Goal: Task Accomplishment & Management: Complete application form

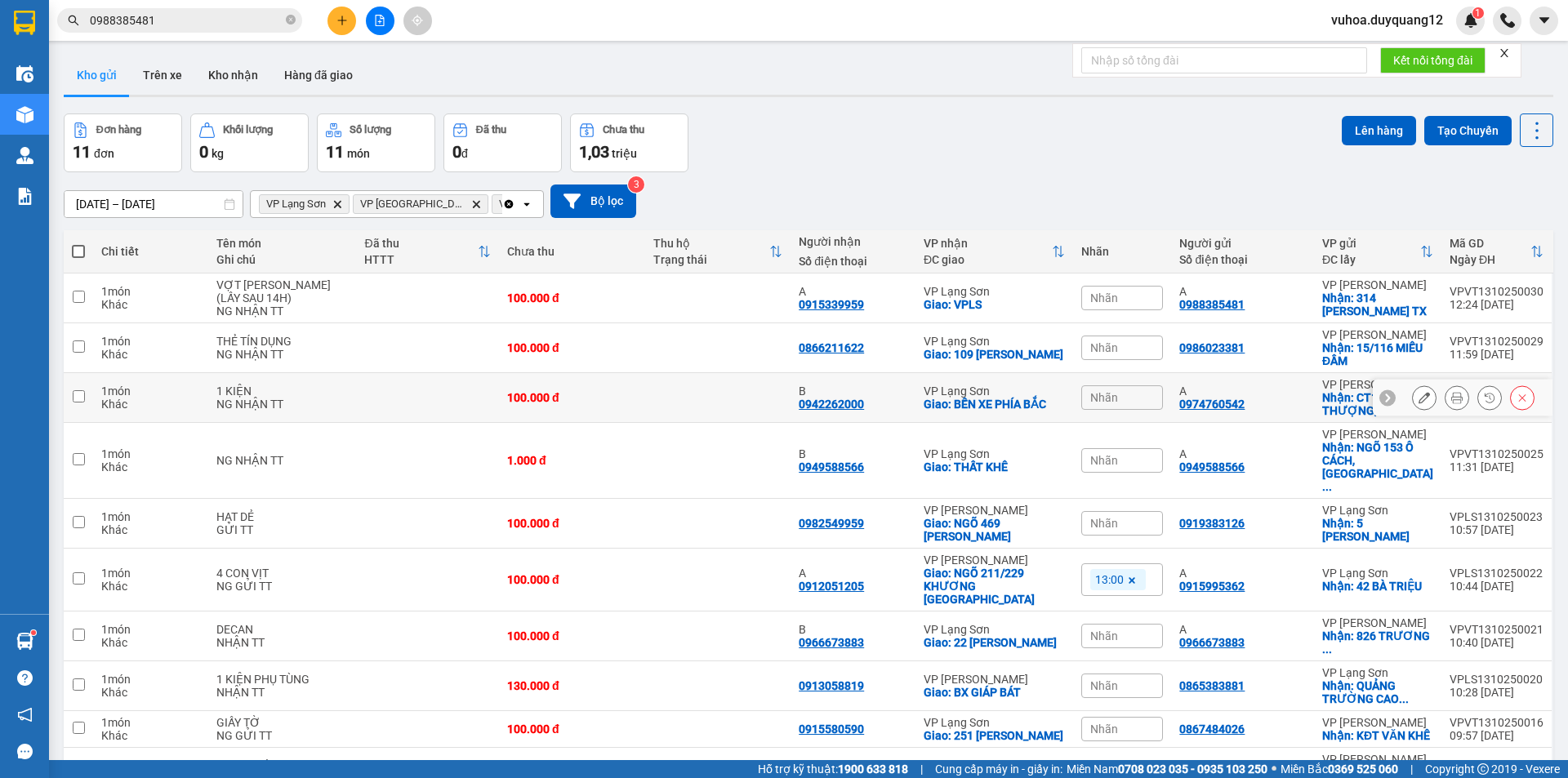
scroll to position [79, 0]
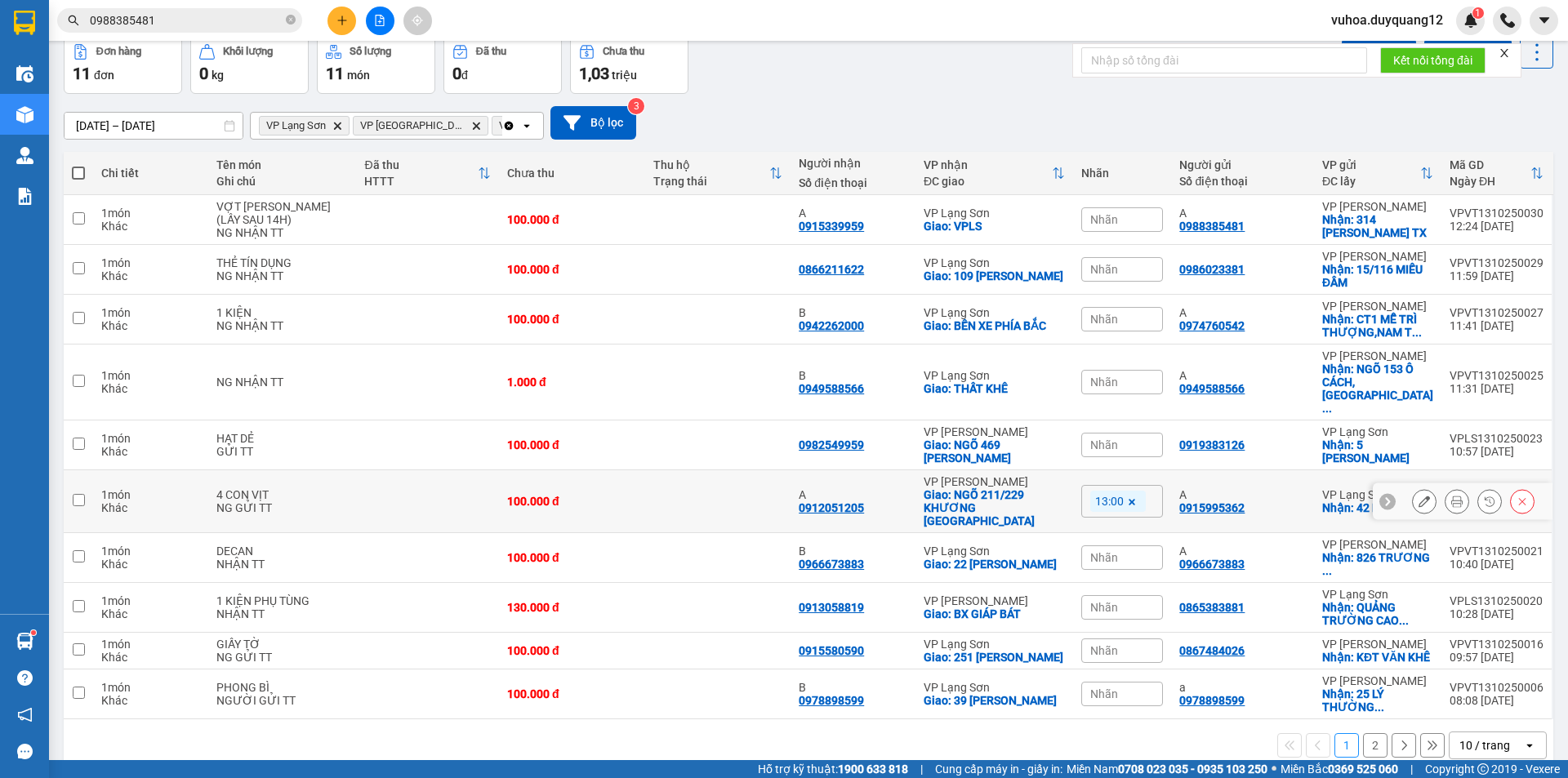
click at [84, 494] on input "checkbox" at bounding box center [78, 499] width 12 height 12
checkbox input "true"
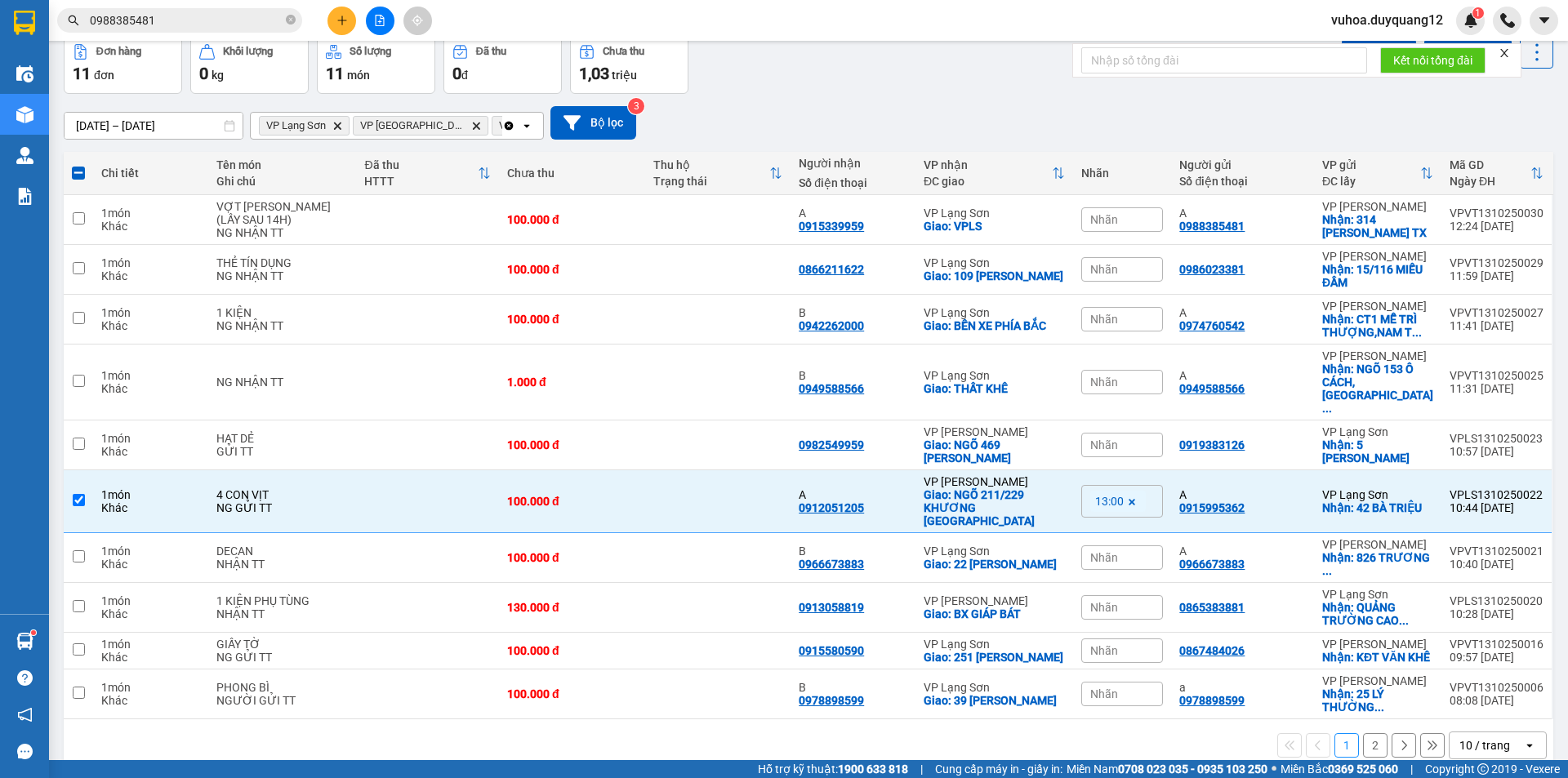
scroll to position [0, 0]
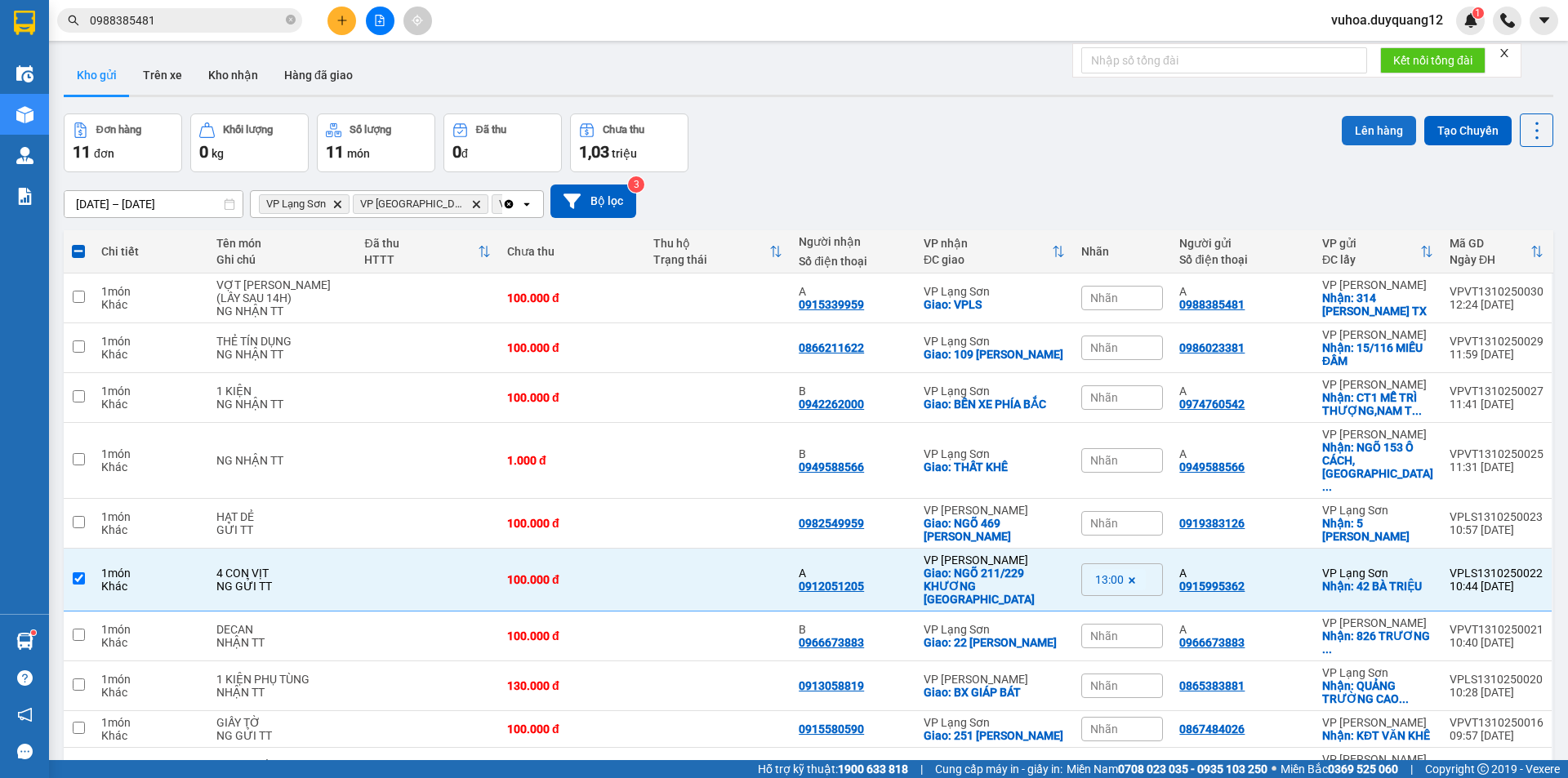
click at [1362, 138] on button "Lên hàng" at bounding box center [1378, 130] width 74 height 29
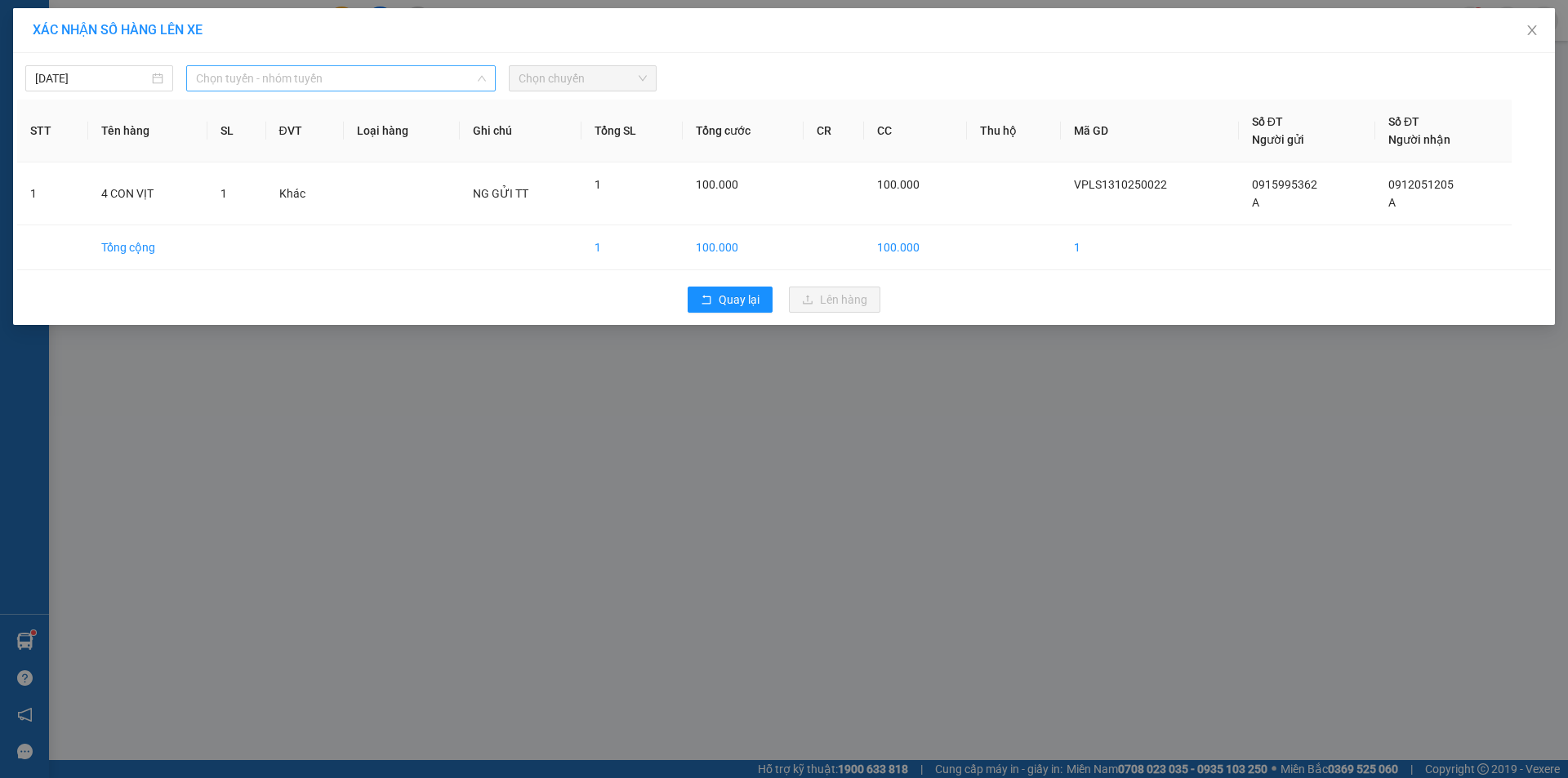
click at [330, 87] on span "Chọn tuyến - nhóm tuyến" at bounding box center [341, 78] width 290 height 24
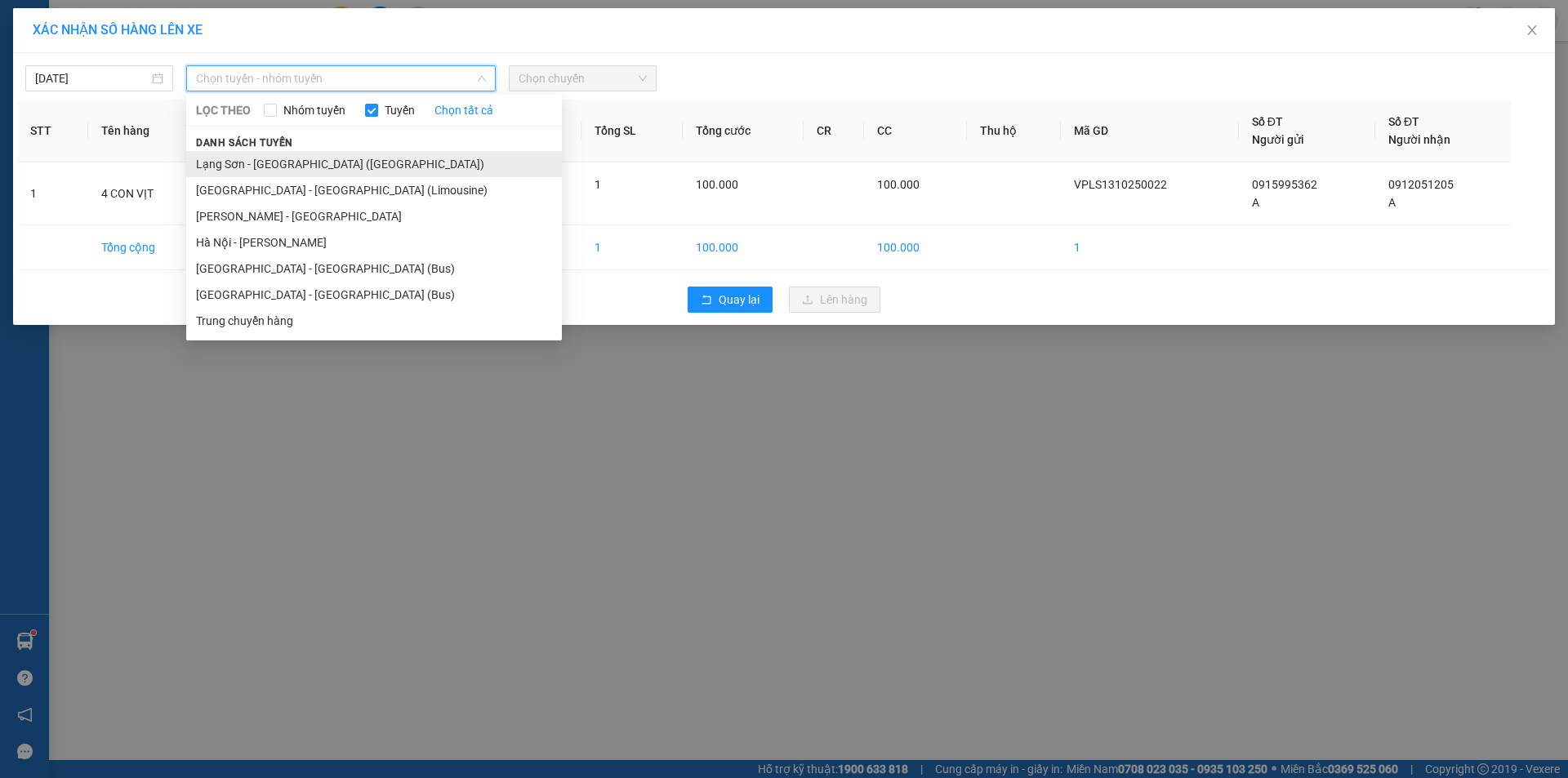
click at [315, 166] on li "Lạng Sơn - [GEOGRAPHIC_DATA] ([GEOGRAPHIC_DATA])" at bounding box center [374, 164] width 376 height 26
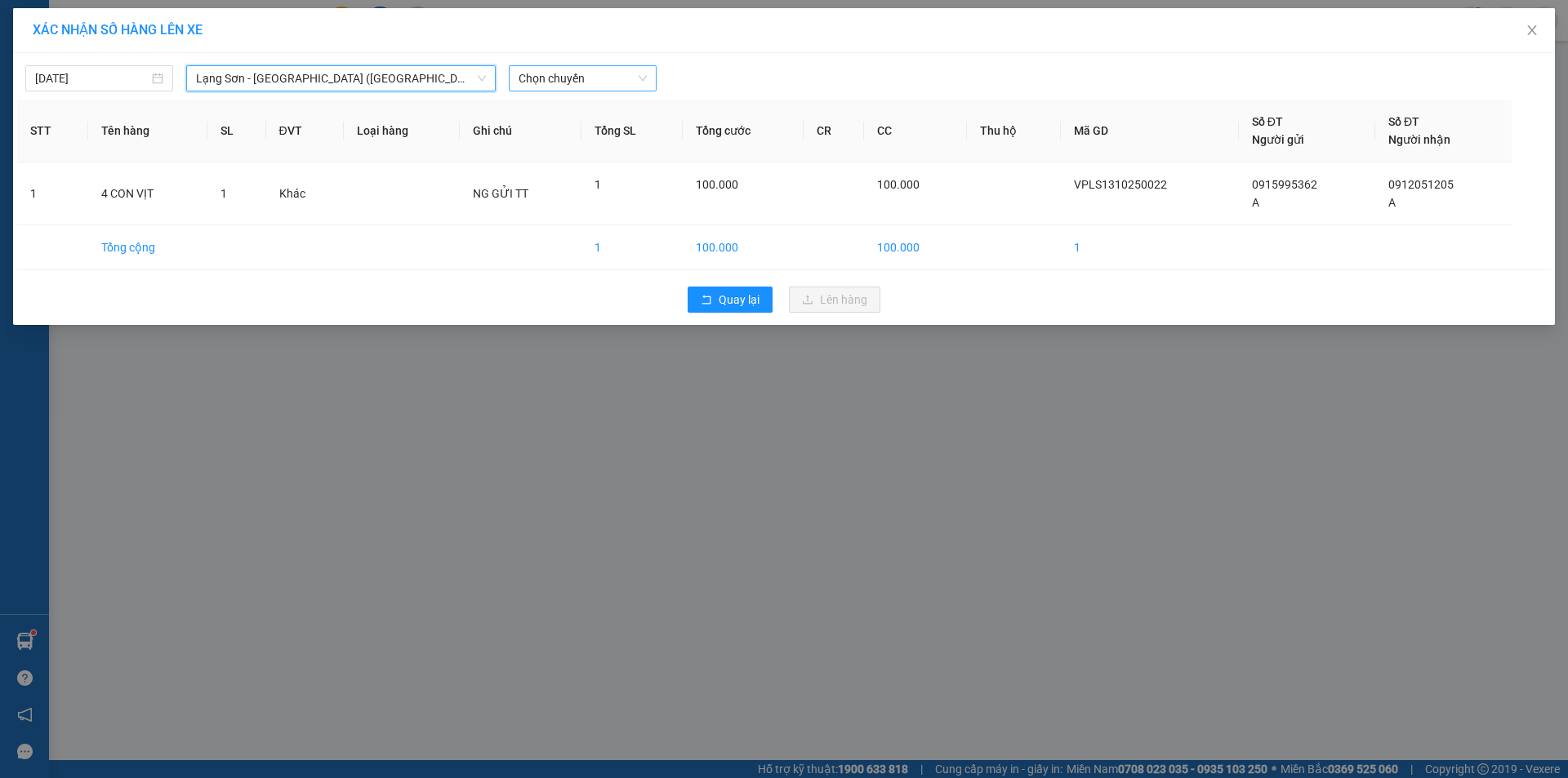
click at [626, 73] on span "Chọn chuyến" at bounding box center [582, 78] width 129 height 24
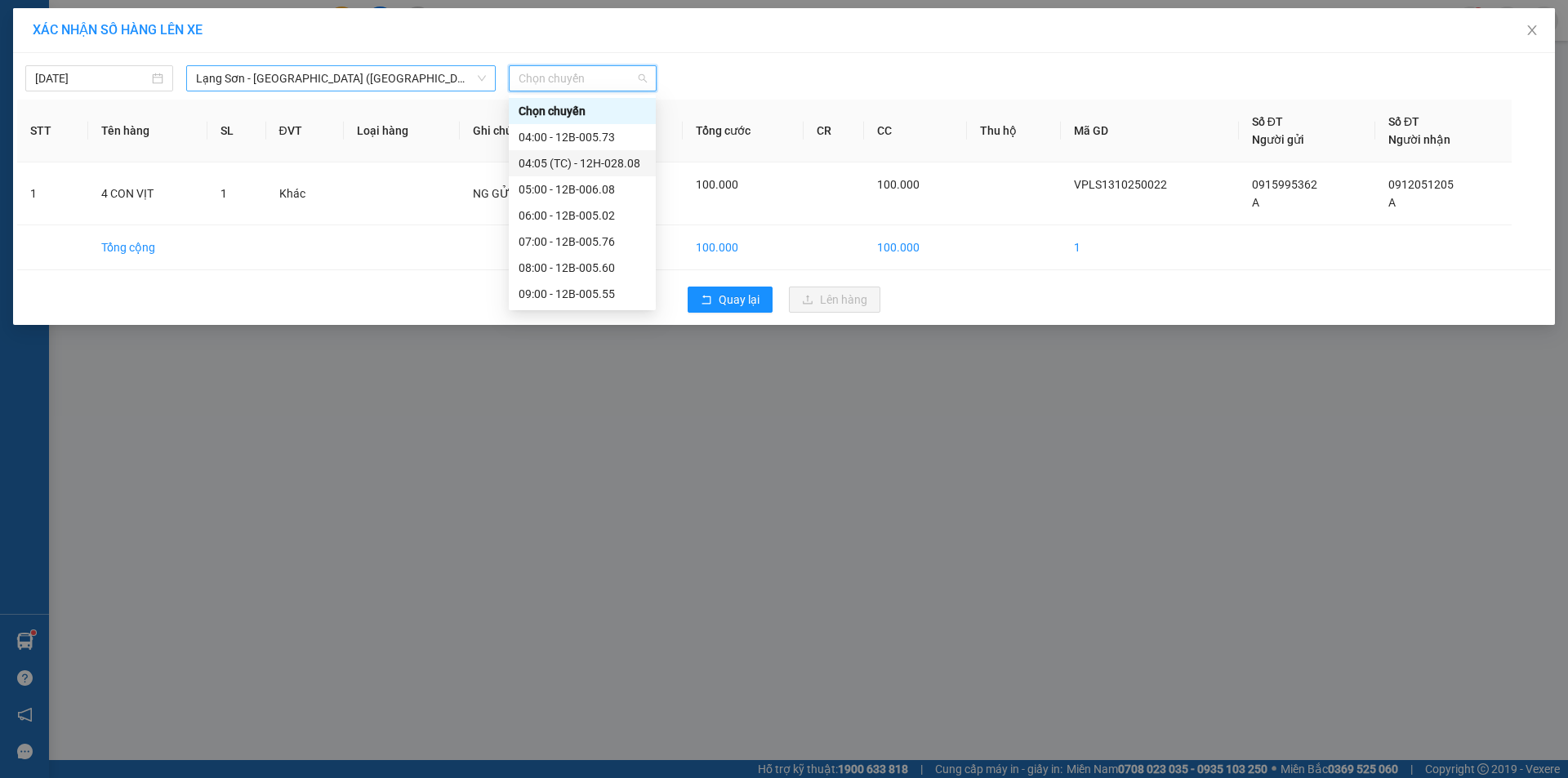
click at [260, 76] on span "Lạng Sơn - [GEOGRAPHIC_DATA] ([GEOGRAPHIC_DATA])" at bounding box center [341, 78] width 290 height 24
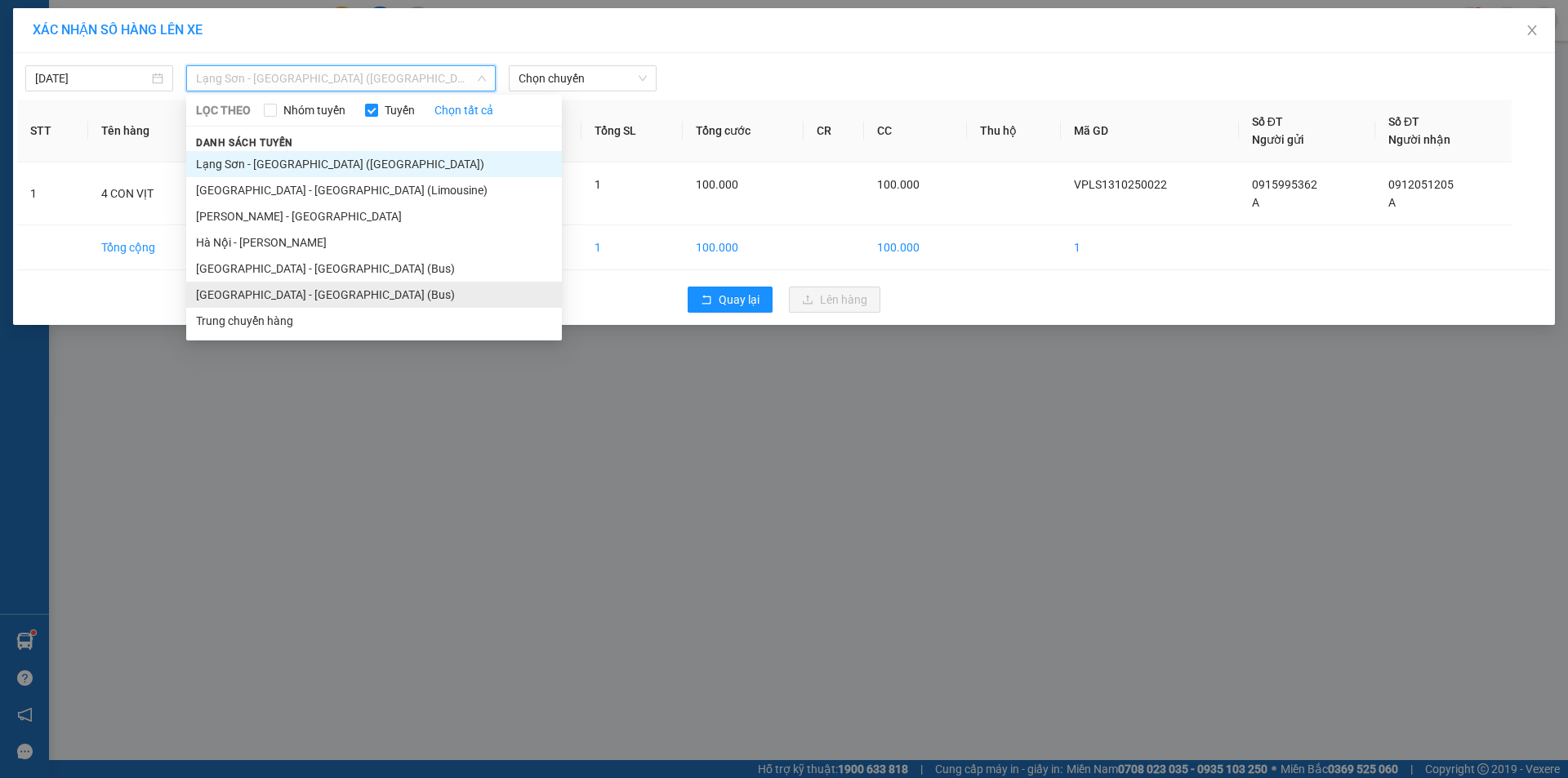
click at [271, 288] on li "[GEOGRAPHIC_DATA] - [GEOGRAPHIC_DATA] (Bus)" at bounding box center [374, 295] width 376 height 26
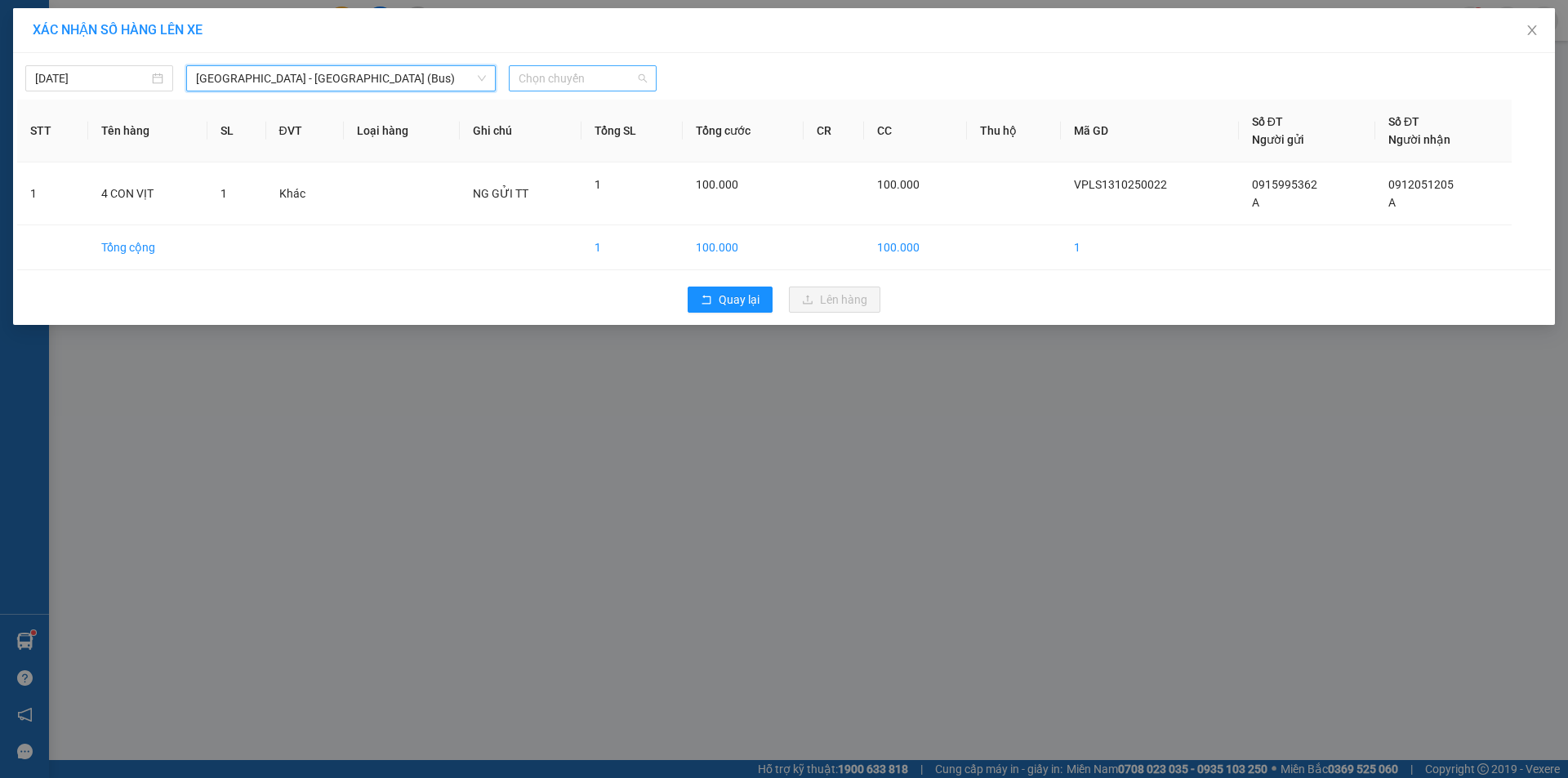
click at [595, 74] on span "Chọn chuyến" at bounding box center [582, 78] width 129 height 24
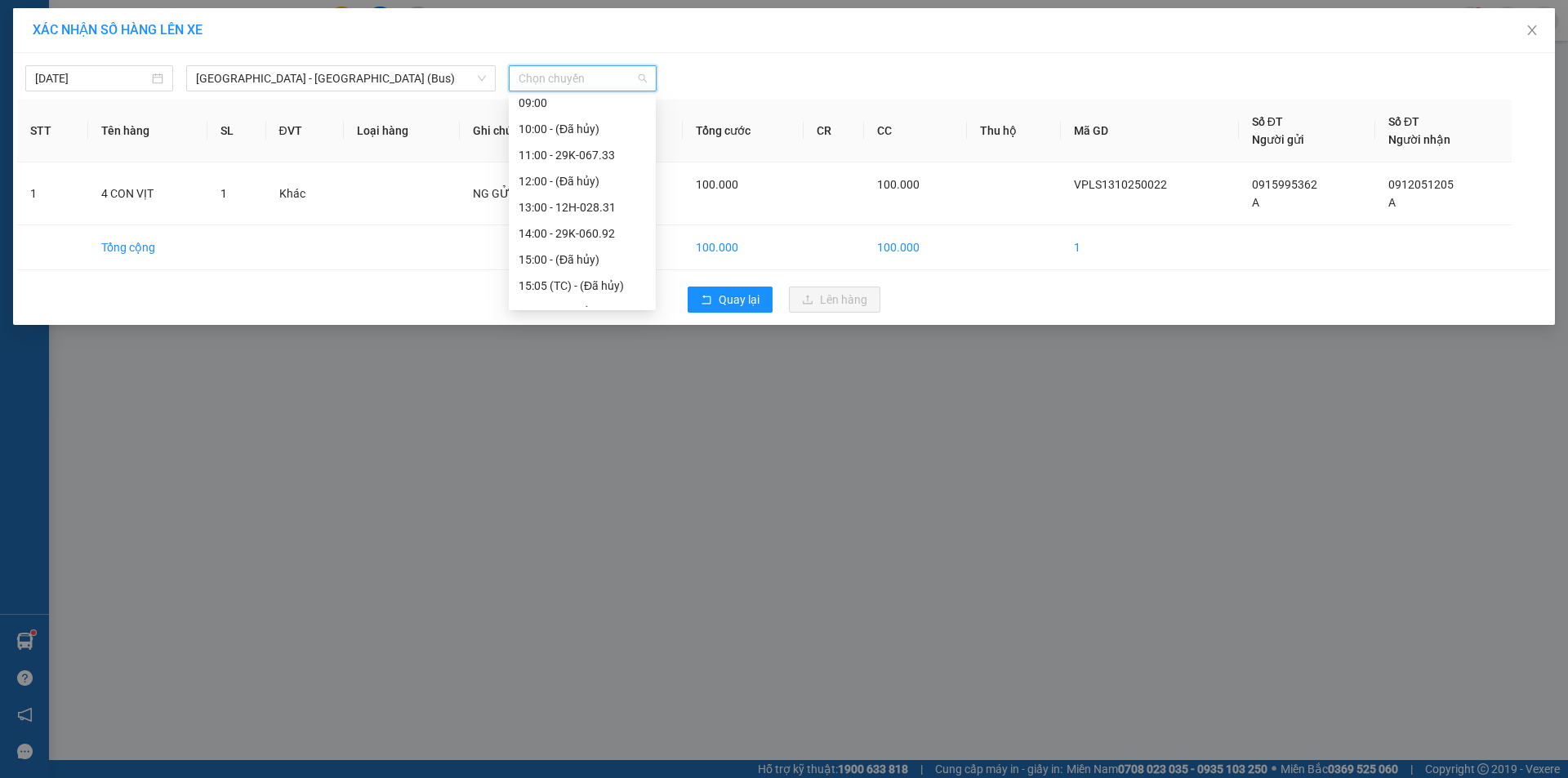
scroll to position [167, 0]
click at [562, 204] on div "13:00 - 12H-028.31" at bounding box center [582, 205] width 128 height 18
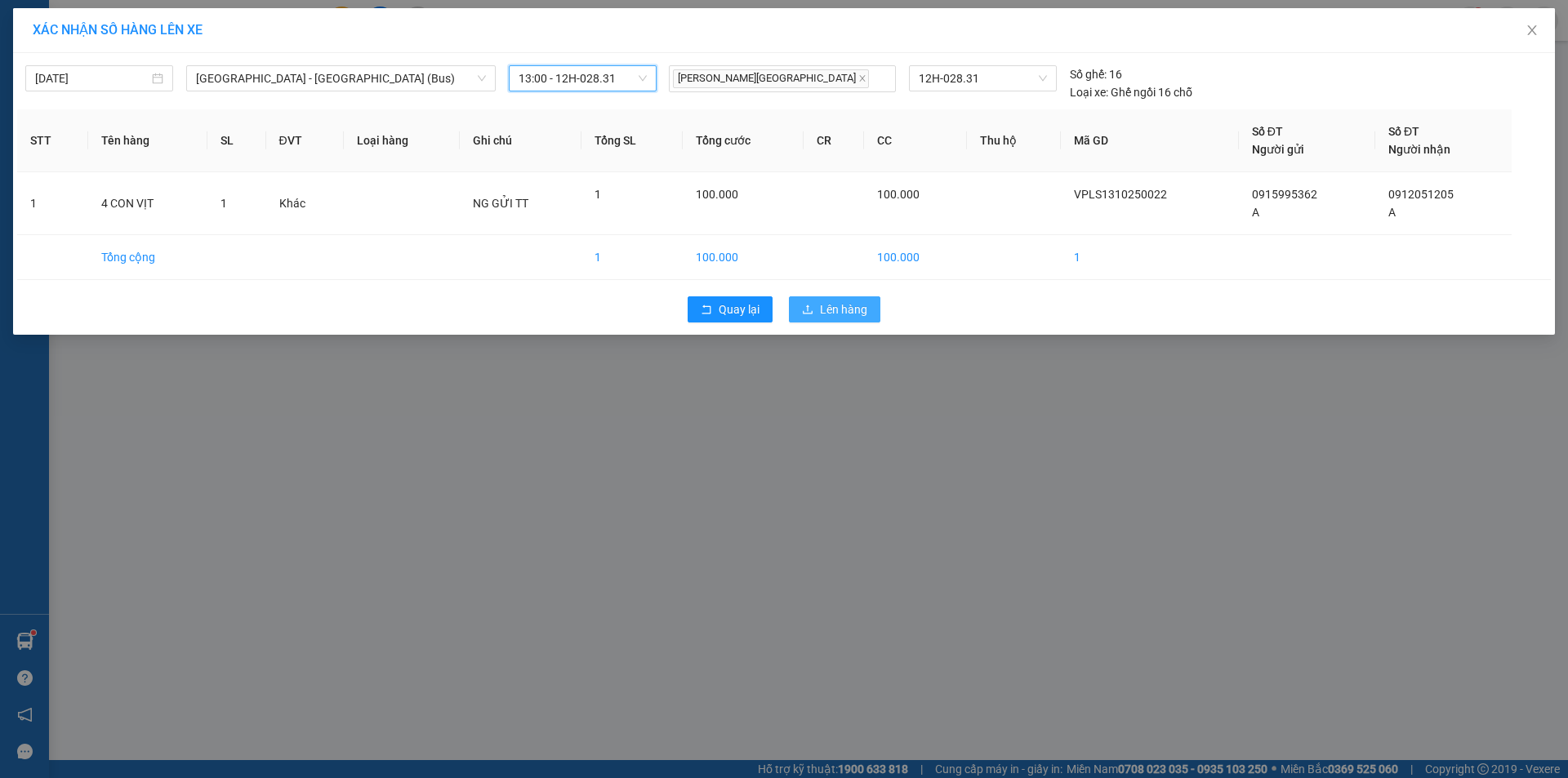
click at [868, 311] on button "Lên hàng" at bounding box center [834, 310] width 91 height 26
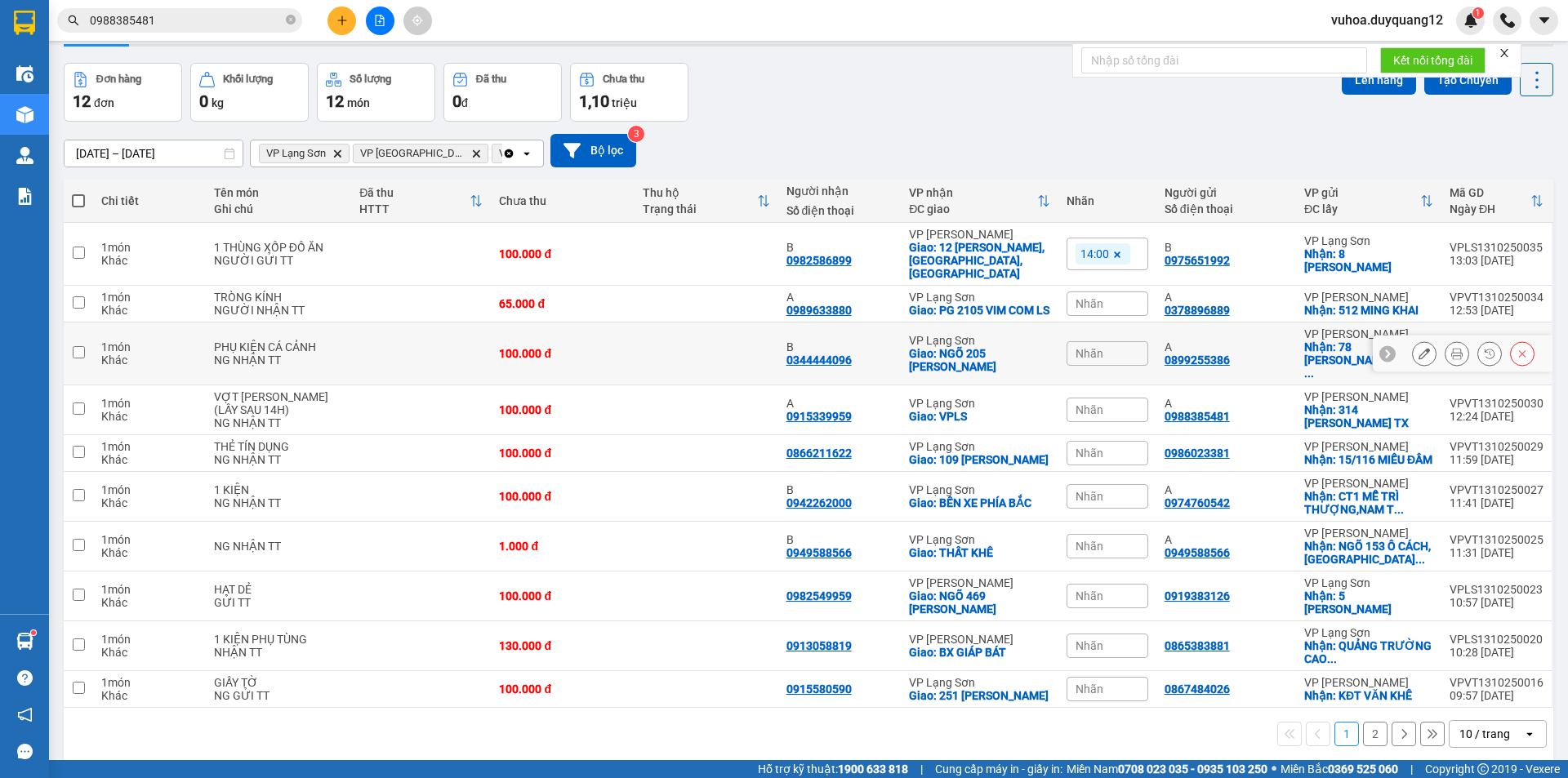
scroll to position [79, 0]
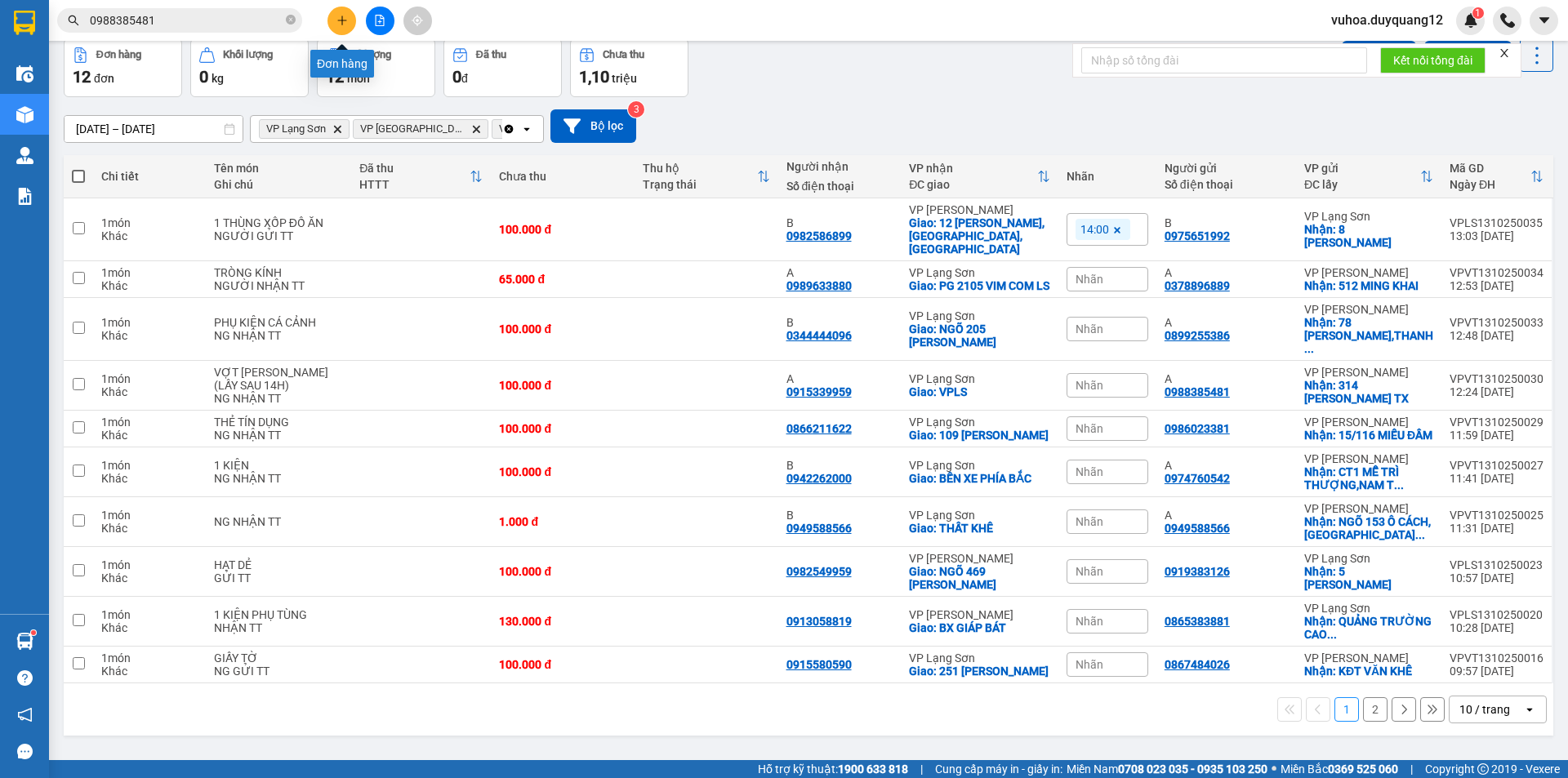
click at [346, 24] on icon "plus" at bounding box center [342, 21] width 11 height 11
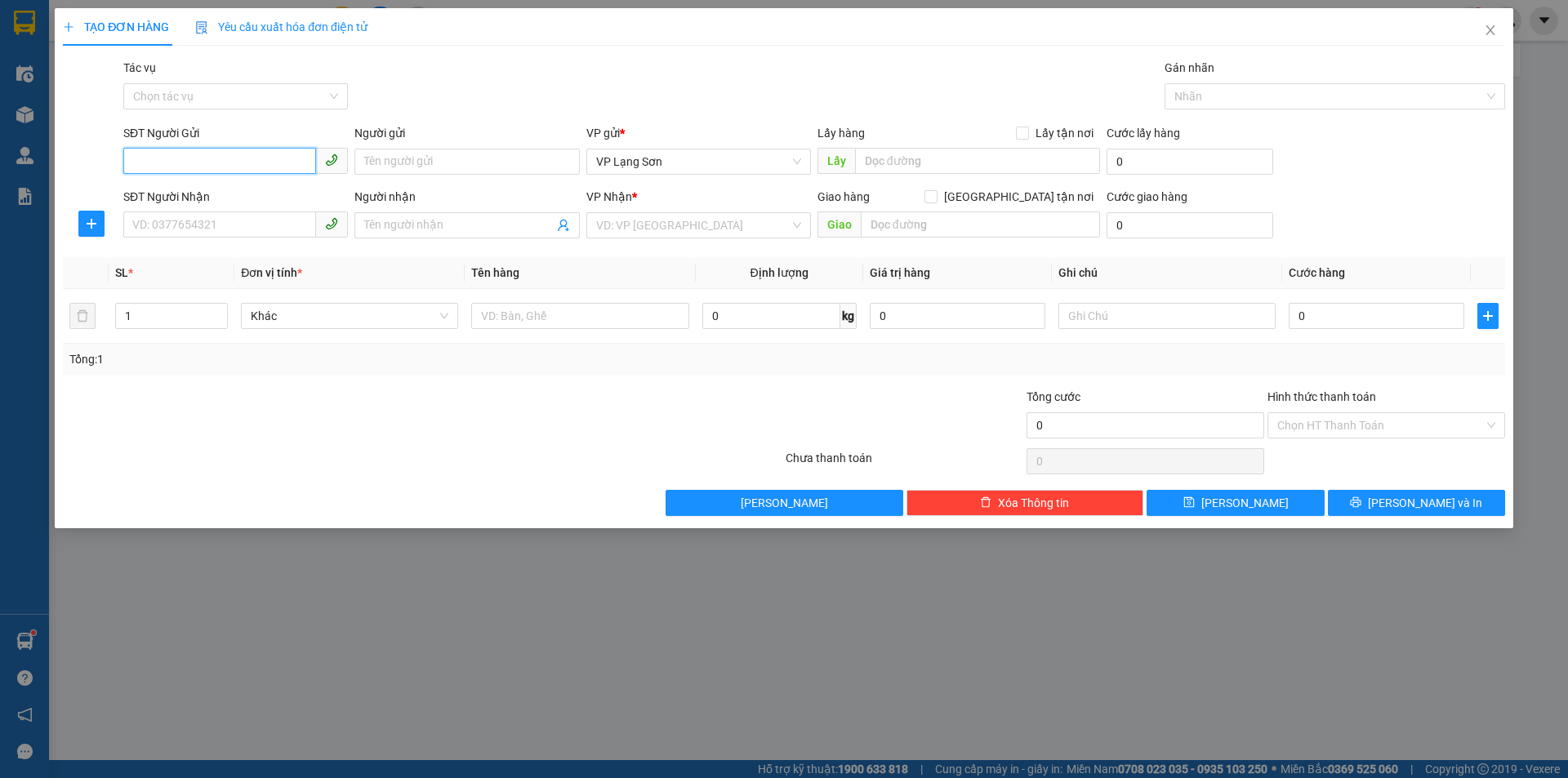
paste input "0969766921"
type input "0969766921"
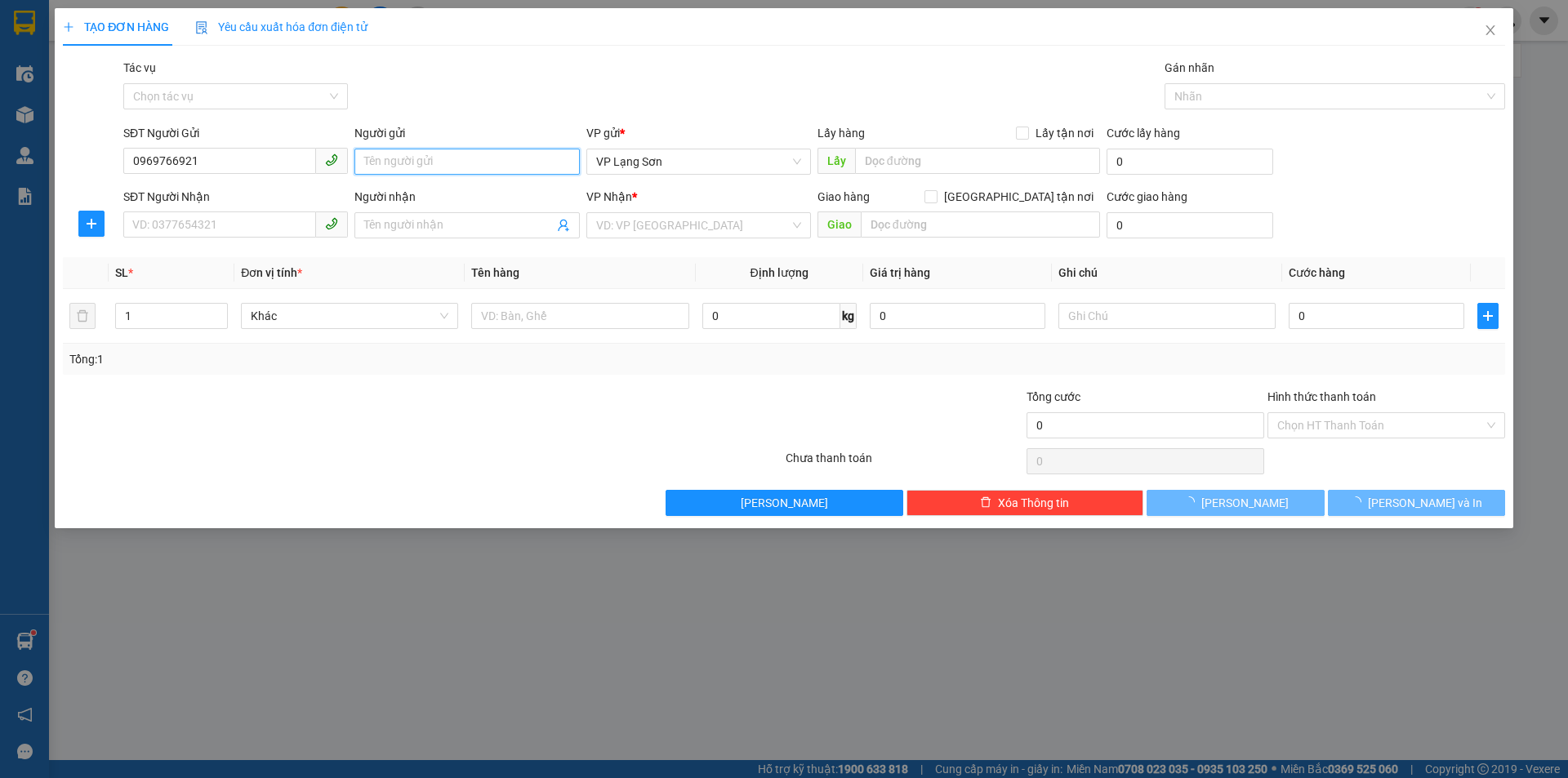
click at [458, 169] on input "Người gửi" at bounding box center [467, 161] width 224 height 26
type input "A"
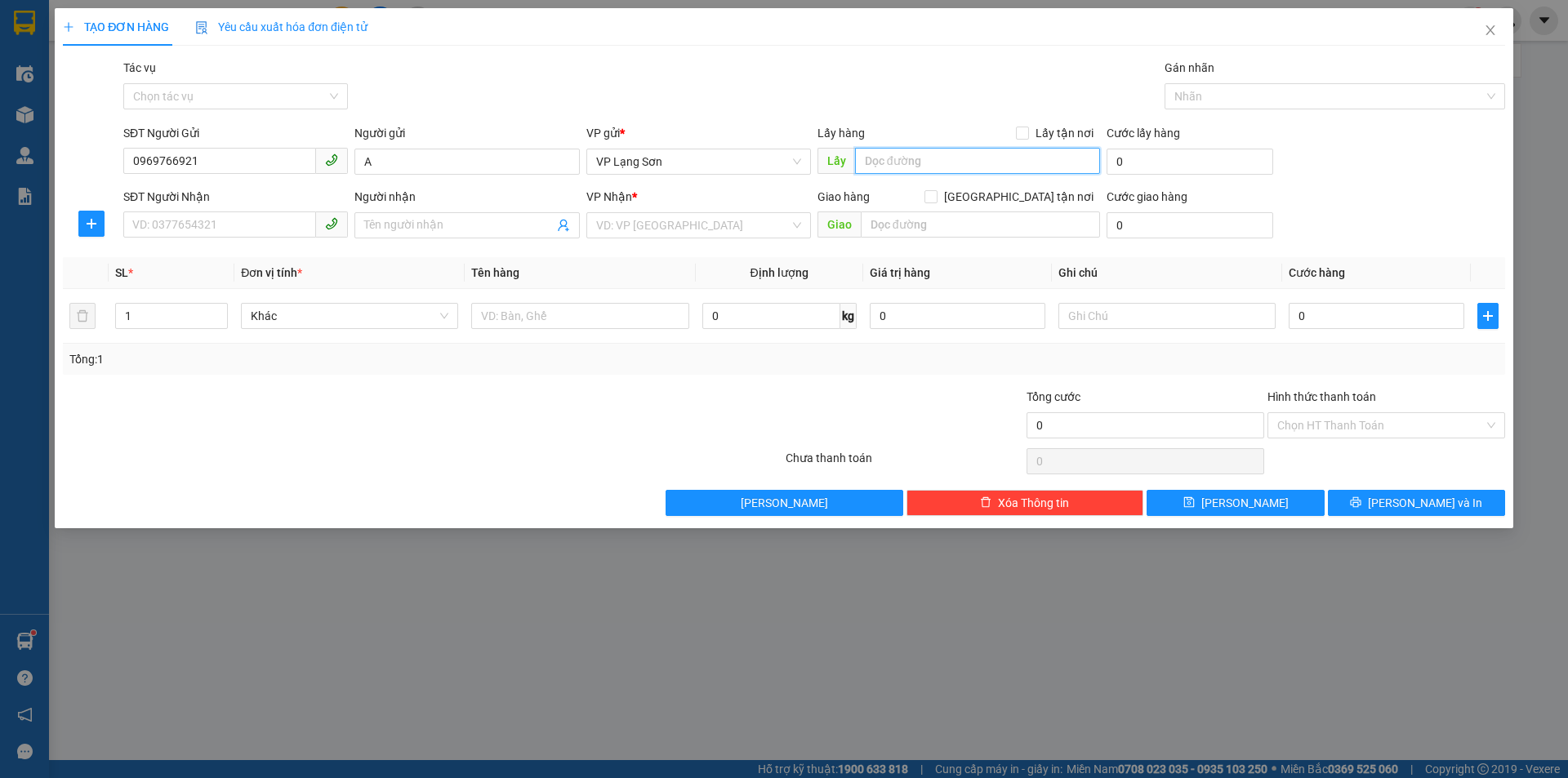
click at [943, 160] on input "text" at bounding box center [977, 160] width 245 height 26
type input "42 [PERSON_NAME]"
click at [1022, 137] on input "Lấy tận nơi" at bounding box center [1022, 132] width 11 height 11
checkbox input "true"
click at [254, 246] on div "Transit Pickup Surcharge Ids Transit Deliver Surcharge Ids Transit Deliver Surc…" at bounding box center [784, 287] width 1442 height 457
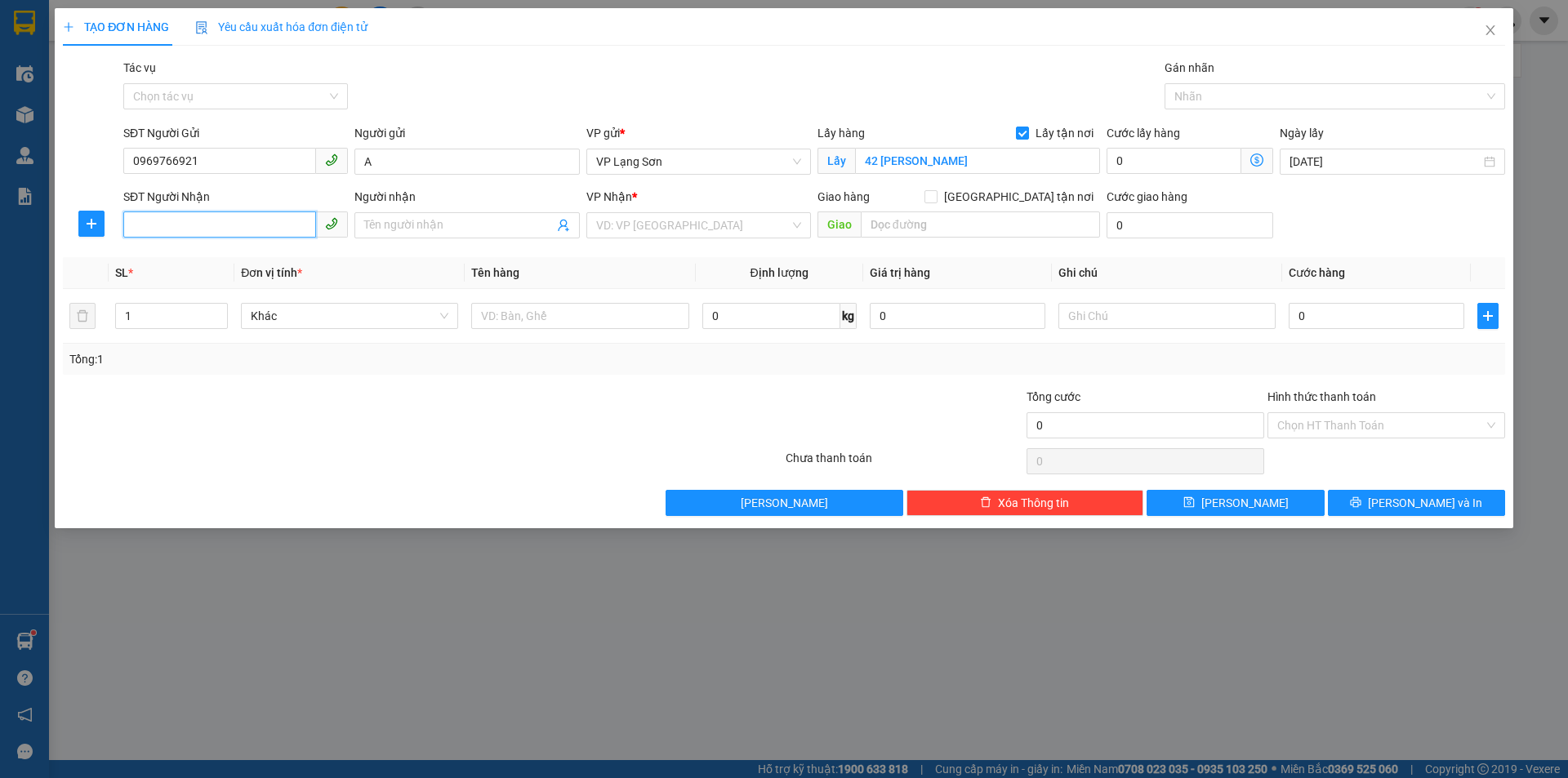
click at [257, 216] on input "SĐT Người Nhận" at bounding box center [219, 224] width 192 height 26
click at [704, 236] on input "search" at bounding box center [693, 225] width 193 height 24
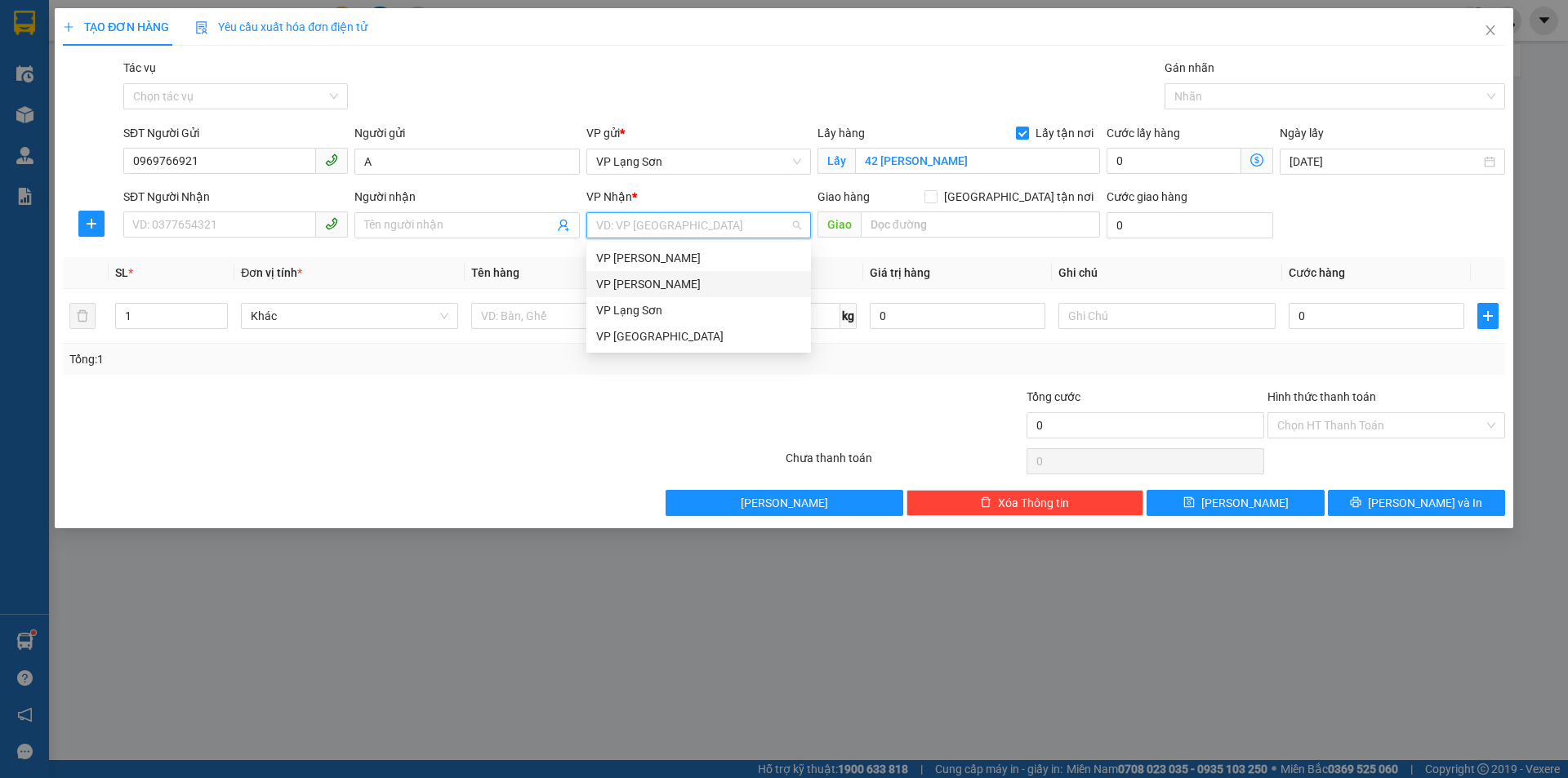
click at [670, 288] on div "VP [PERSON_NAME]" at bounding box center [699, 283] width 205 height 18
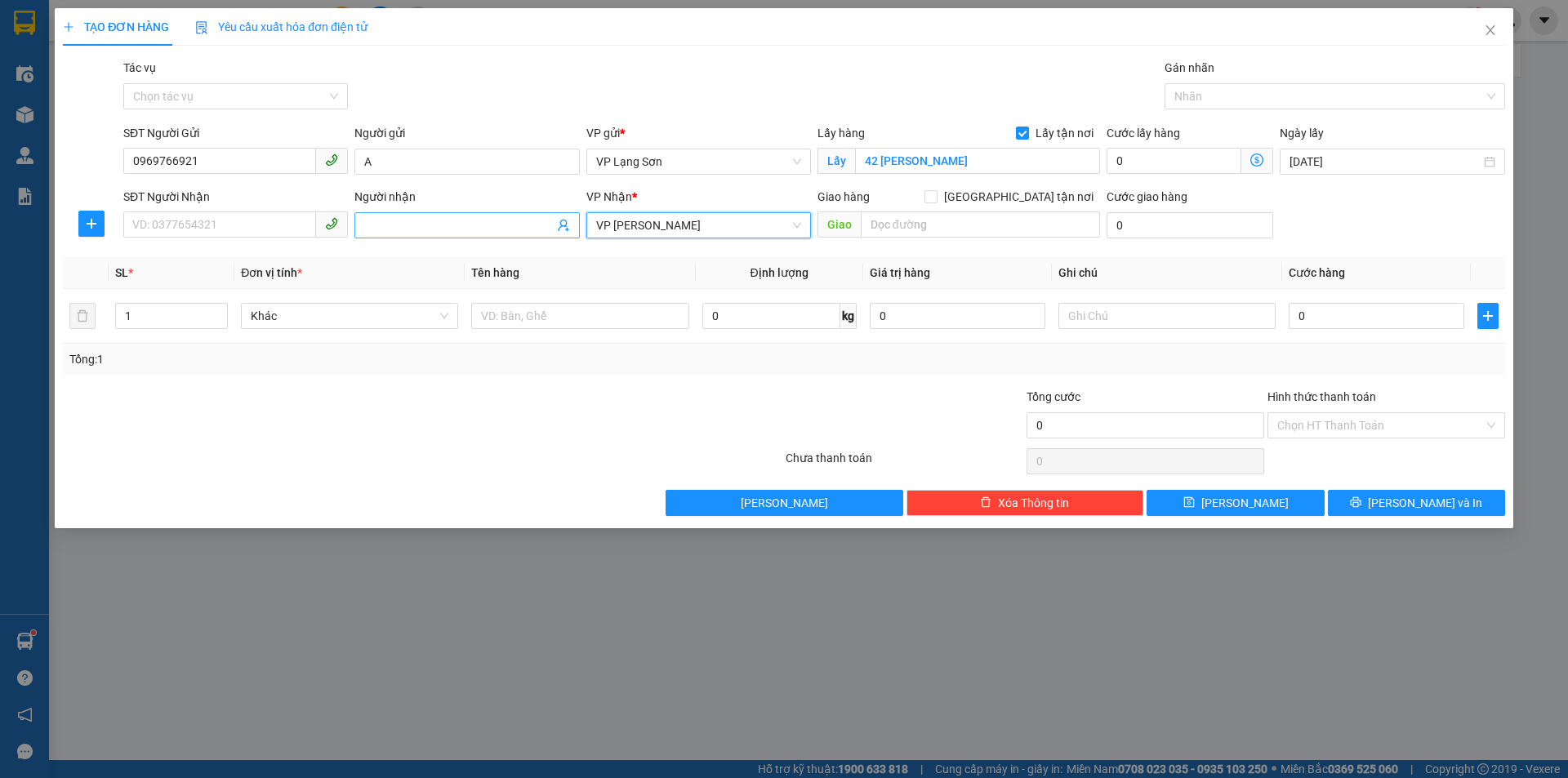
click at [381, 225] on input "Người nhận" at bounding box center [458, 225] width 189 height 18
type input "A"
click at [202, 235] on input "SĐT Người Nhận" at bounding box center [219, 224] width 192 height 26
click at [227, 259] on div "0392188668 - B" at bounding box center [236, 257] width 205 height 18
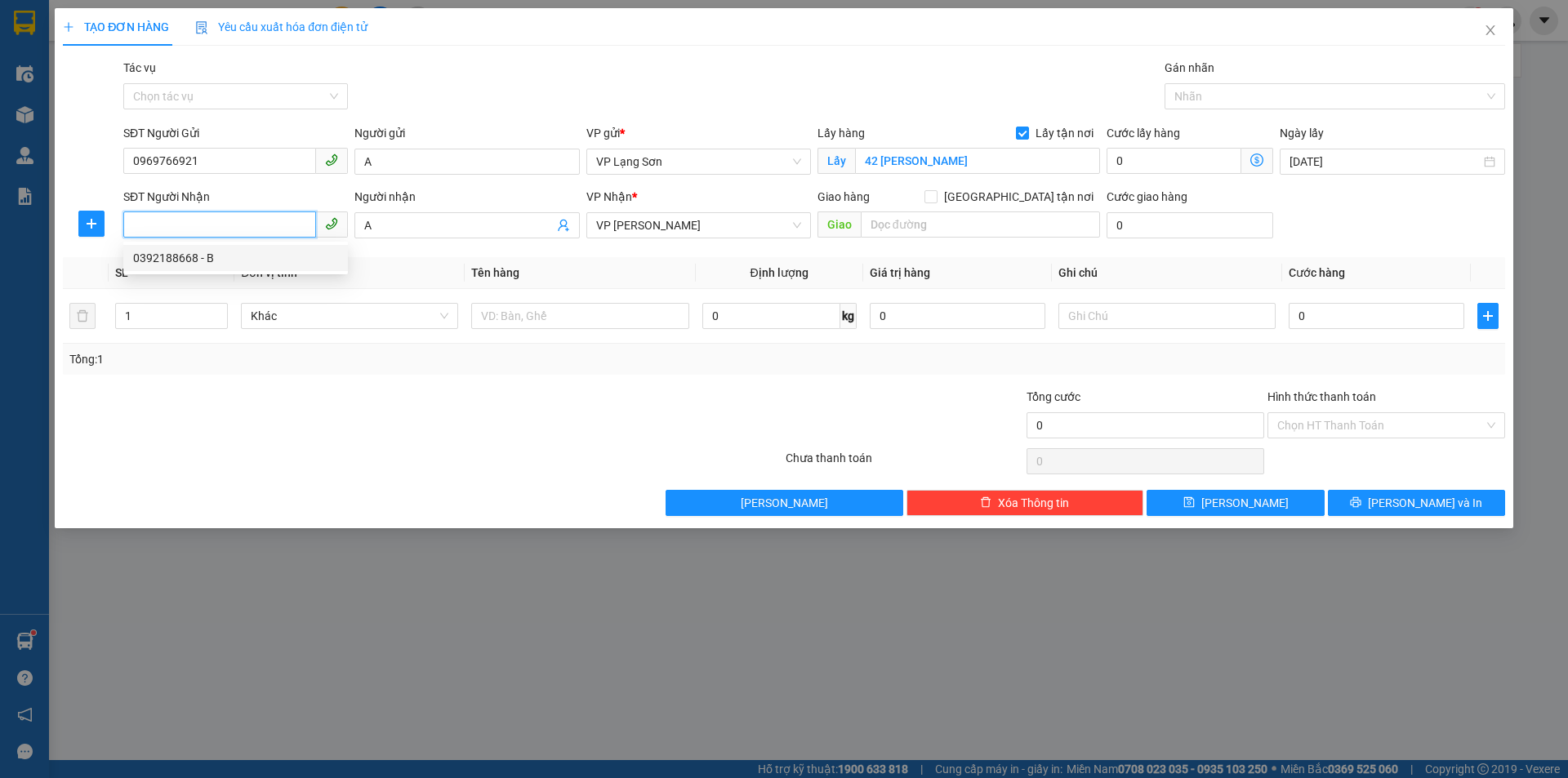
type input "0392188668"
type input "B"
checkbox input "true"
type input "1 VĂN [PERSON_NAME],bắc từ [GEOGRAPHIC_DATA],[GEOGRAPHIC_DATA]"
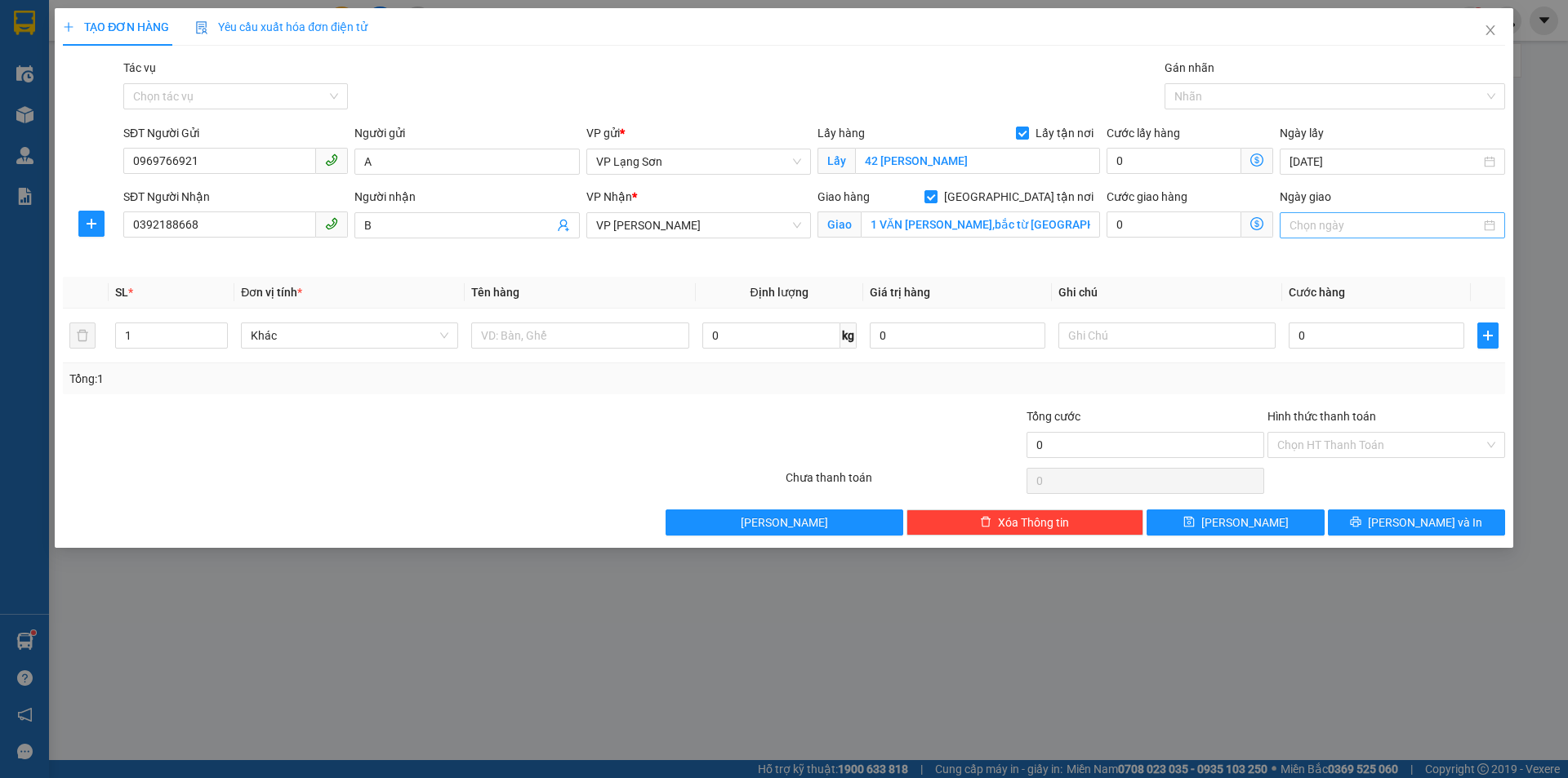
click at [1323, 227] on input "Ngày giao" at bounding box center [1385, 225] width 191 height 18
type input "[DATE]"
click at [1342, 368] on div "13" at bounding box center [1333, 369] width 20 height 20
click at [576, 338] on input "text" at bounding box center [579, 336] width 217 height 26
click at [1078, 227] on input "1 VĂN [PERSON_NAME],bắc từ [GEOGRAPHIC_DATA],[GEOGRAPHIC_DATA]" at bounding box center [980, 224] width 239 height 26
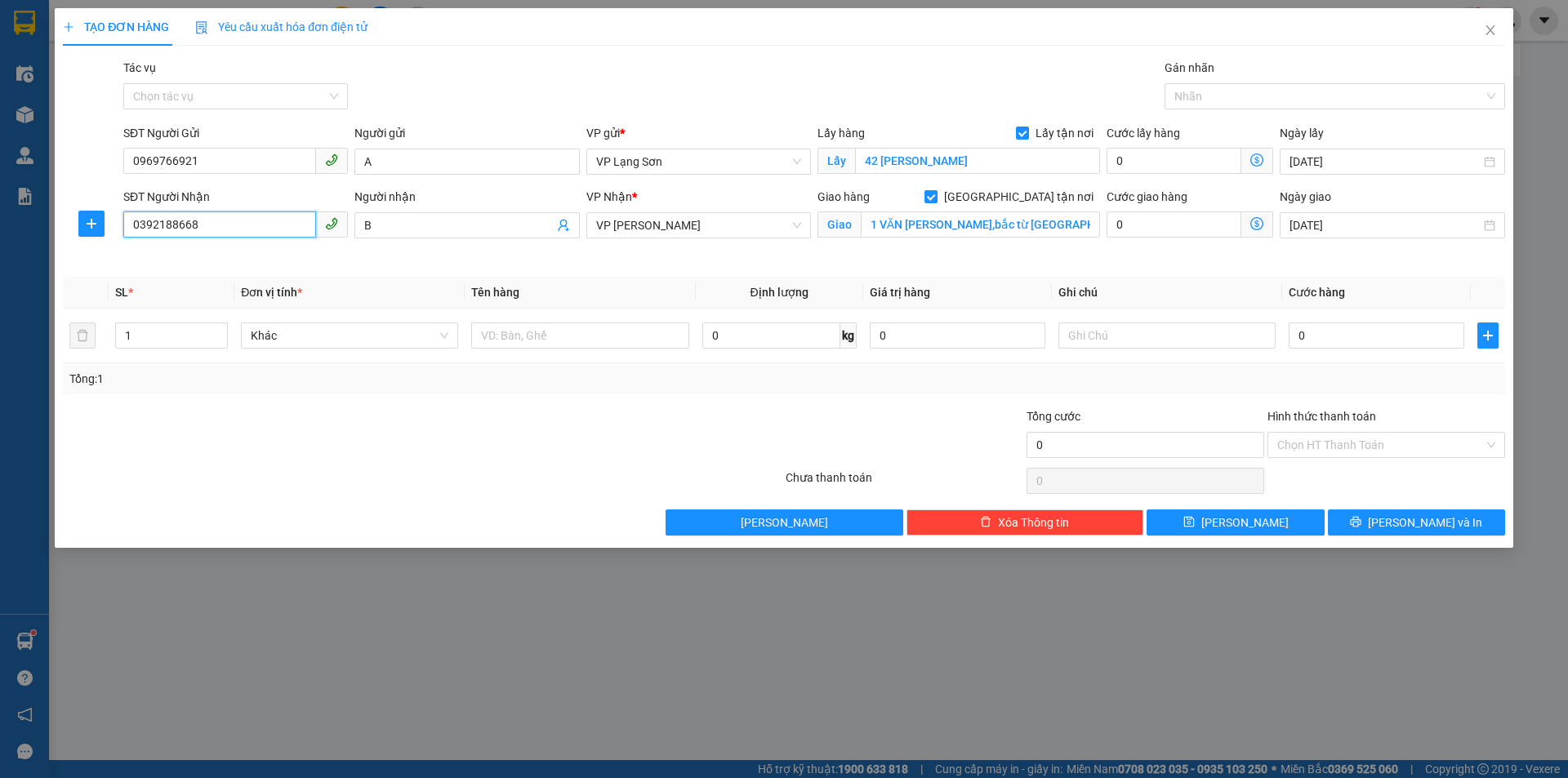
click at [234, 222] on input "0392188668" at bounding box center [219, 224] width 192 height 26
drag, startPoint x: 234, startPoint y: 222, endPoint x: 0, endPoint y: 187, distance: 236.6
click at [0, 187] on div "TẠO ĐƠN HÀNG Yêu cầu xuất hóa đơn điện tử Transit Pickup Surcharge Ids Transit …" at bounding box center [784, 389] width 1568 height 778
click at [283, 261] on div "0868864396 - b" at bounding box center [236, 257] width 205 height 18
type input "0868864396"
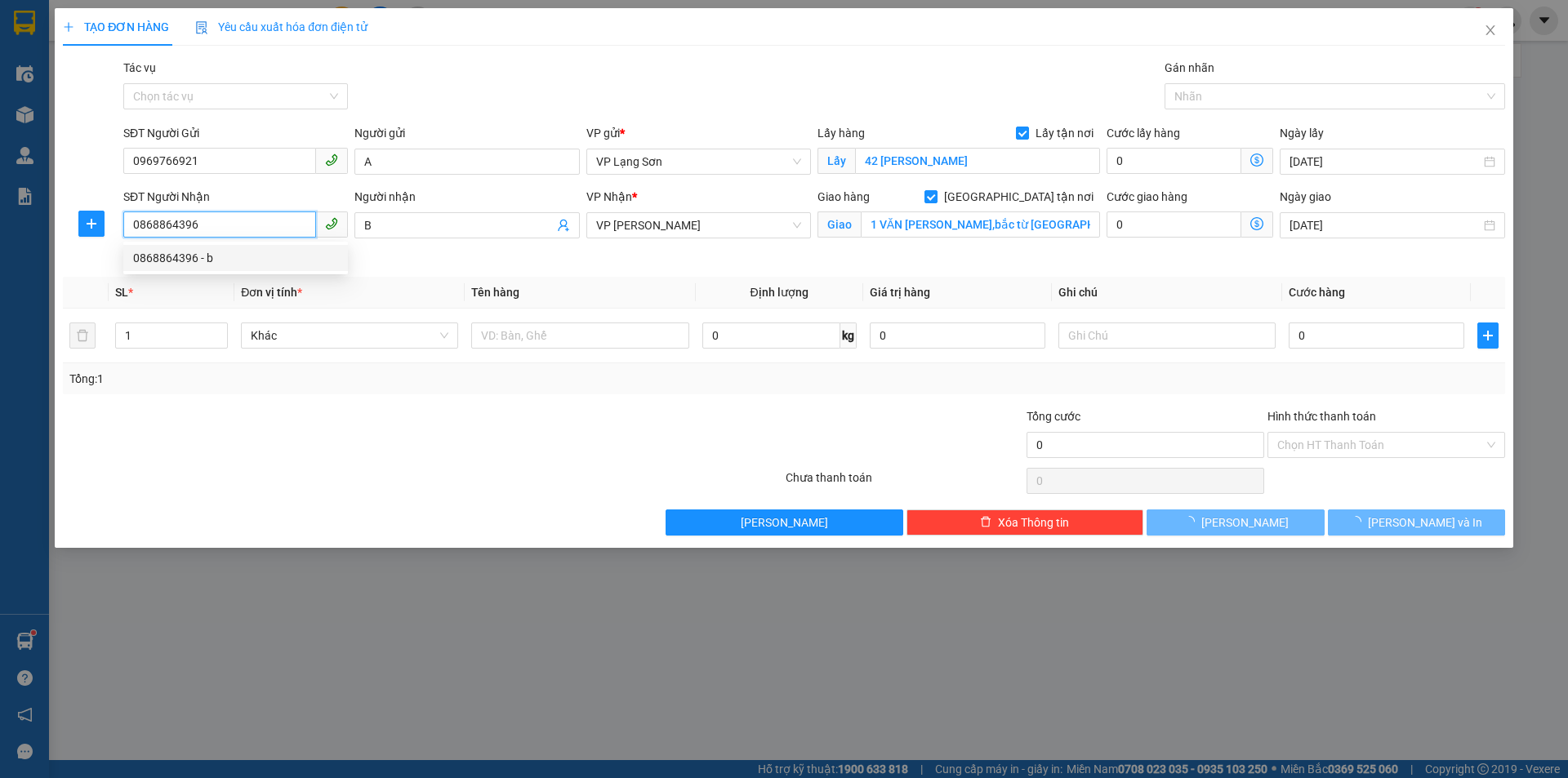
type input "b"
type input "126 HOÀNG CÔNG CHẤT,bắc từ [GEOGRAPHIC_DATA],[GEOGRAPHIC_DATA]"
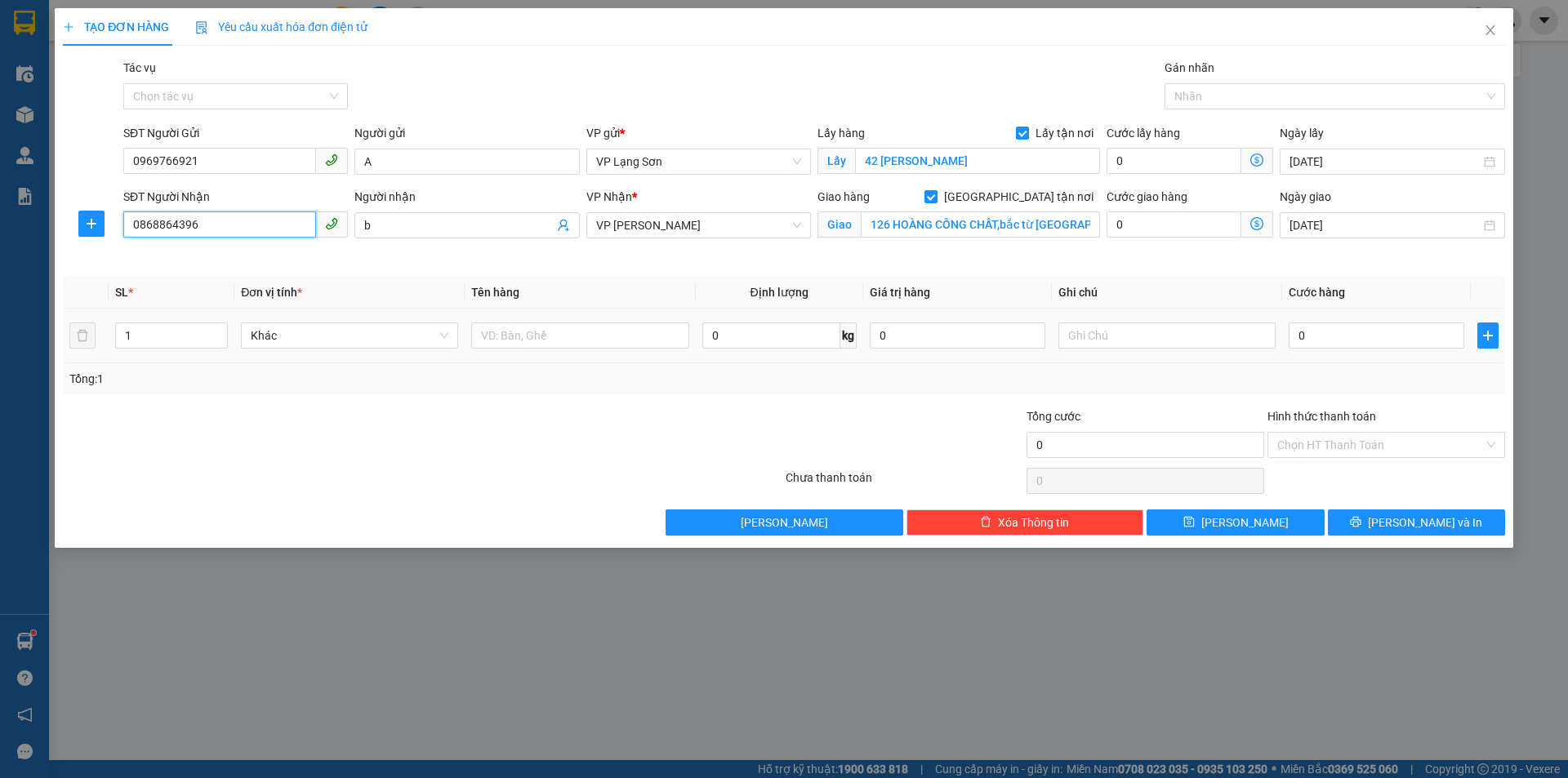
type input "0868864396"
click at [598, 349] on div at bounding box center [579, 335] width 217 height 33
click at [597, 342] on input "text" at bounding box center [579, 336] width 217 height 26
type input "GIẤY TỜ"
click at [1323, 341] on input "0" at bounding box center [1376, 336] width 176 height 26
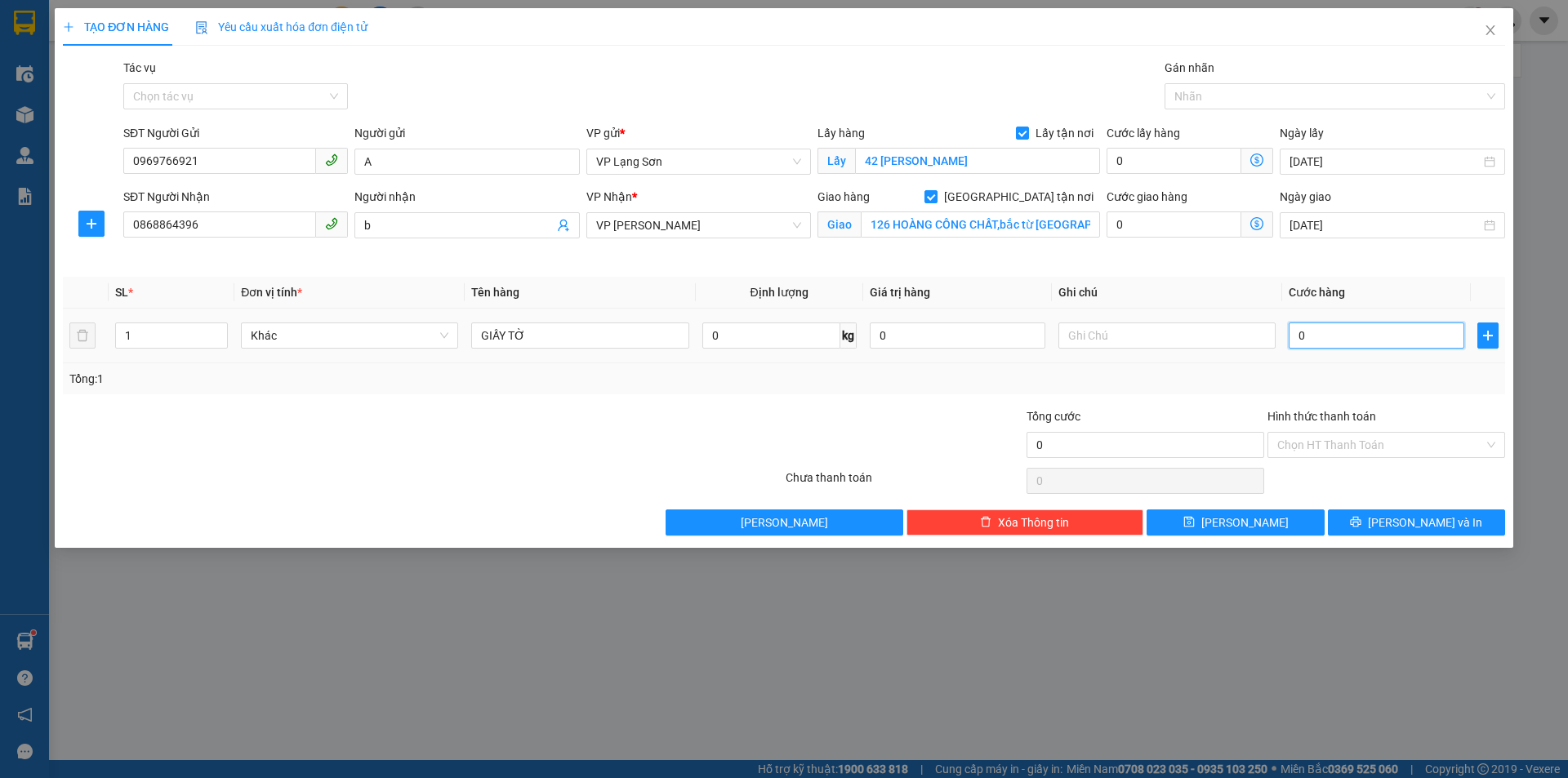
type input "1"
type input "10"
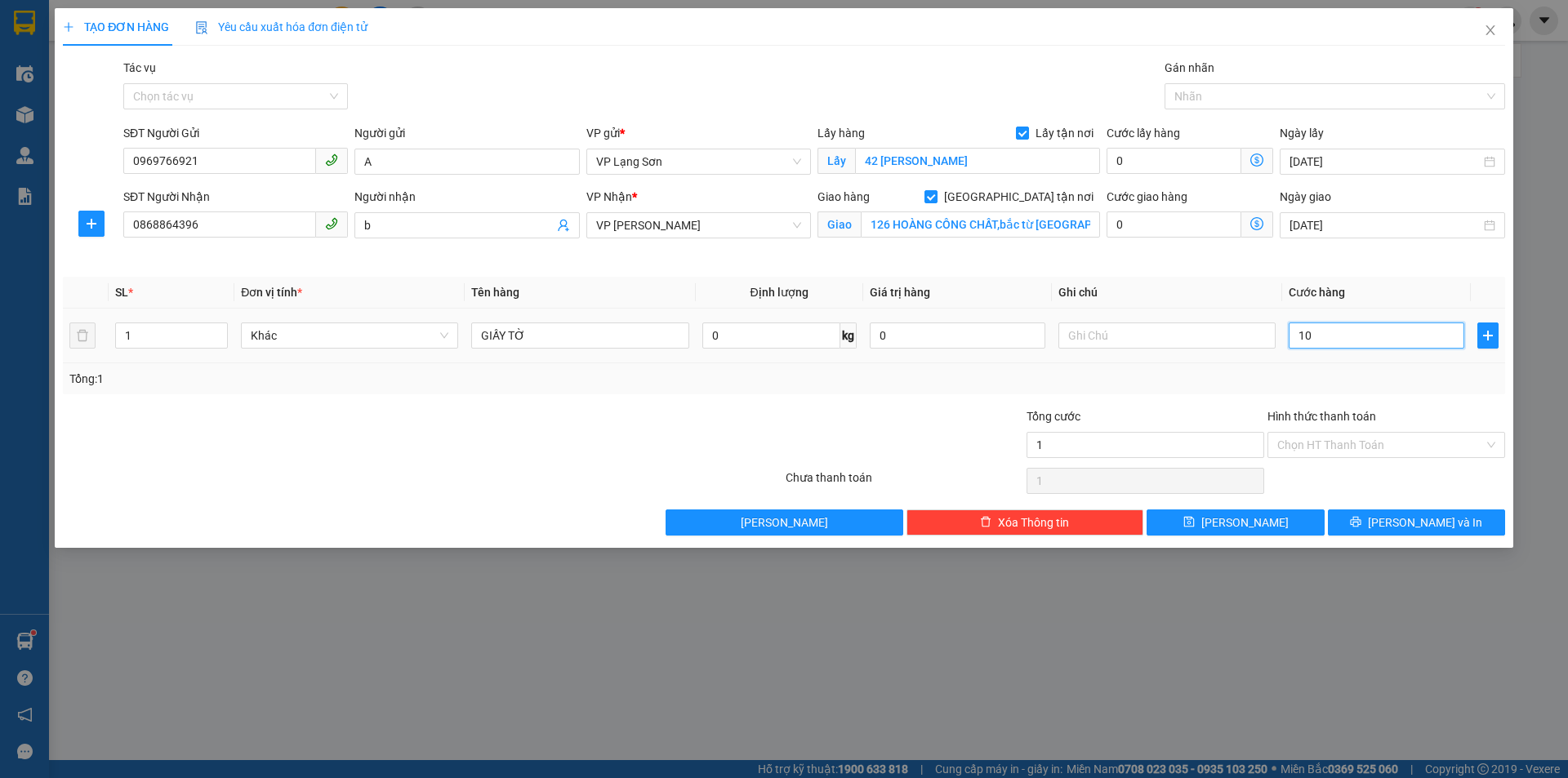
type input "10"
type input "100"
type input "100.000"
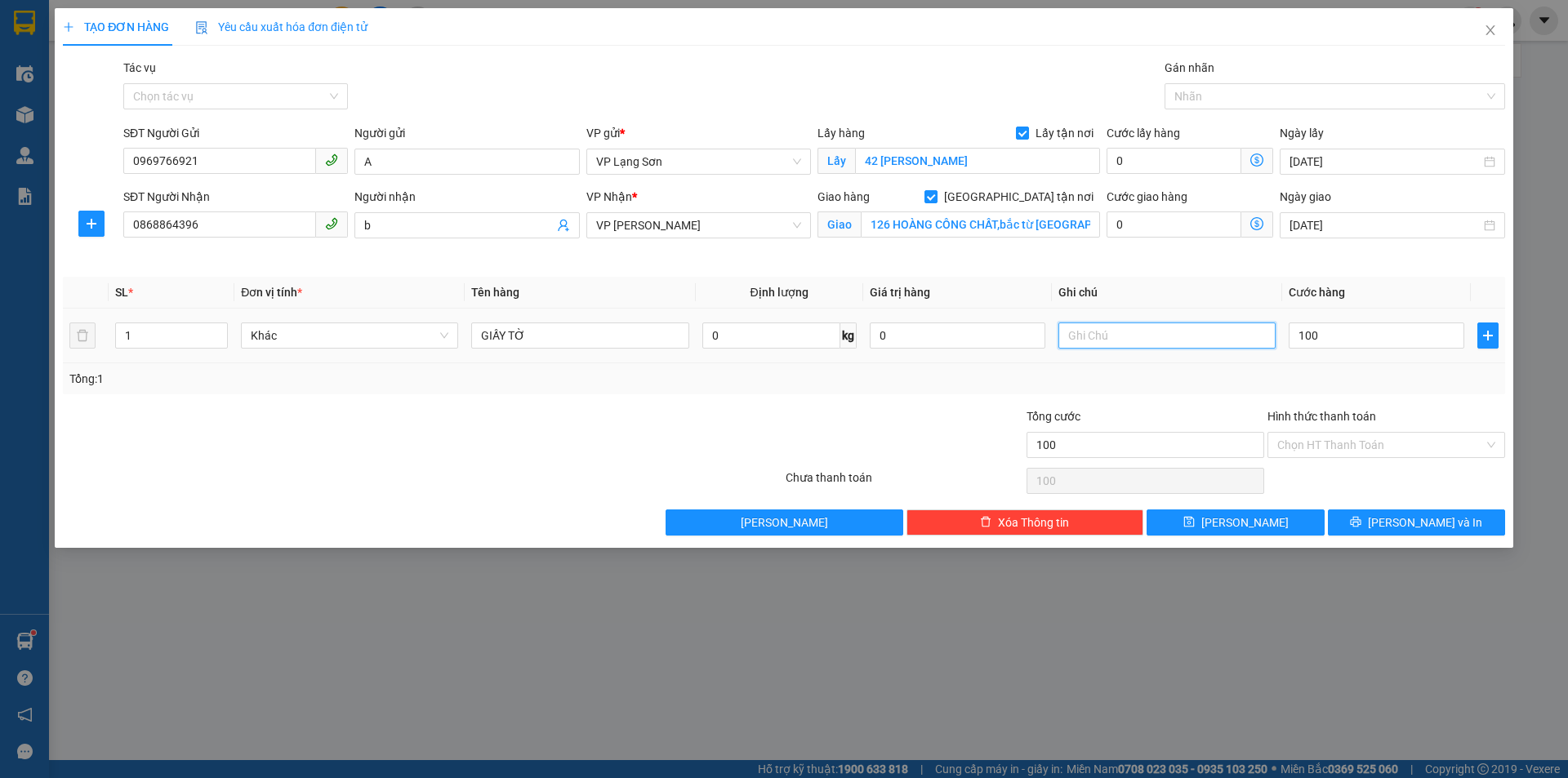
type input "100.000"
click at [1241, 324] on input "text" at bounding box center [1167, 336] width 217 height 26
click at [1103, 326] on input "text" at bounding box center [1167, 336] width 217 height 26
type input "NG NHẬN TT"
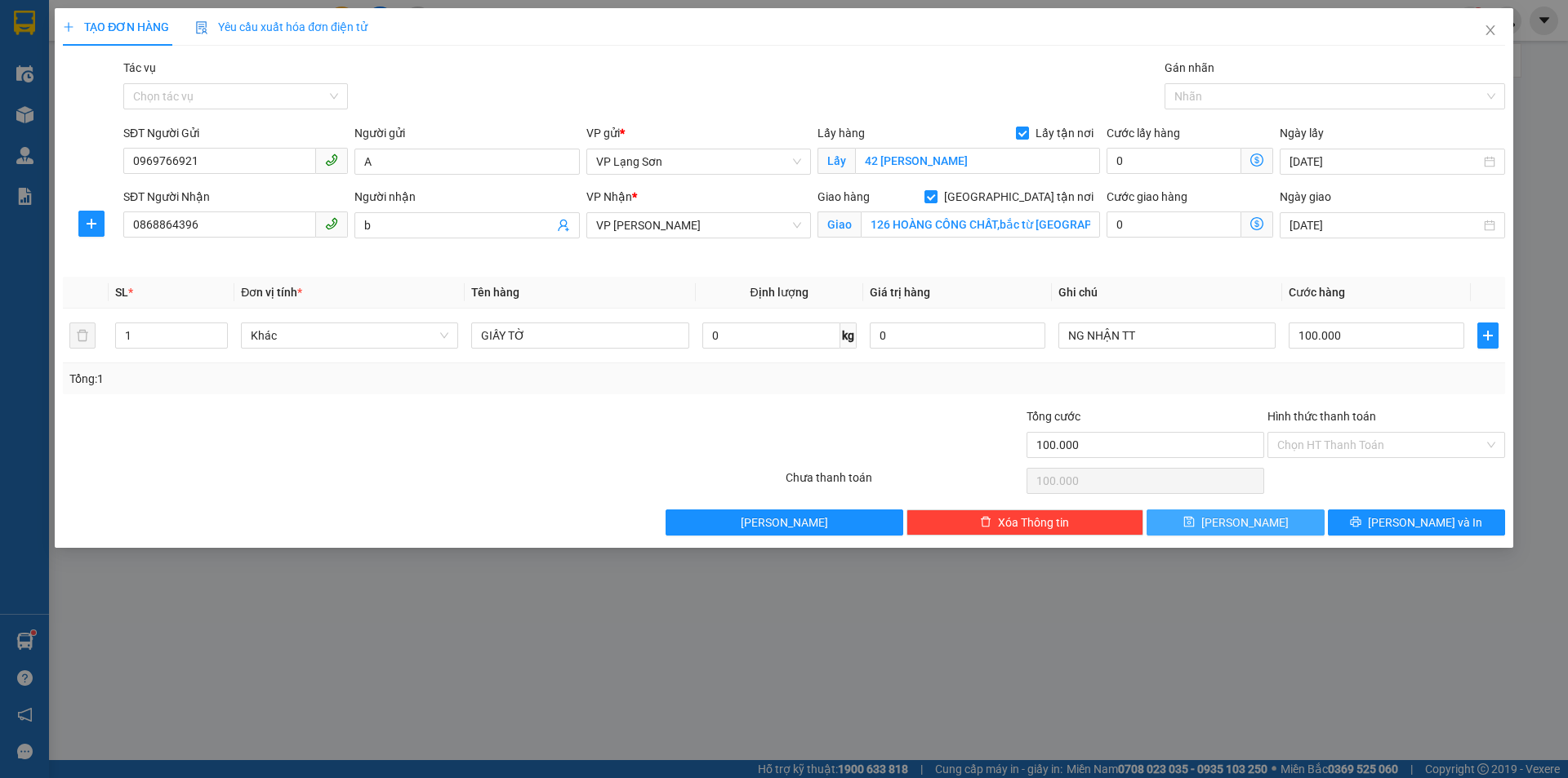
click at [1248, 526] on span "[PERSON_NAME]" at bounding box center [1245, 522] width 87 height 18
checkbox input "false"
type input "0"
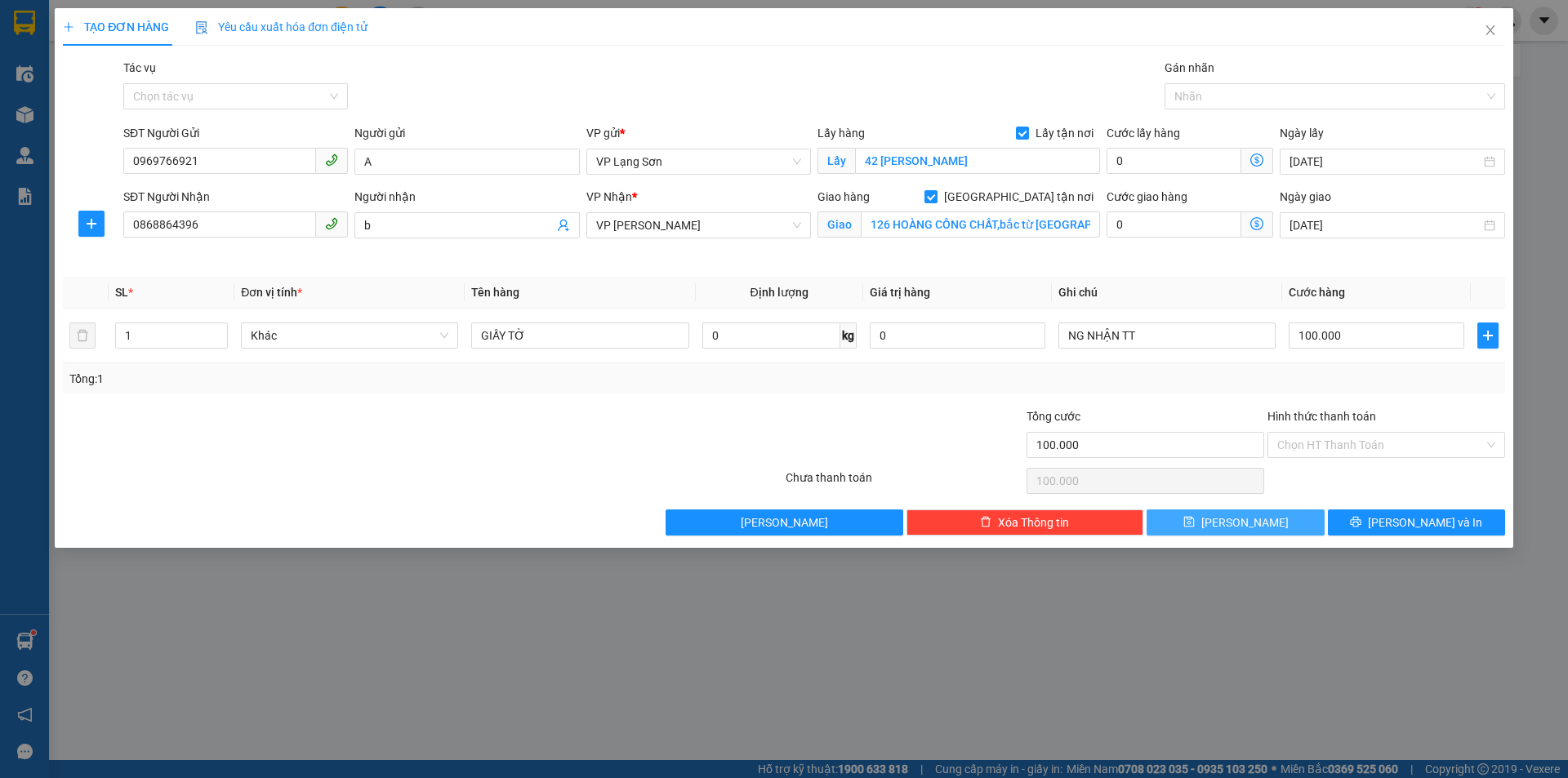
type input "0"
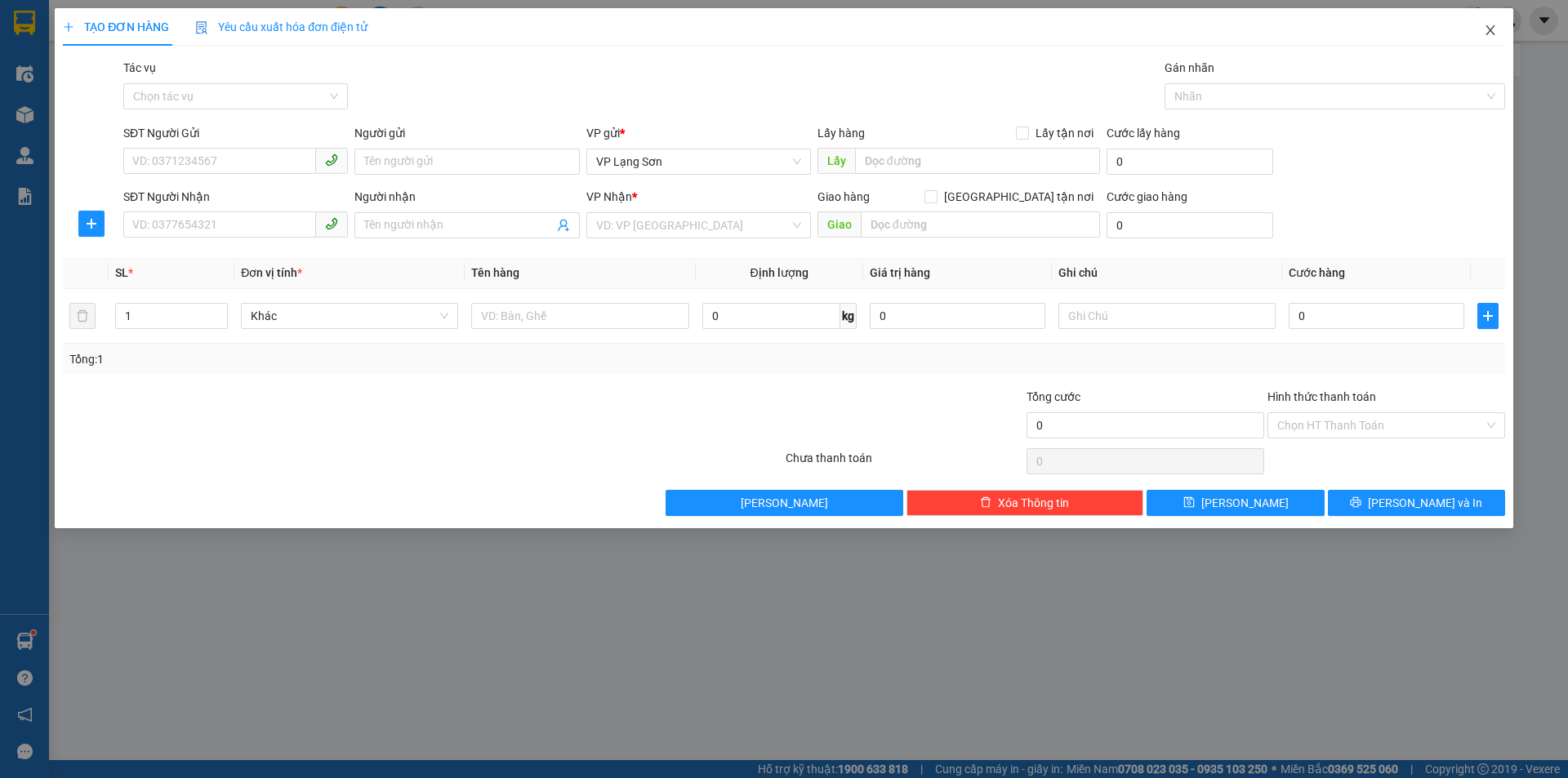
click at [1494, 27] on icon "close" at bounding box center [1491, 30] width 9 height 9
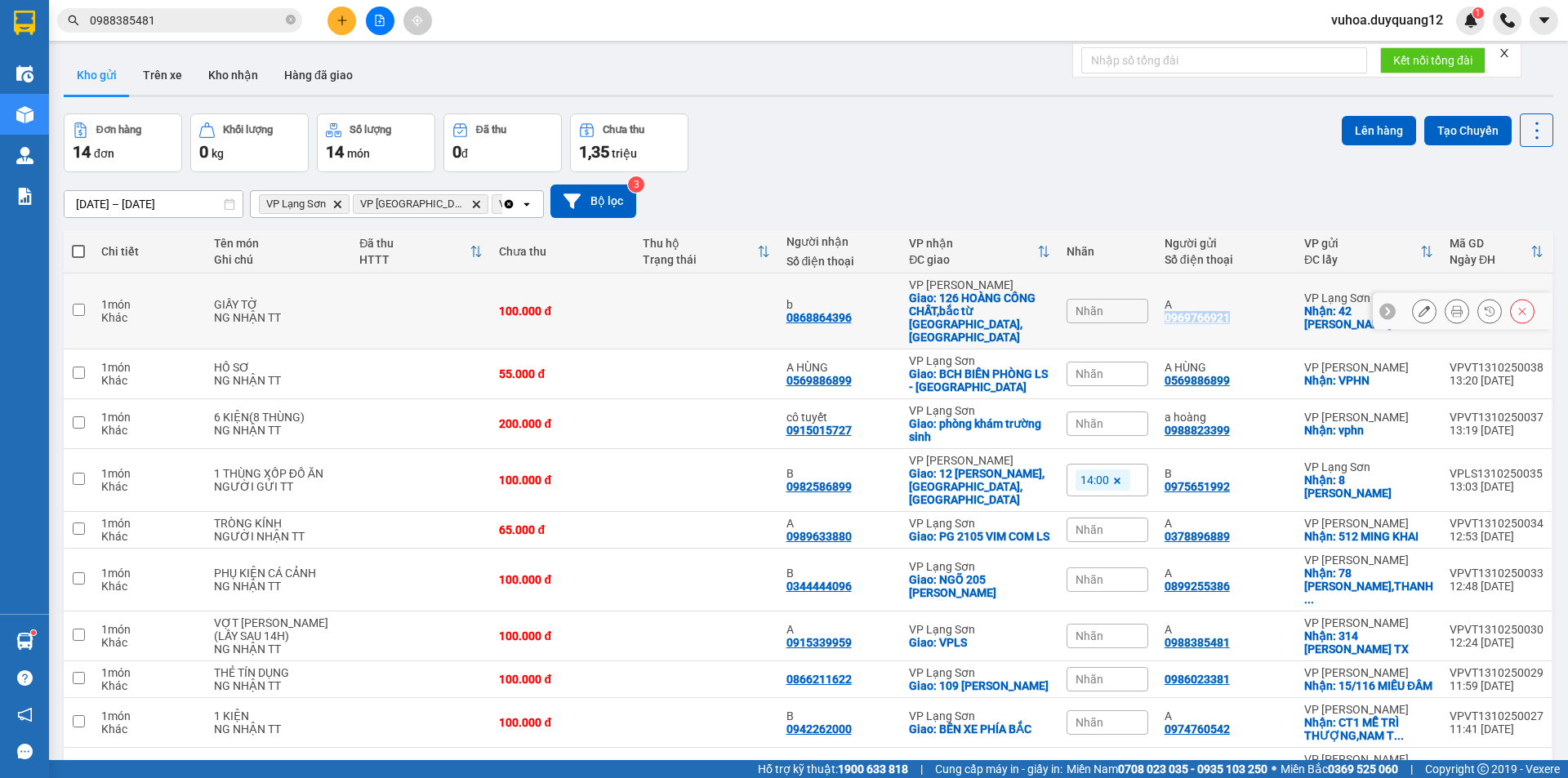
drag, startPoint x: 1278, startPoint y: 309, endPoint x: 1171, endPoint y: 308, distance: 107.0
click at [1171, 308] on td "A 0969766921" at bounding box center [1226, 311] width 140 height 76
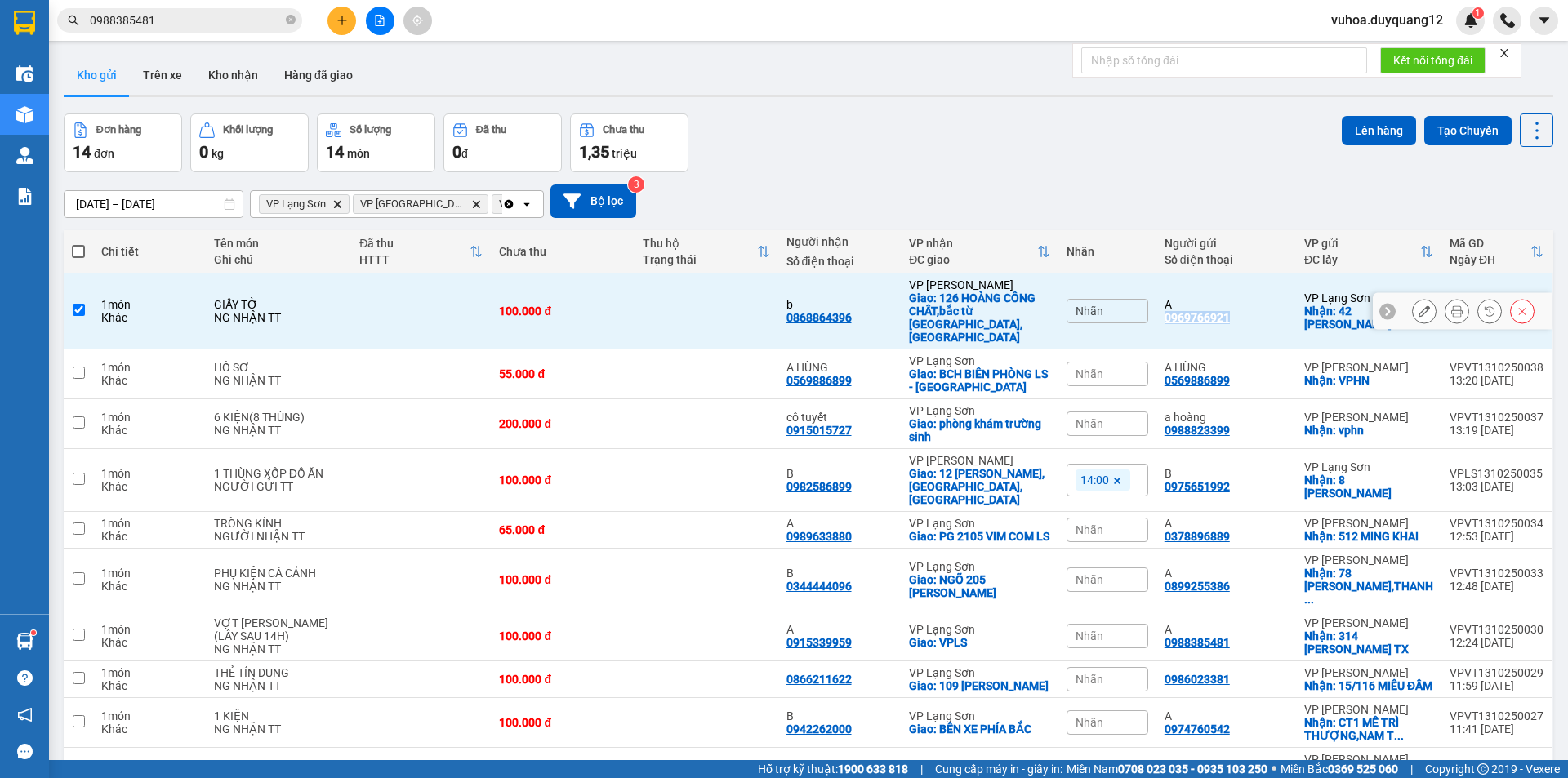
copy div "0969766921"
click at [1024, 179] on div "[DATE] – [DATE] Press the down arrow key to interact with the calendar and sele…" at bounding box center [808, 202] width 1490 height 58
click at [1095, 305] on span "Nhãn" at bounding box center [1090, 312] width 28 height 13
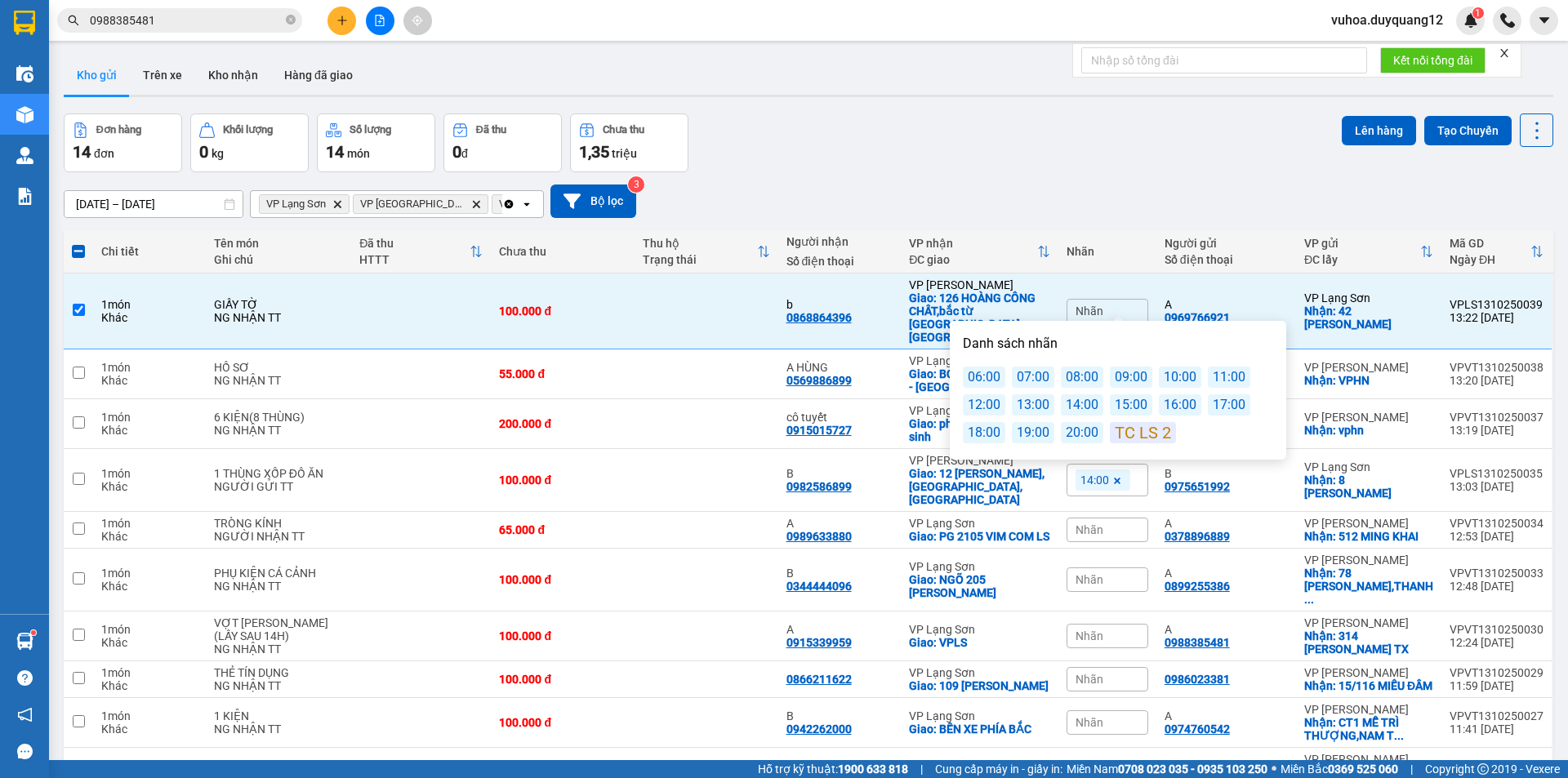
click at [1078, 403] on div "14:00" at bounding box center [1082, 404] width 42 height 22
click at [1065, 198] on div "[DATE] – [DATE] Press the down arrow key to interact with the calendar and sele…" at bounding box center [808, 202] width 1490 height 34
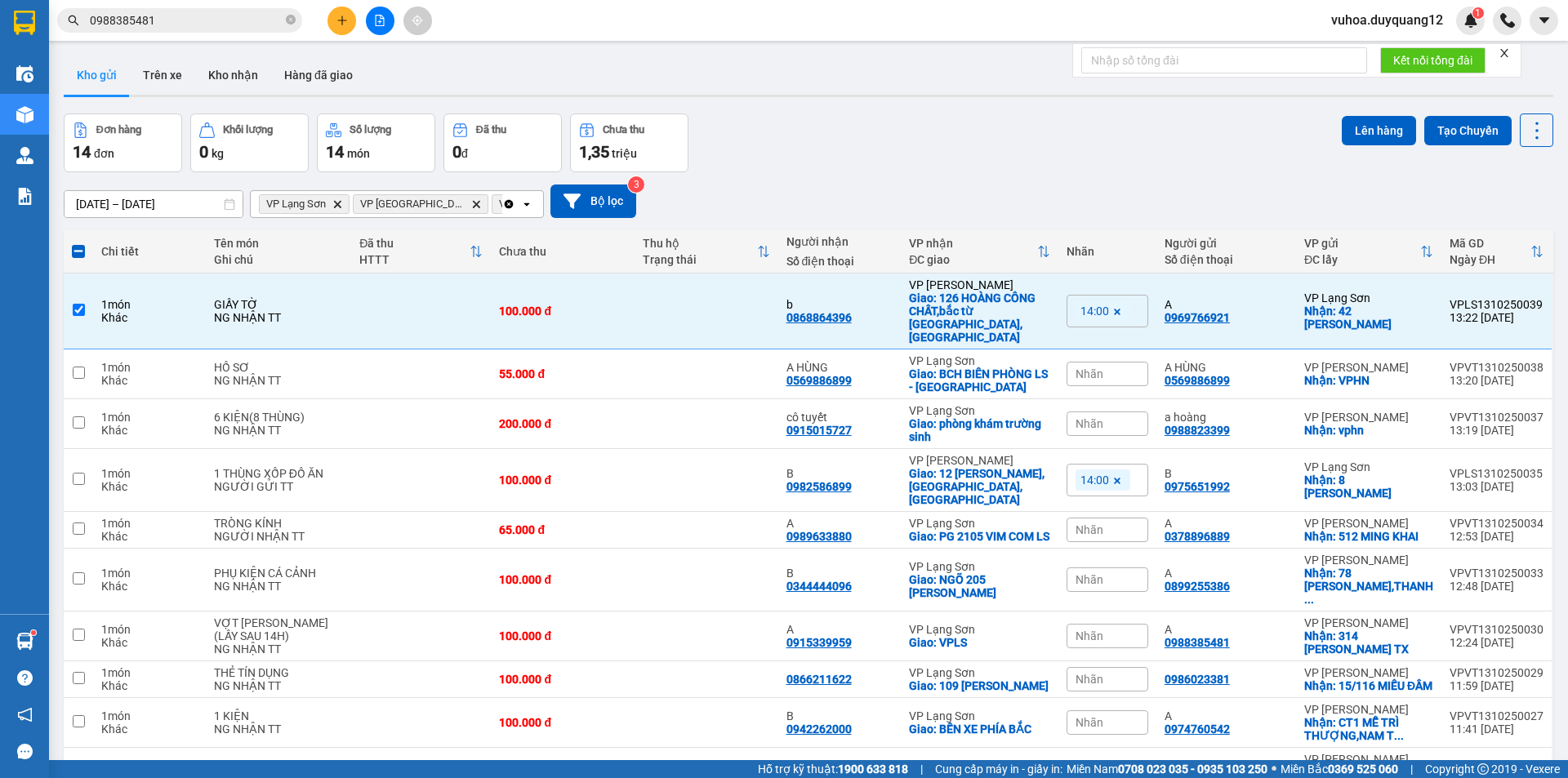
scroll to position [79, 0]
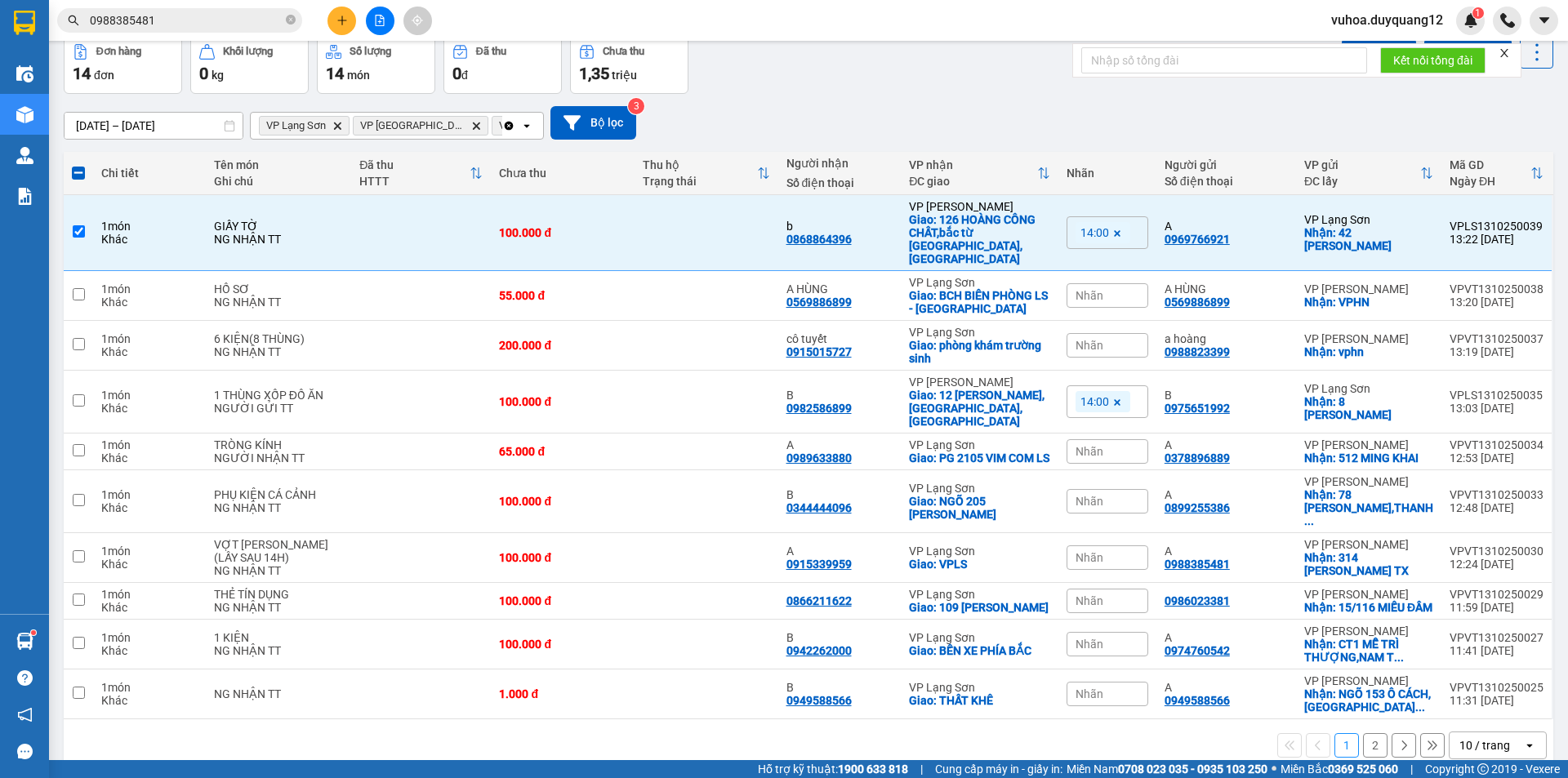
click at [1364, 733] on button "2" at bounding box center [1376, 745] width 24 height 24
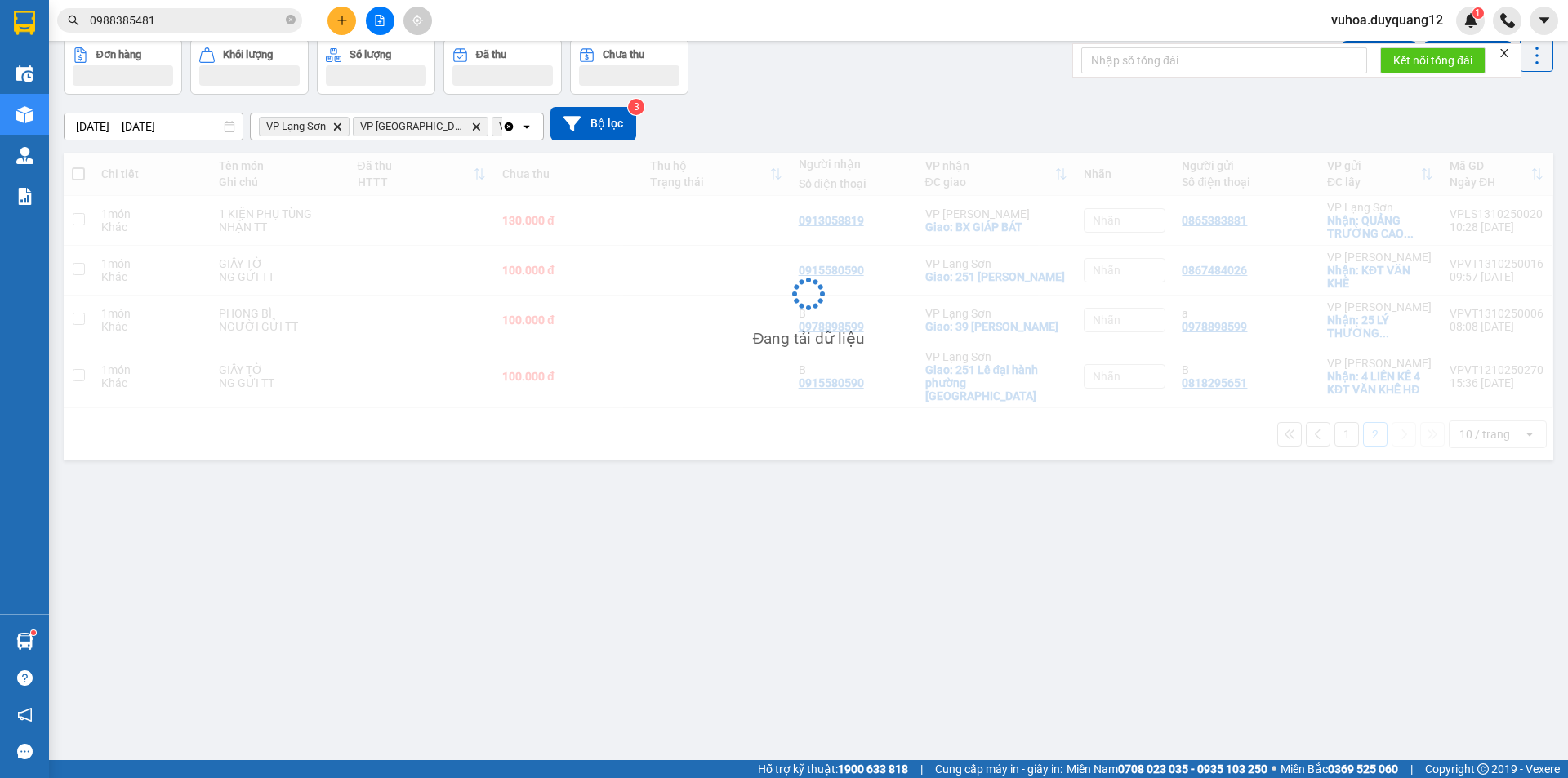
scroll to position [75, 0]
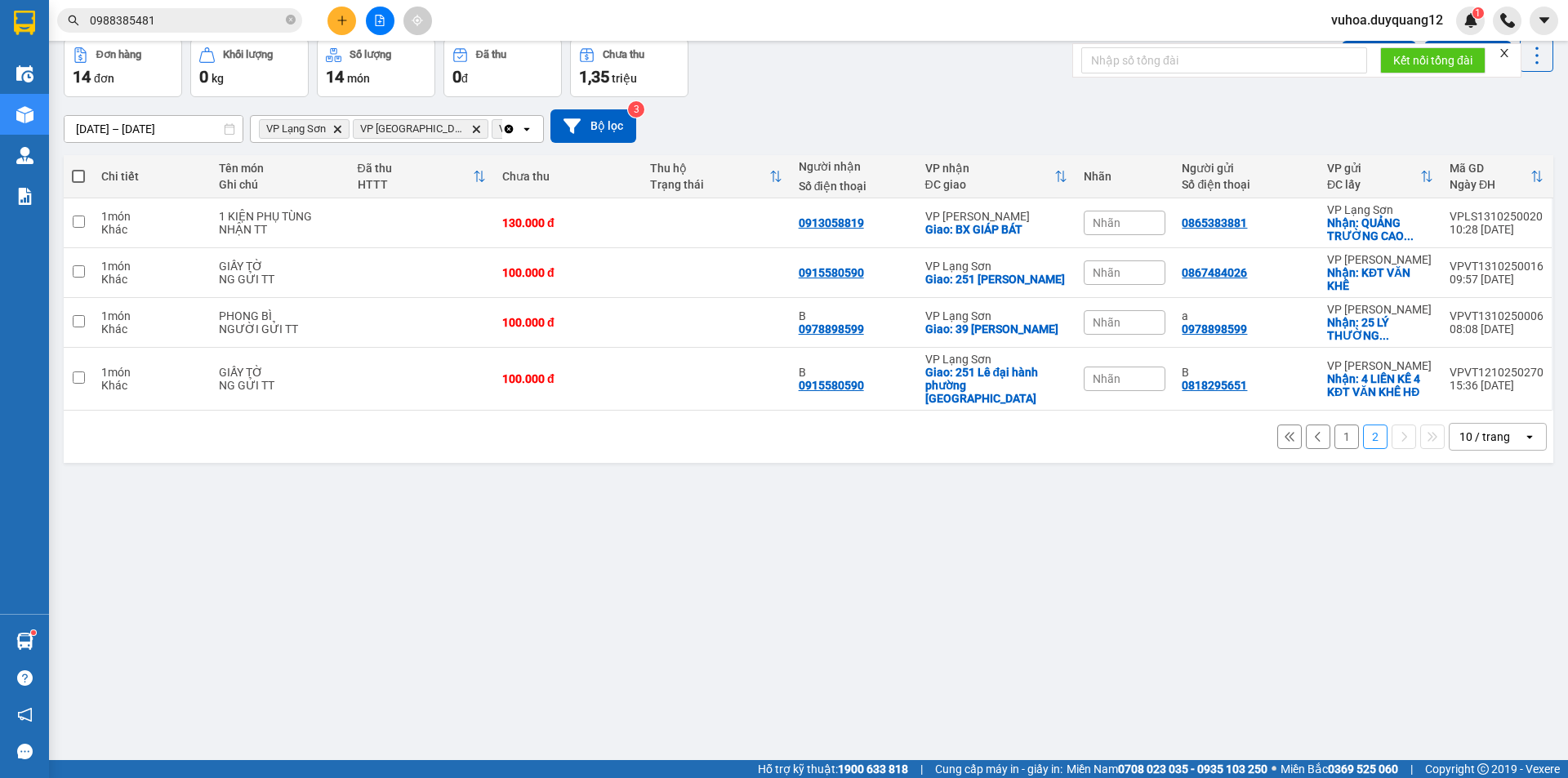
click at [1312, 426] on button at bounding box center [1318, 436] width 24 height 24
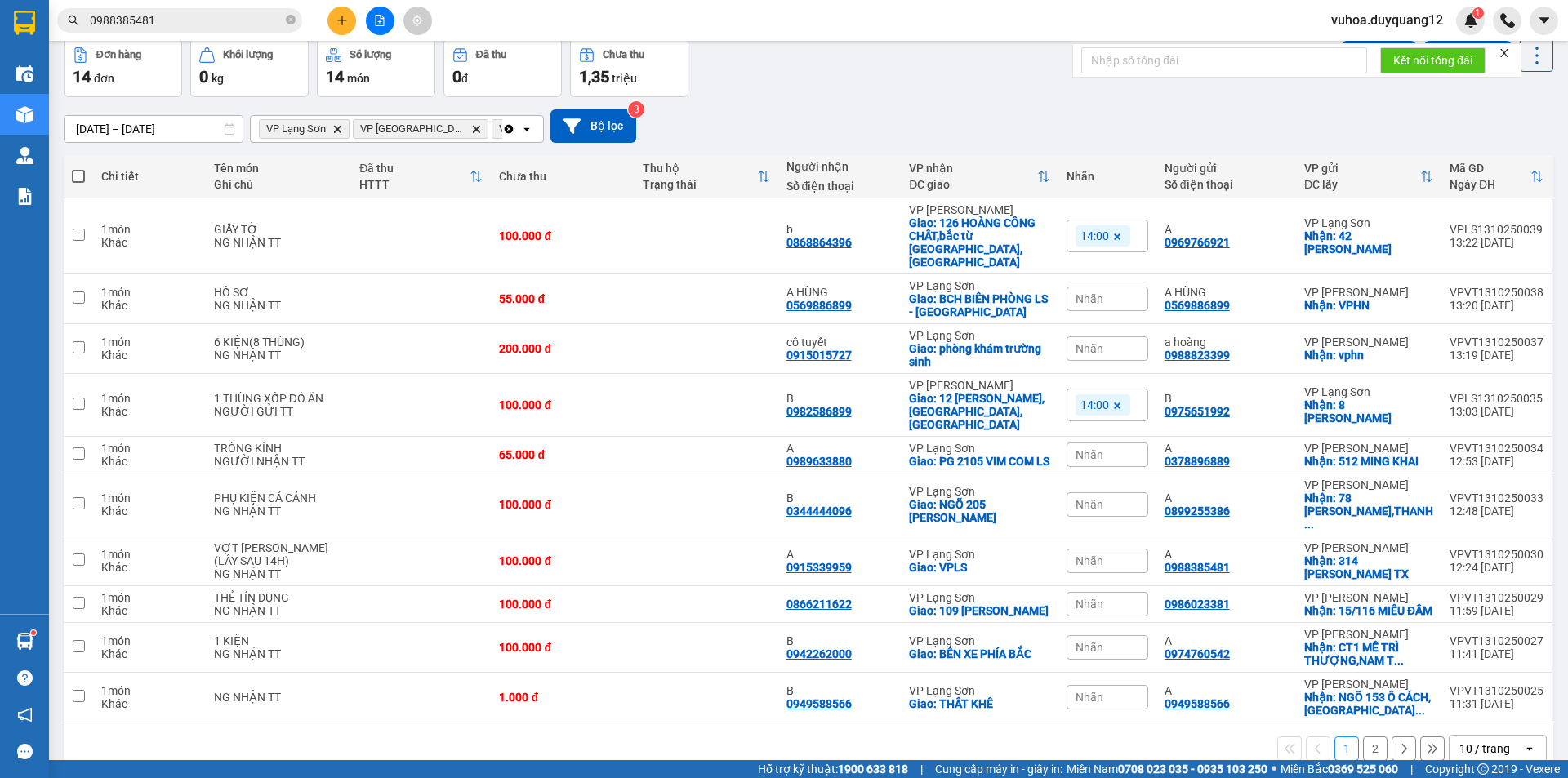
click at [471, 133] on icon "Delete" at bounding box center [476, 129] width 9 height 9
click at [75, 229] on input "checkbox" at bounding box center [78, 235] width 12 height 12
checkbox input "true"
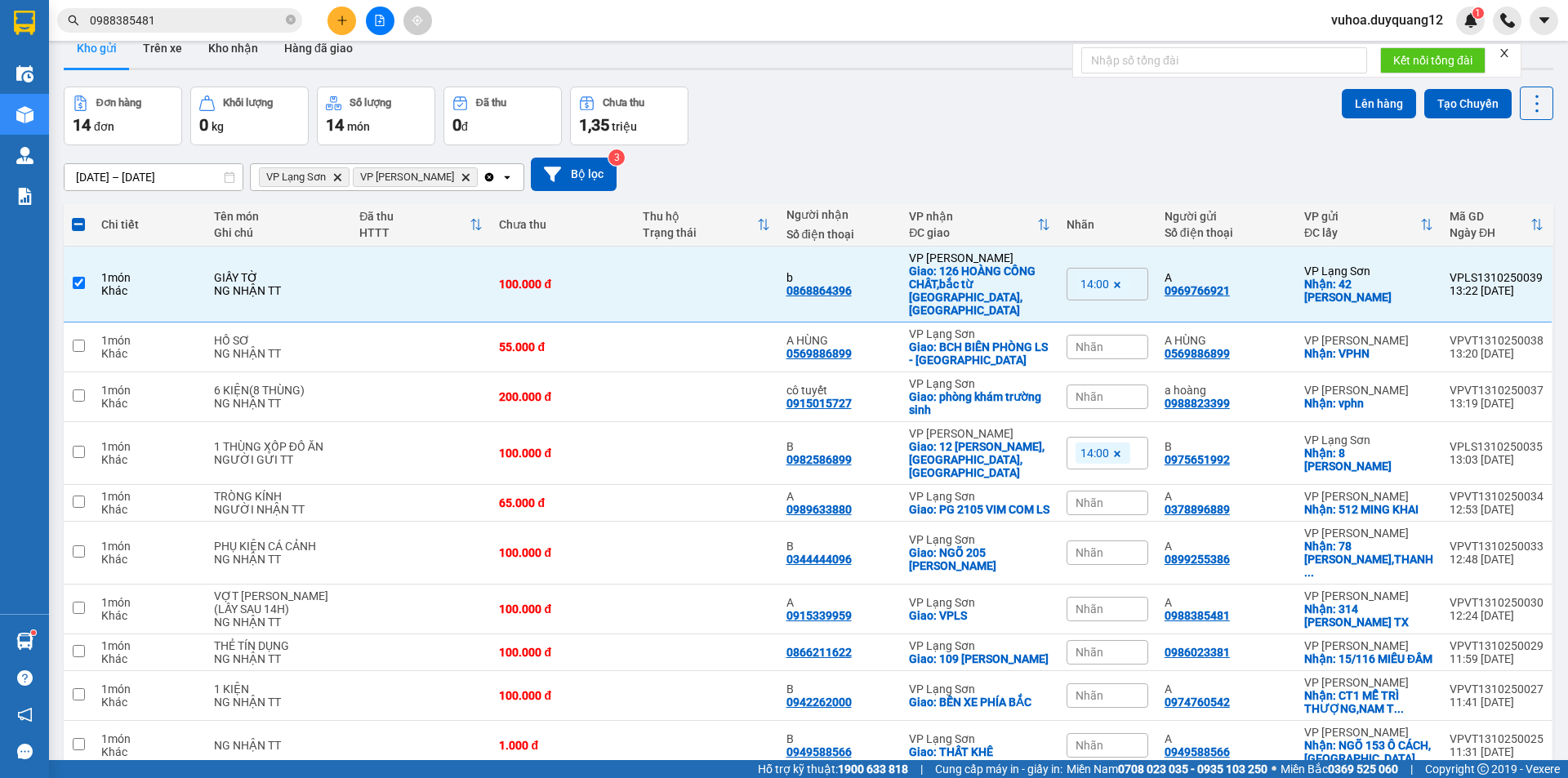
scroll to position [0, 0]
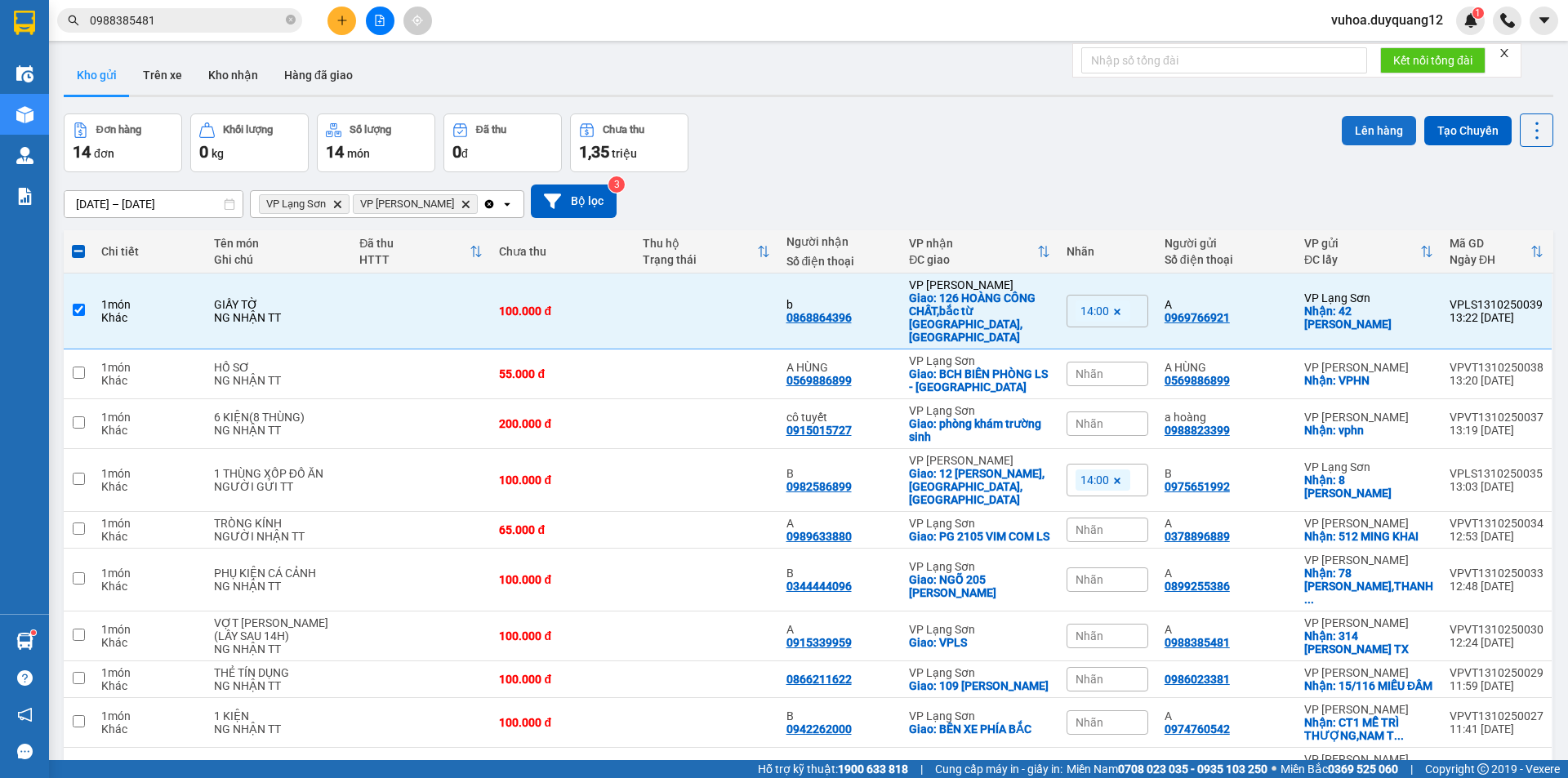
click at [1377, 135] on button "Lên hàng" at bounding box center [1378, 130] width 74 height 29
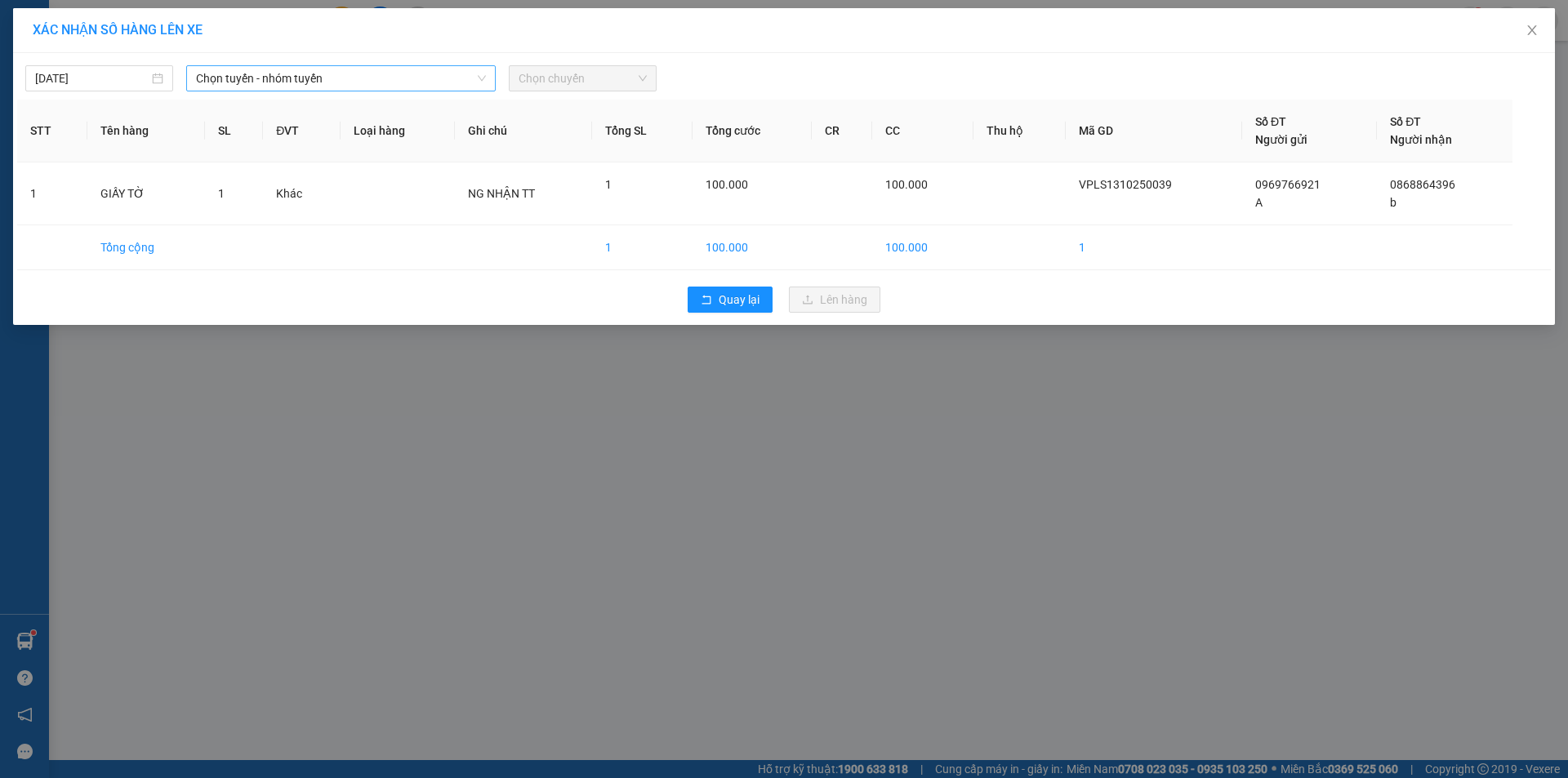
click at [334, 66] on div "Chọn tuyến - nhóm tuyến" at bounding box center [341, 79] width 310 height 26
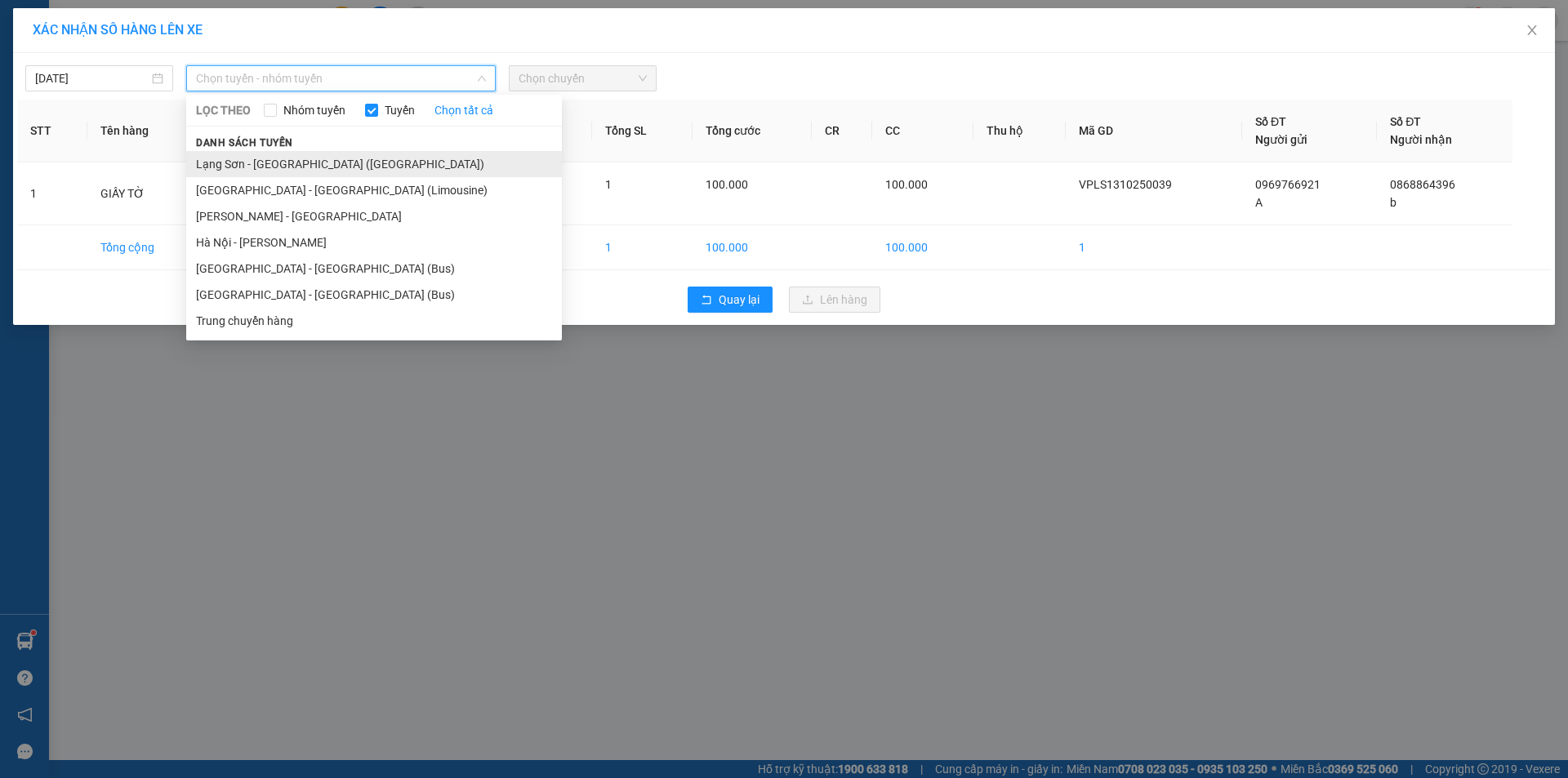
click at [359, 174] on li "Lạng Sơn - [GEOGRAPHIC_DATA] ([GEOGRAPHIC_DATA])" at bounding box center [374, 164] width 376 height 26
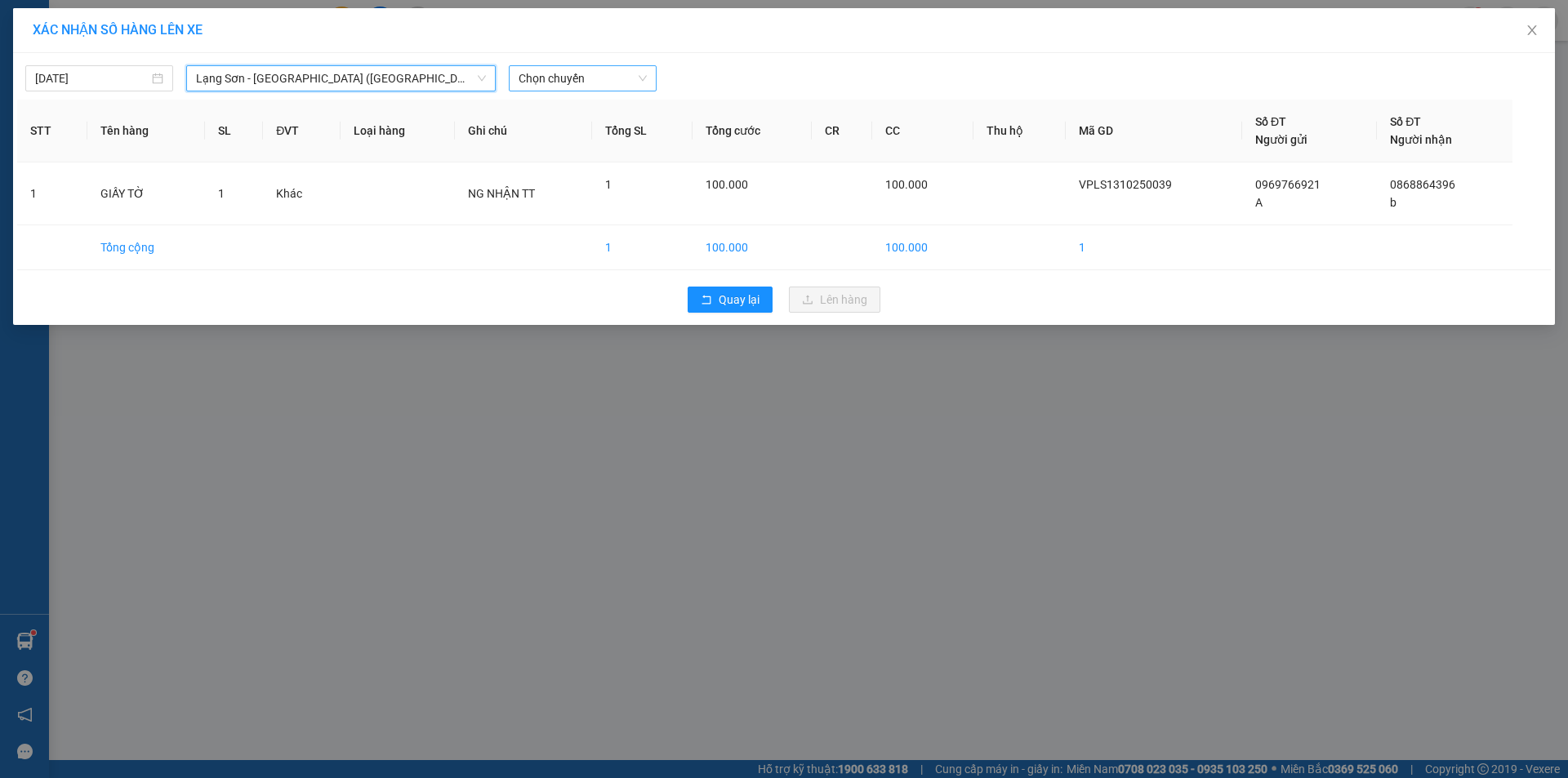
click at [584, 82] on span "Chọn chuyến" at bounding box center [582, 78] width 129 height 24
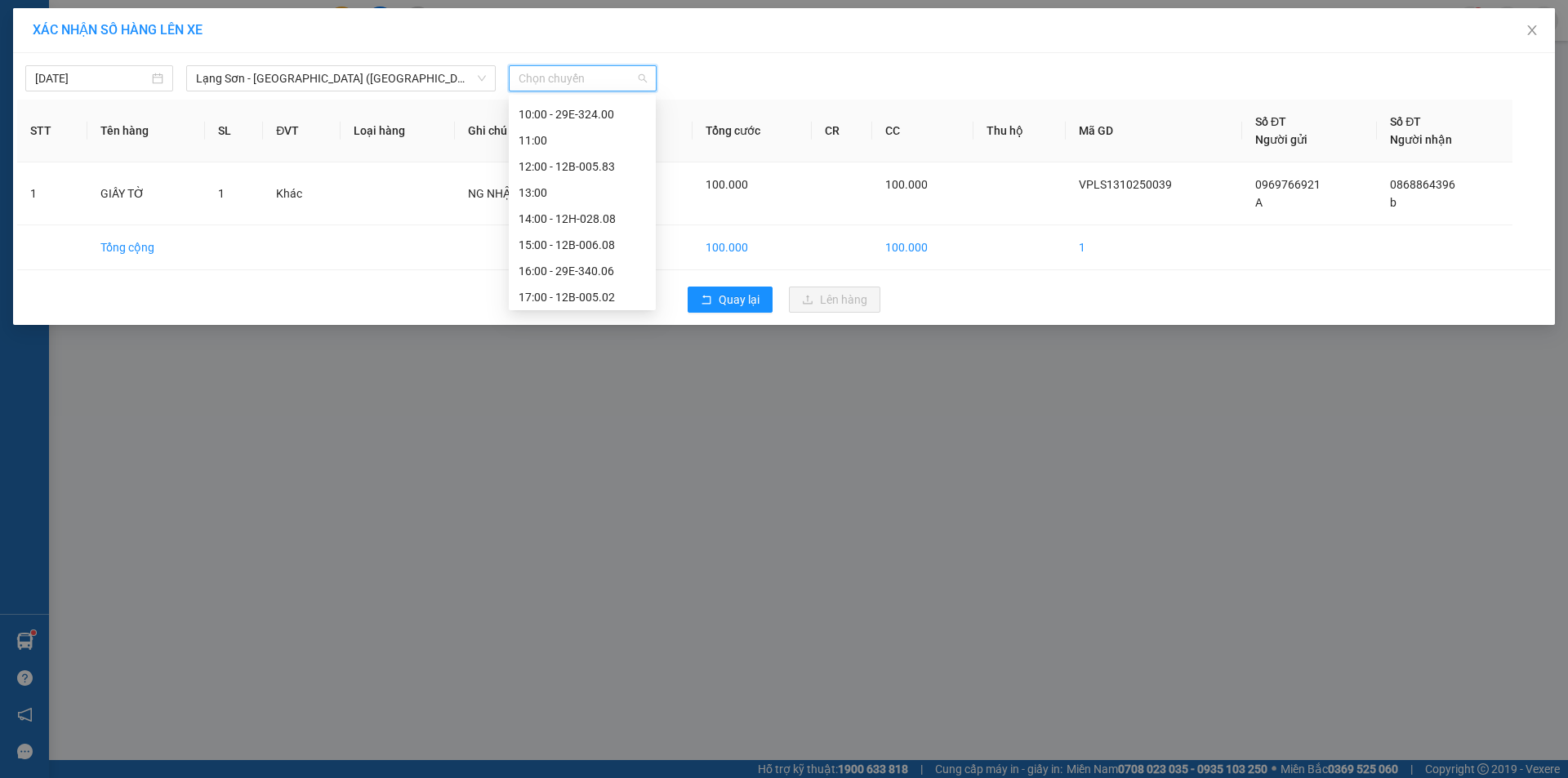
scroll to position [207, 0]
click at [586, 217] on div "14:00 - 12H-028.08" at bounding box center [582, 217] width 128 height 18
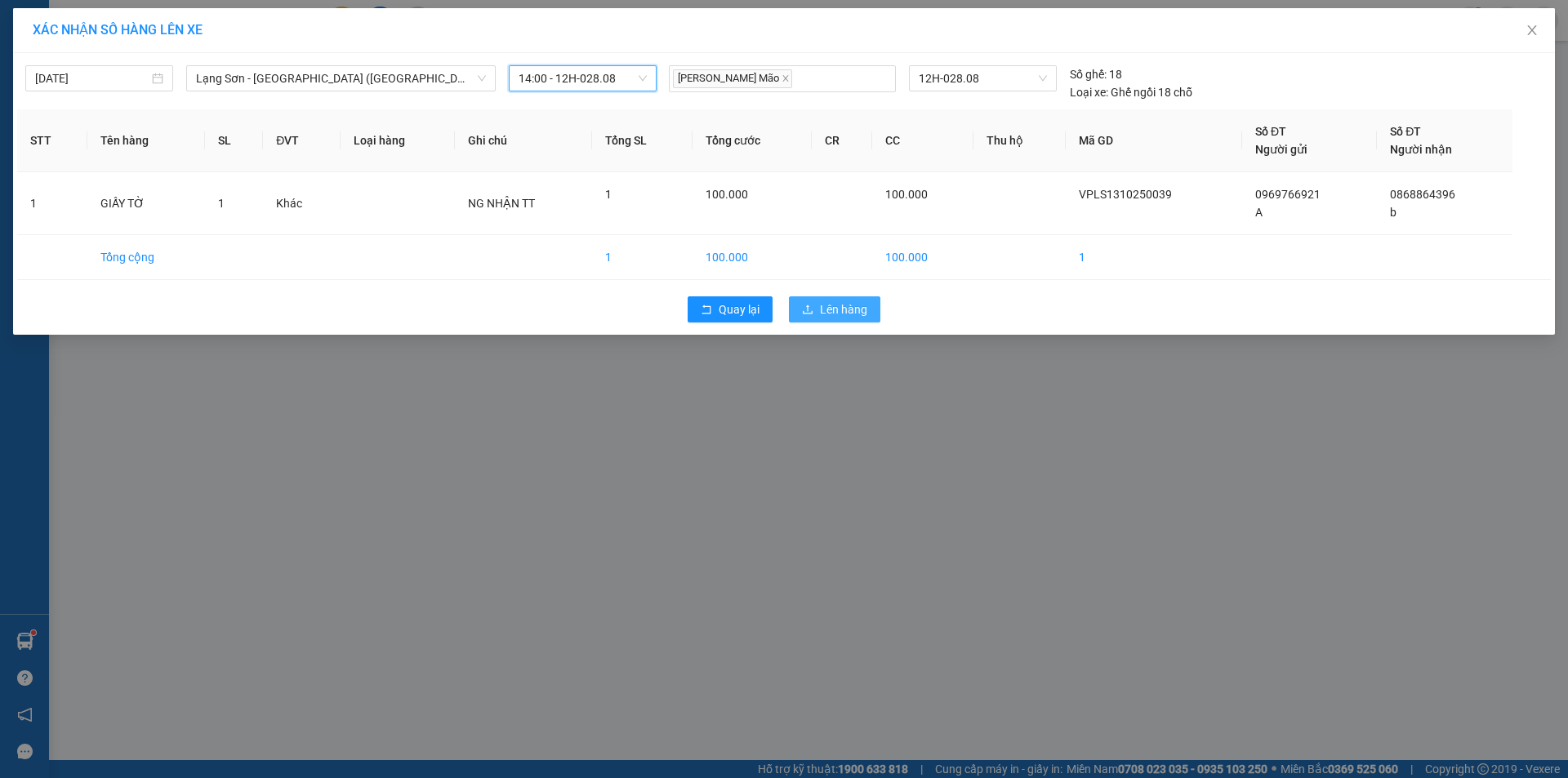
click at [820, 308] on button "Lên hàng" at bounding box center [834, 310] width 91 height 26
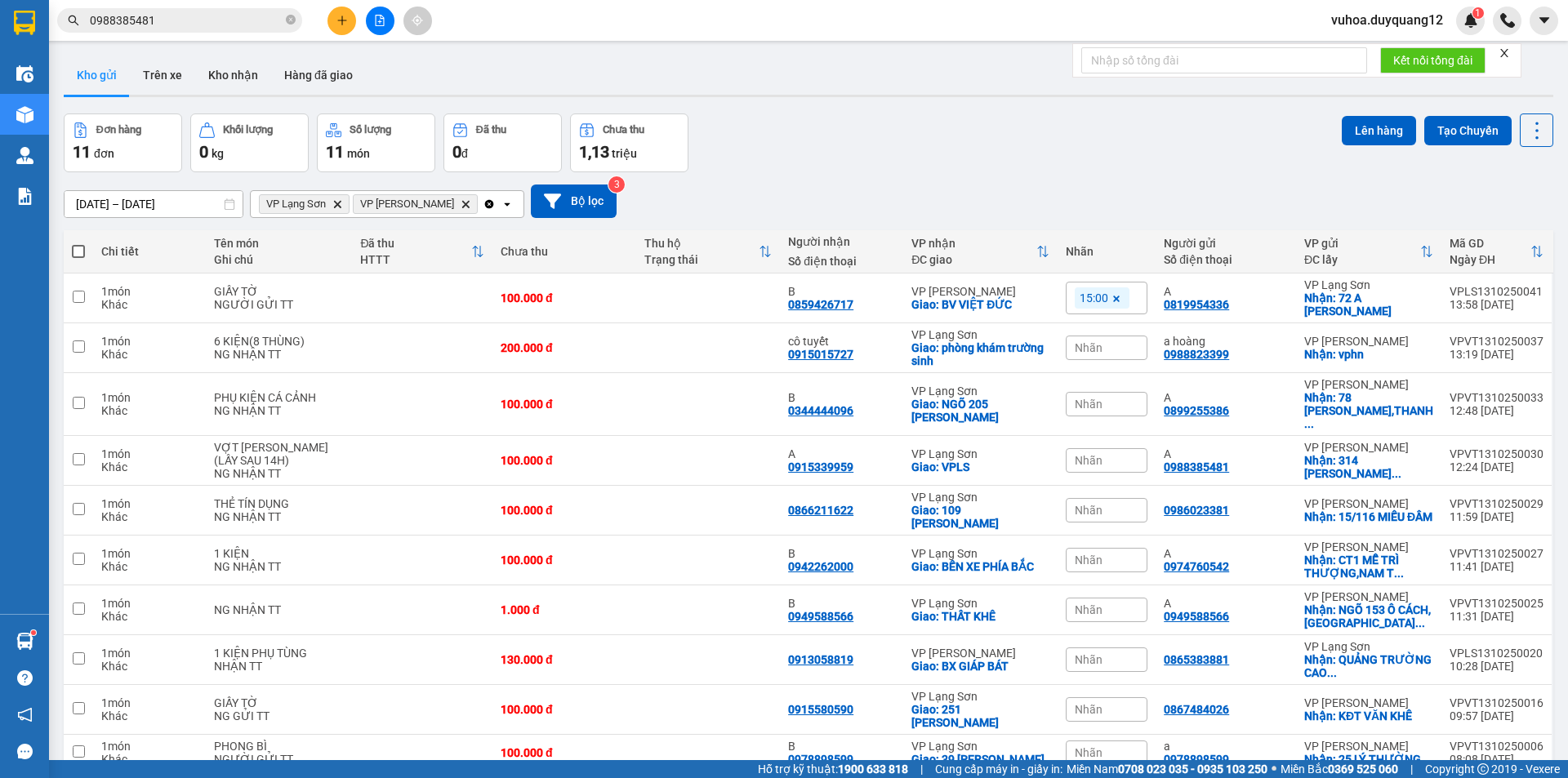
click at [343, 20] on icon "plus" at bounding box center [342, 21] width 11 height 11
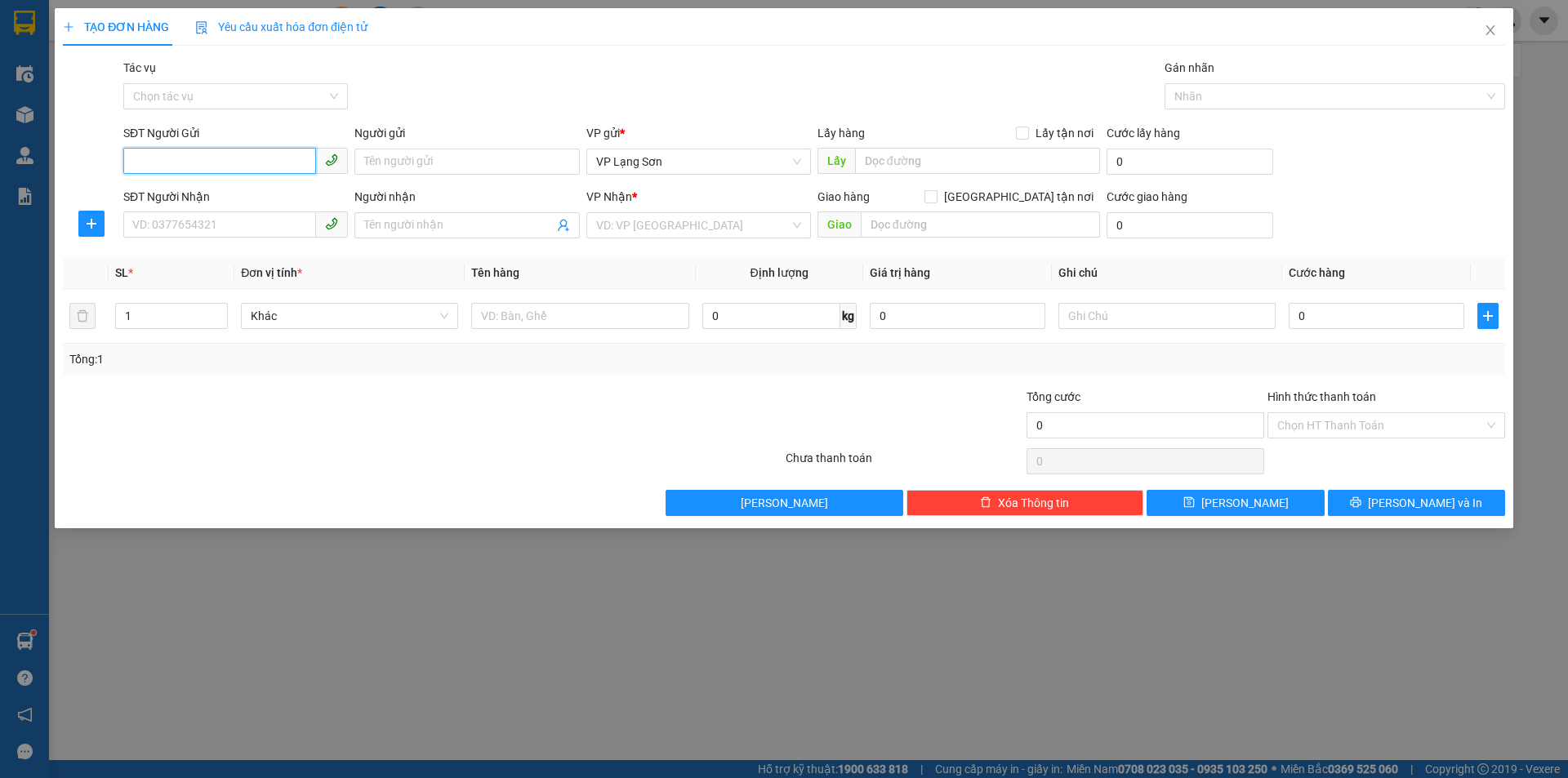
drag, startPoint x: 224, startPoint y: 144, endPoint x: 187, endPoint y: 166, distance: 43.0
paste input "0843343111"
type input "0843343111"
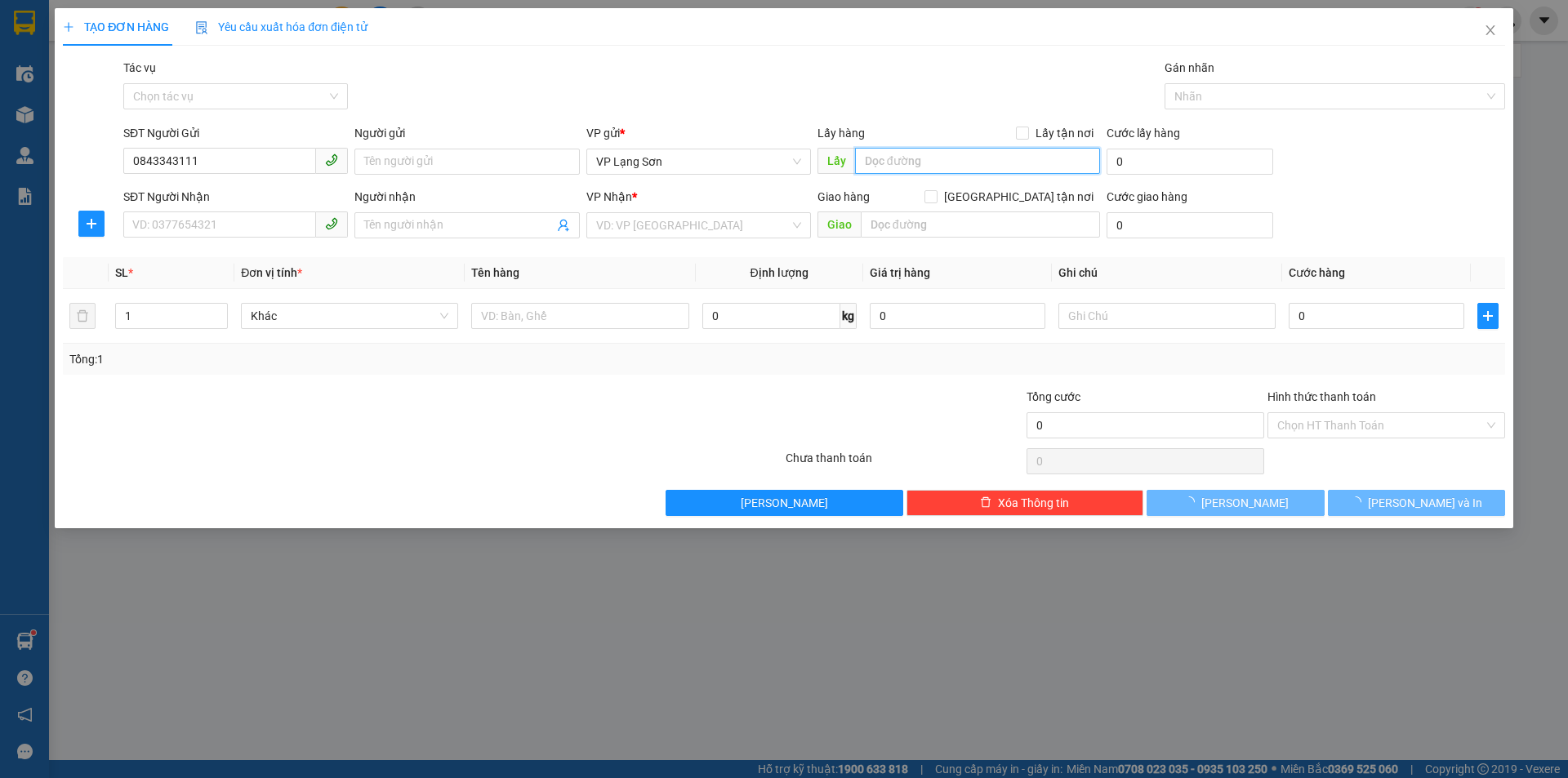
click at [902, 166] on input "text" at bounding box center [977, 160] width 245 height 26
type input "274 [PERSON_NAME]"
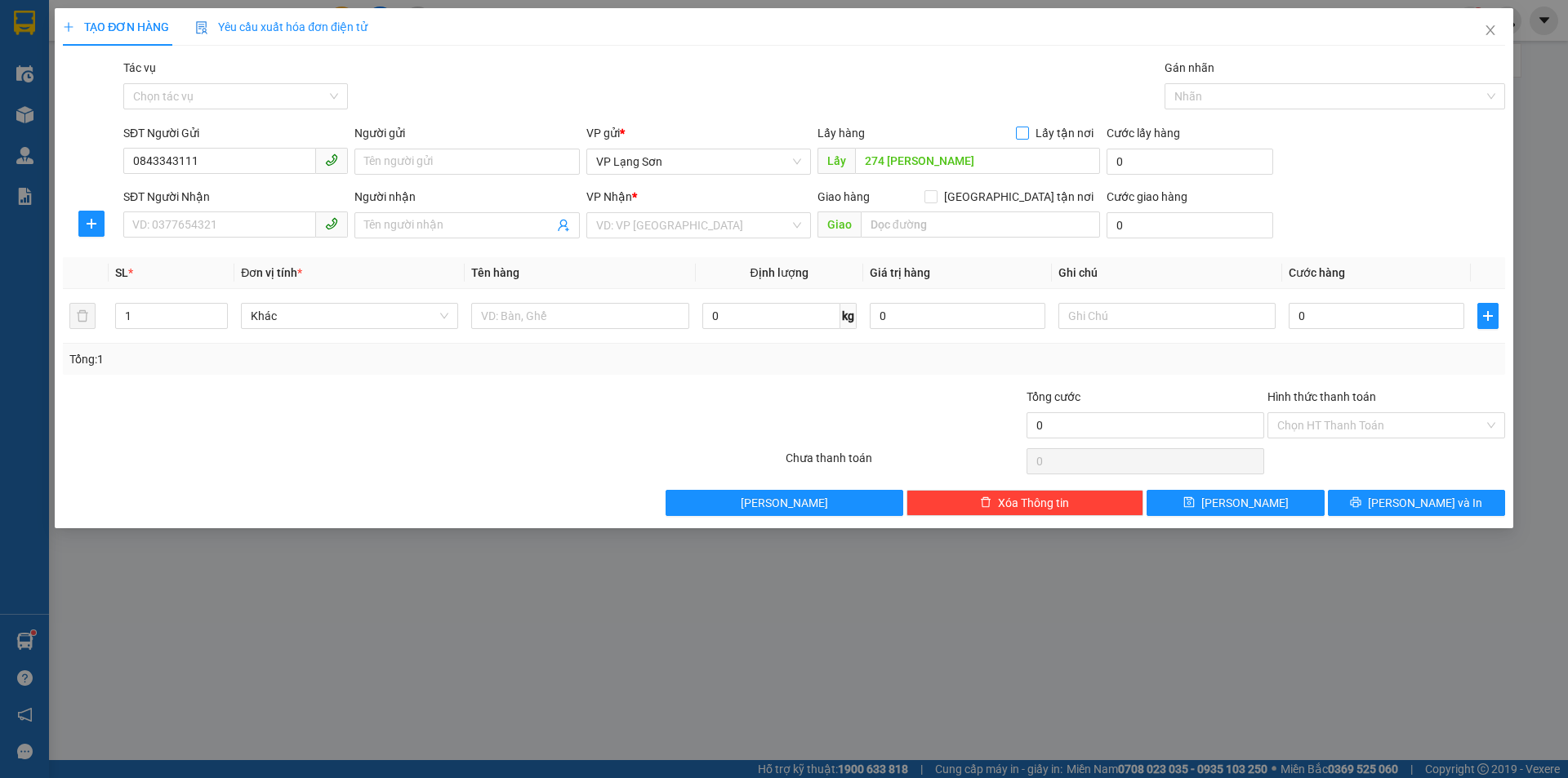
click at [1029, 138] on span at bounding box center [1022, 133] width 13 height 13
click at [1027, 138] on input "Lấy tận nơi" at bounding box center [1022, 132] width 11 height 11
checkbox input "true"
click at [375, 154] on input "Người gửi" at bounding box center [467, 161] width 224 height 26
type input "A"
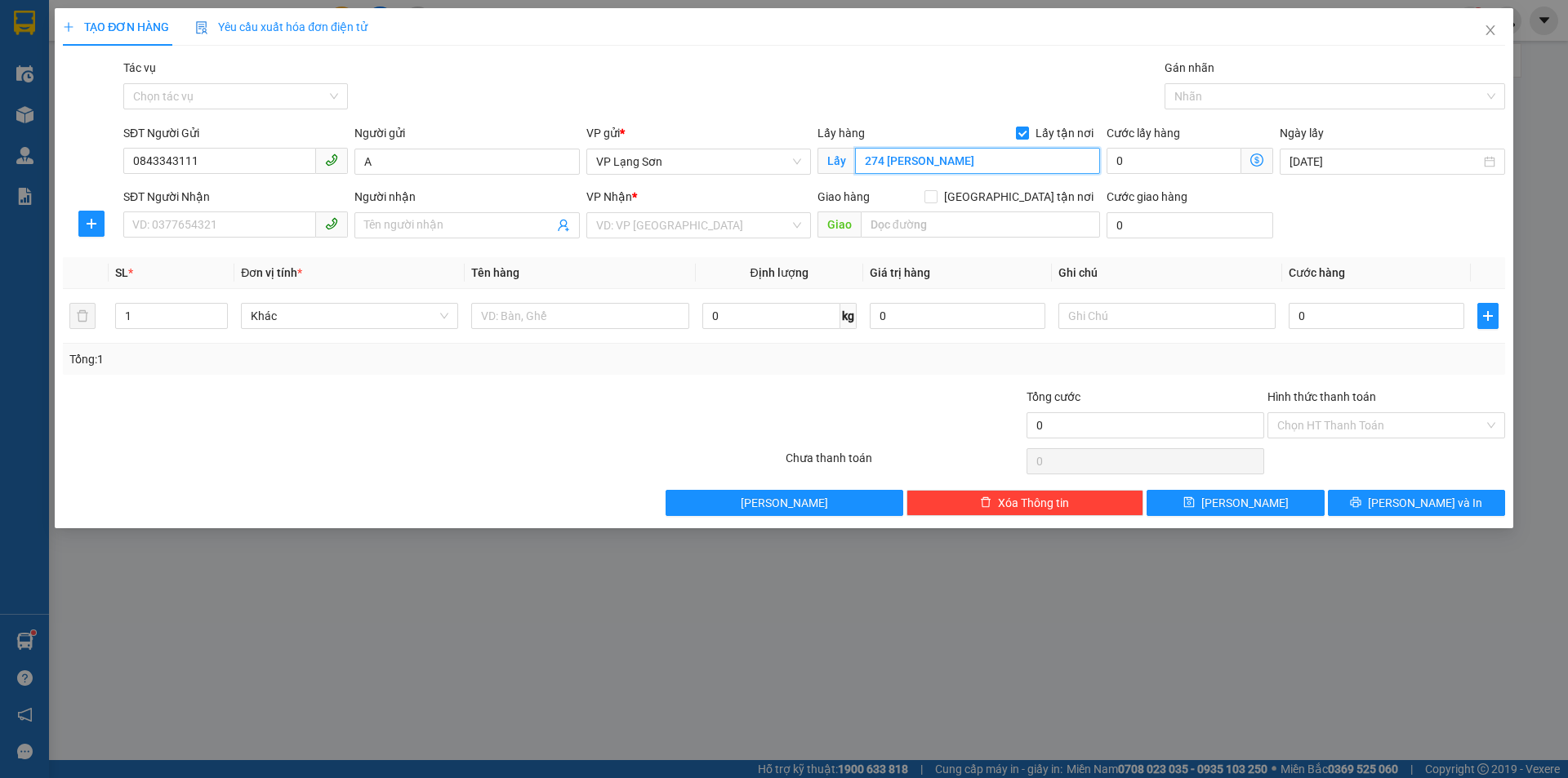
click at [972, 157] on input "274 [PERSON_NAME]" at bounding box center [977, 160] width 245 height 26
type input "274 VŨ HỮU TX"
click at [177, 233] on input "SĐT Người Nhận" at bounding box center [219, 224] width 192 height 26
click at [936, 198] on input "[GEOGRAPHIC_DATA] tận nơi" at bounding box center [930, 196] width 11 height 11
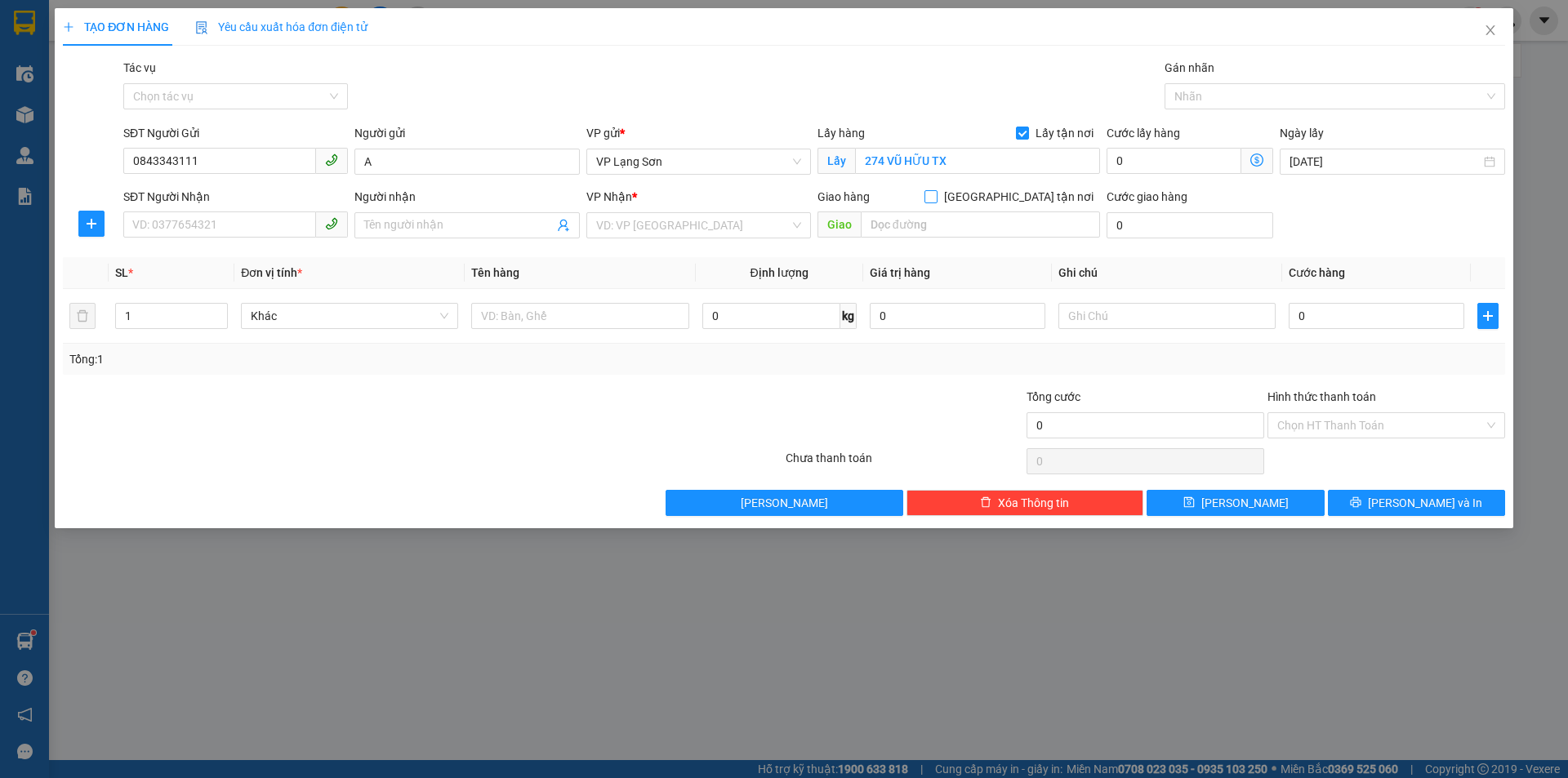
checkbox input "true"
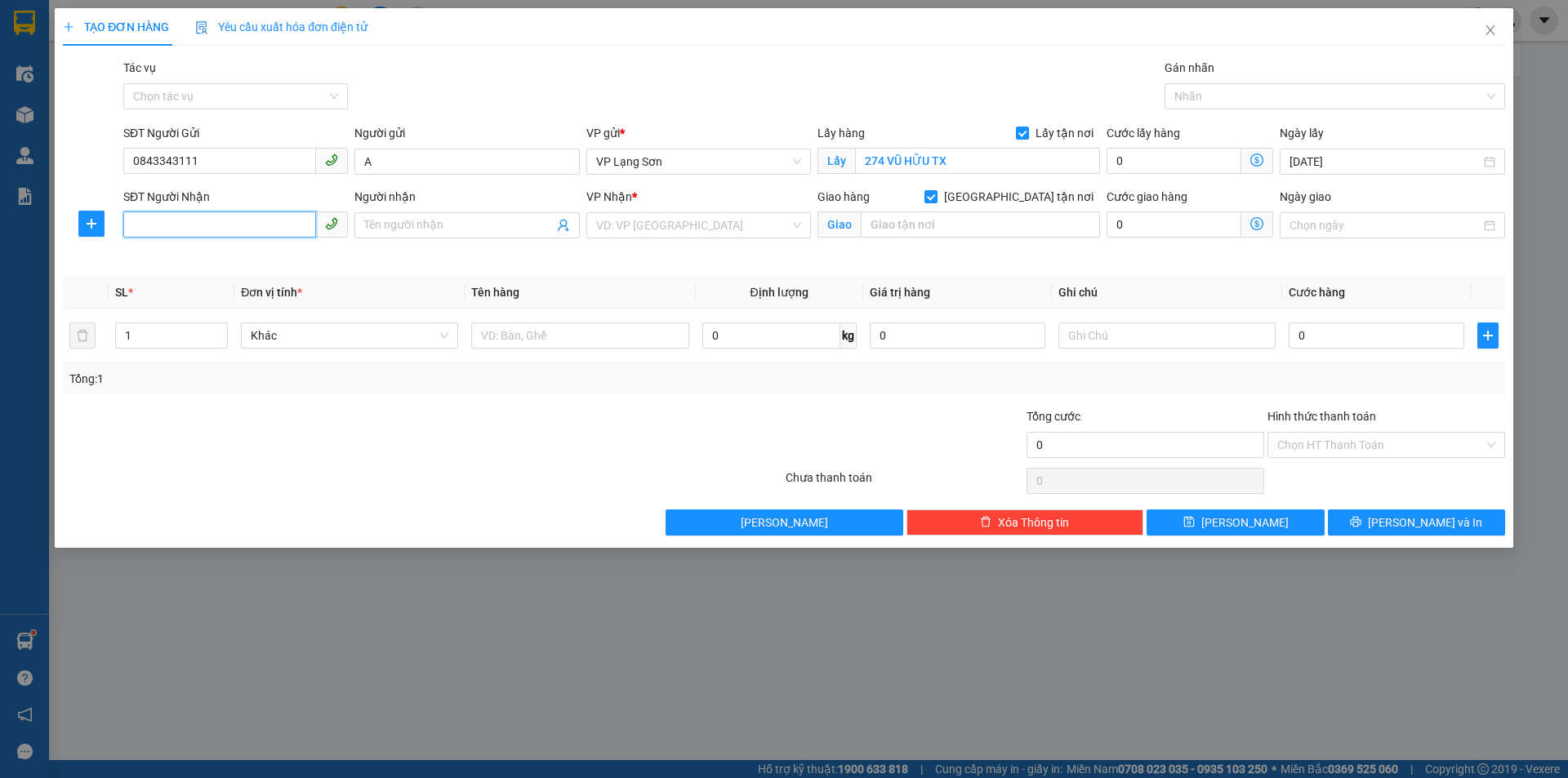
click at [254, 215] on input "SĐT Người Nhận" at bounding box center [219, 224] width 192 height 26
click at [681, 220] on input "search" at bounding box center [693, 225] width 193 height 24
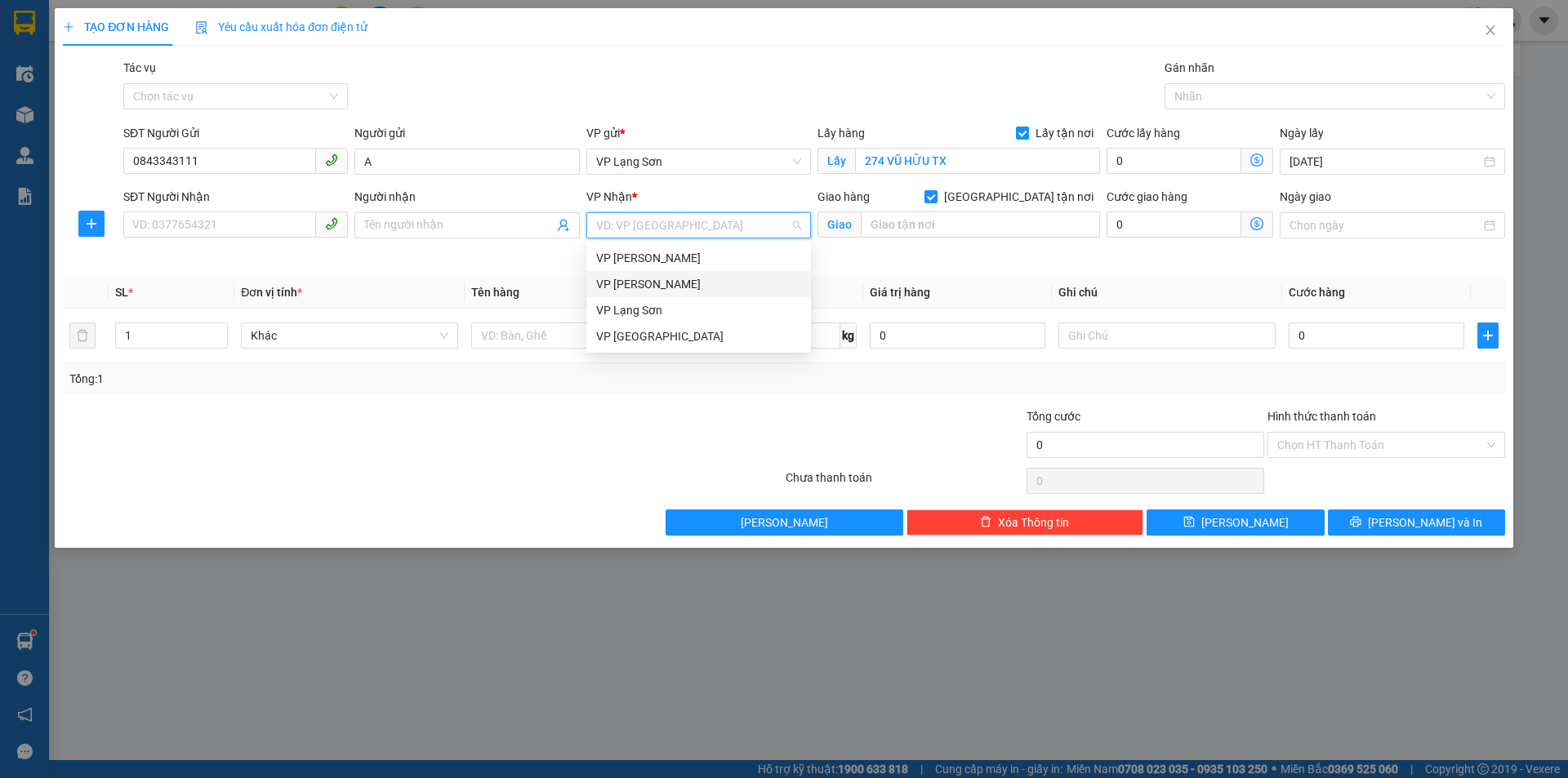
click at [644, 284] on div "VP [PERSON_NAME]" at bounding box center [699, 283] width 205 height 18
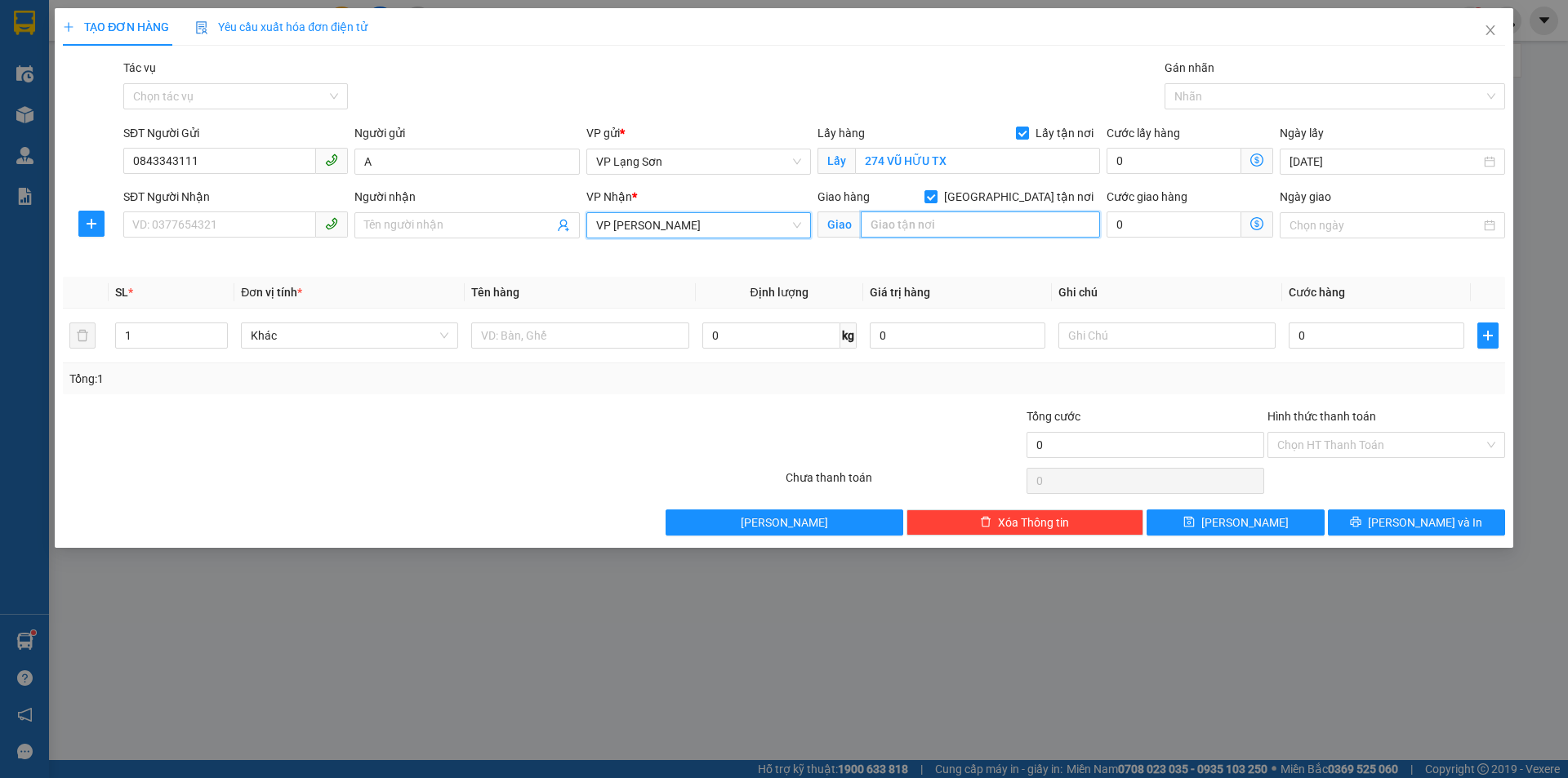
click at [955, 222] on input "text" at bounding box center [980, 224] width 239 height 26
click at [577, 328] on input "text" at bounding box center [579, 336] width 217 height 26
type input "LAPTOP"
click at [234, 224] on input "SĐT Người Nhận" at bounding box center [219, 224] width 192 height 26
type input "0388469666"
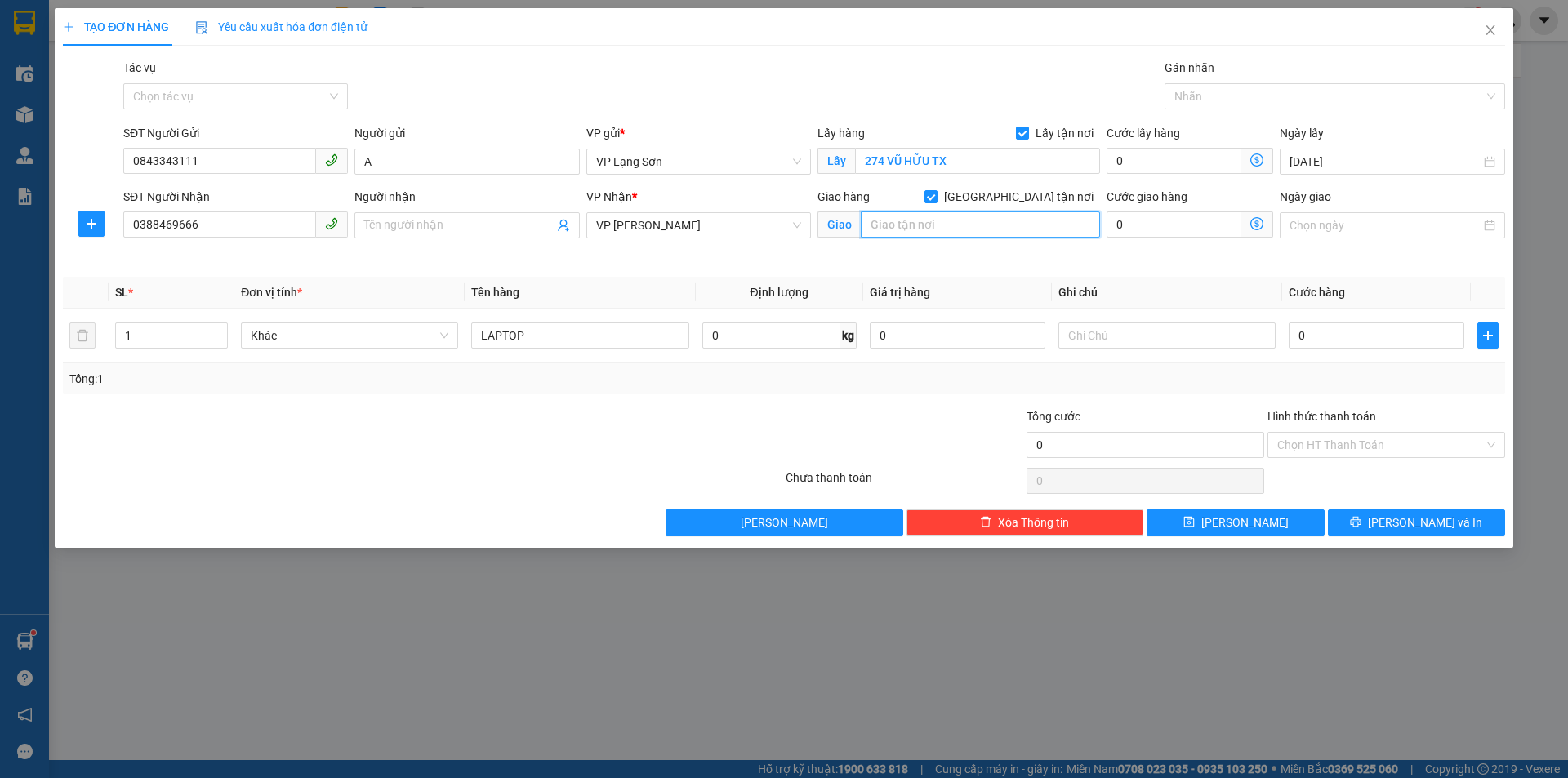
click at [1051, 230] on input "text" at bounding box center [980, 224] width 239 height 26
click at [462, 235] on span at bounding box center [467, 225] width 224 height 26
type input "A"
click at [887, 227] on input "text" at bounding box center [980, 224] width 239 height 26
type input "160 [PERSON_NAME]"
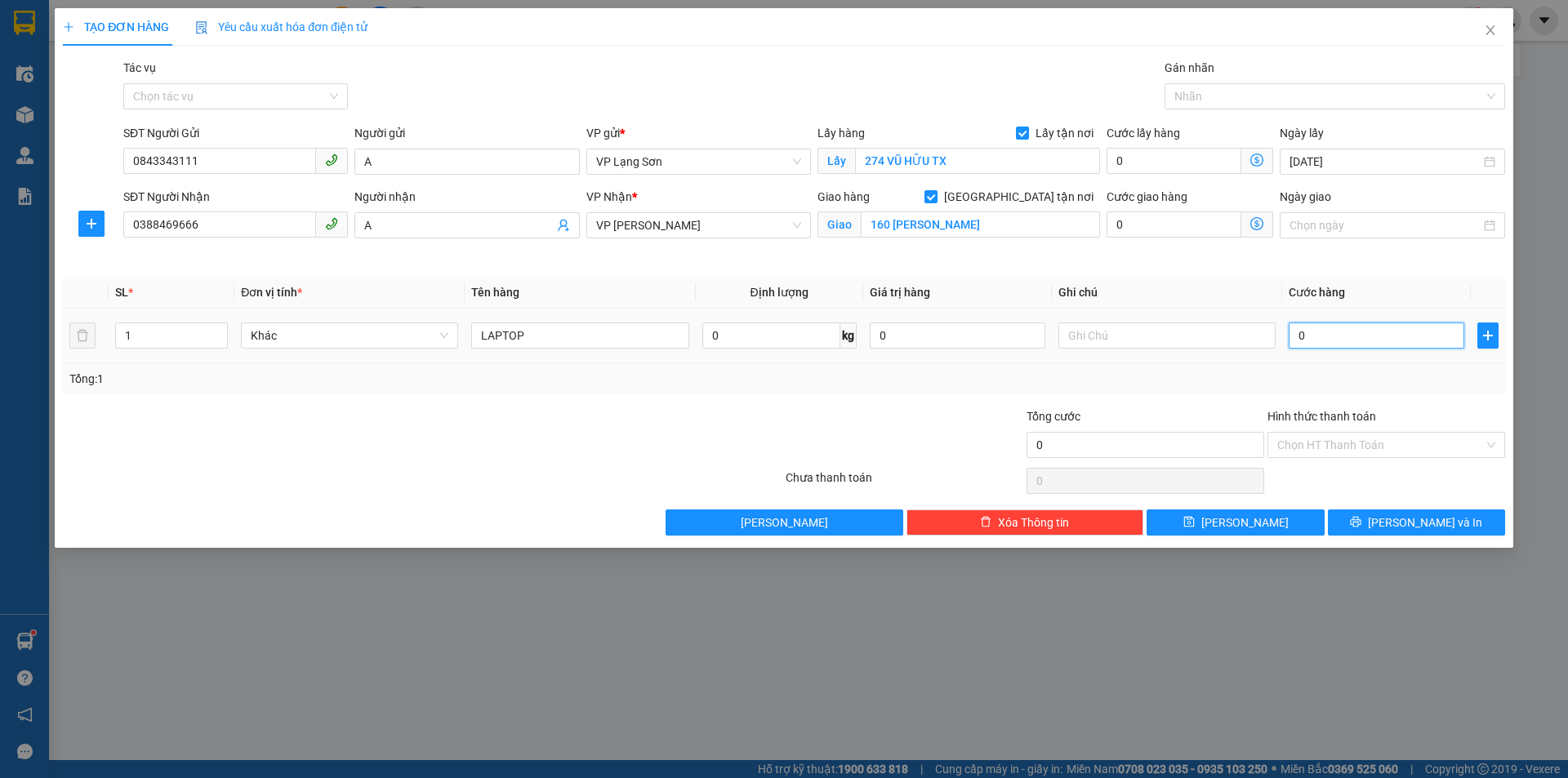
click at [1309, 328] on input "0" at bounding box center [1376, 336] width 176 height 26
type input "1"
type input "10"
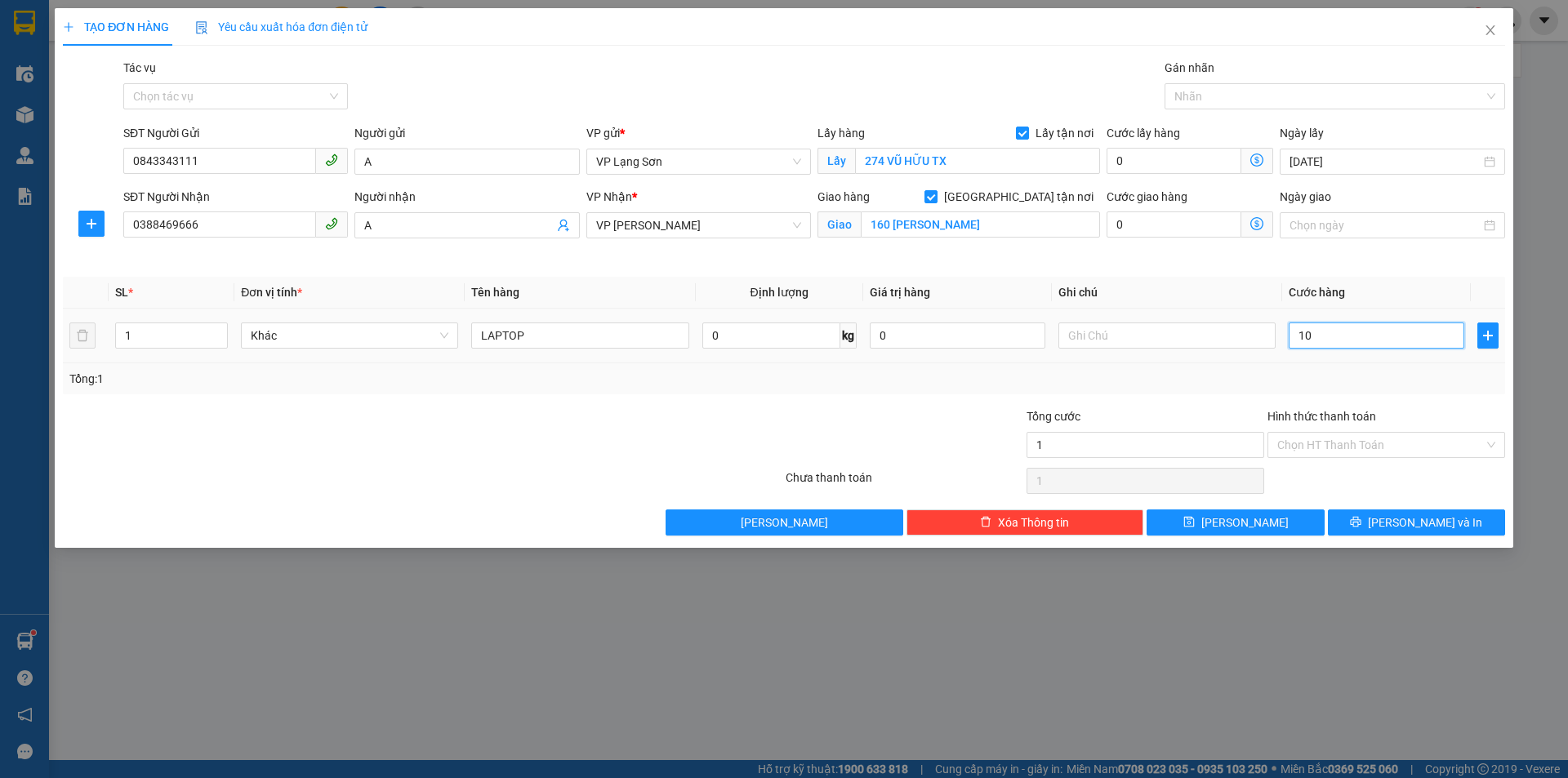
type input "10"
type input "100"
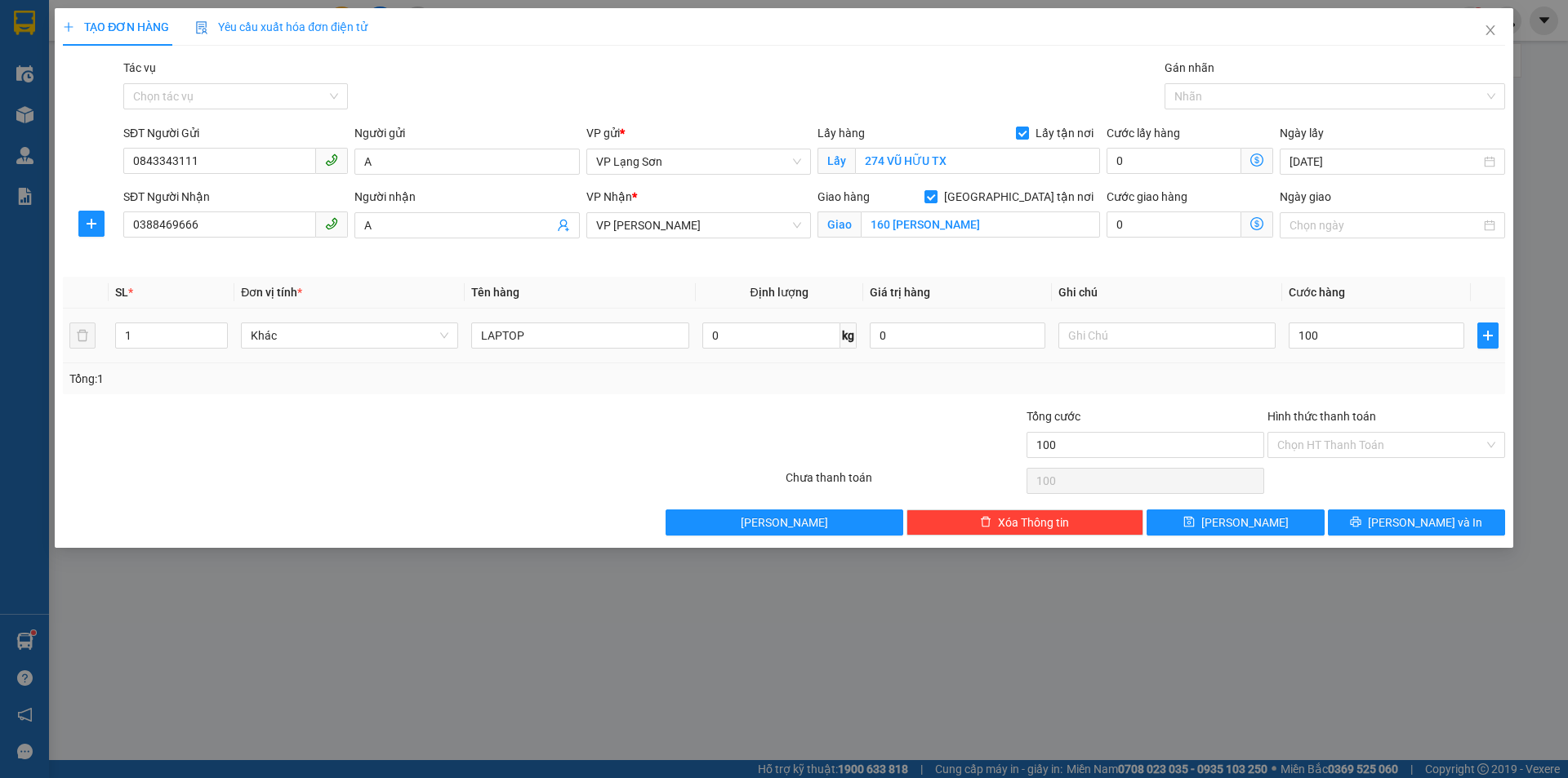
type input "100.000"
click at [1220, 387] on div "Tổng: 1" at bounding box center [784, 378] width 1430 height 18
click at [1177, 330] on input "text" at bounding box center [1167, 336] width 217 height 26
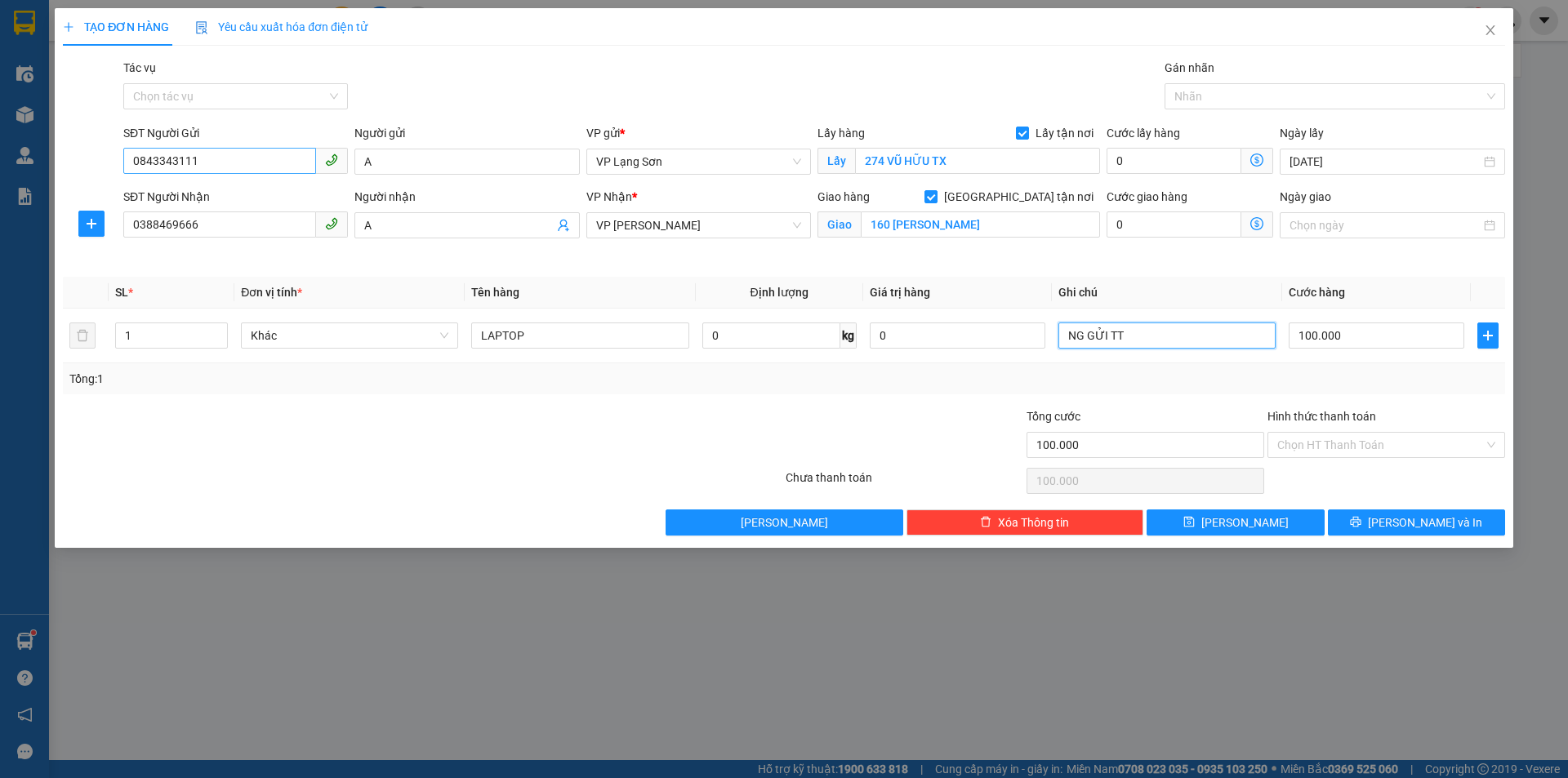
type input "NG GỬI TT"
click at [145, 162] on input "0843343111" at bounding box center [219, 160] width 192 height 26
click at [620, 342] on input "LAPTOP" at bounding box center [579, 336] width 217 height 26
type input "LAPTOP (SAU 18H)"
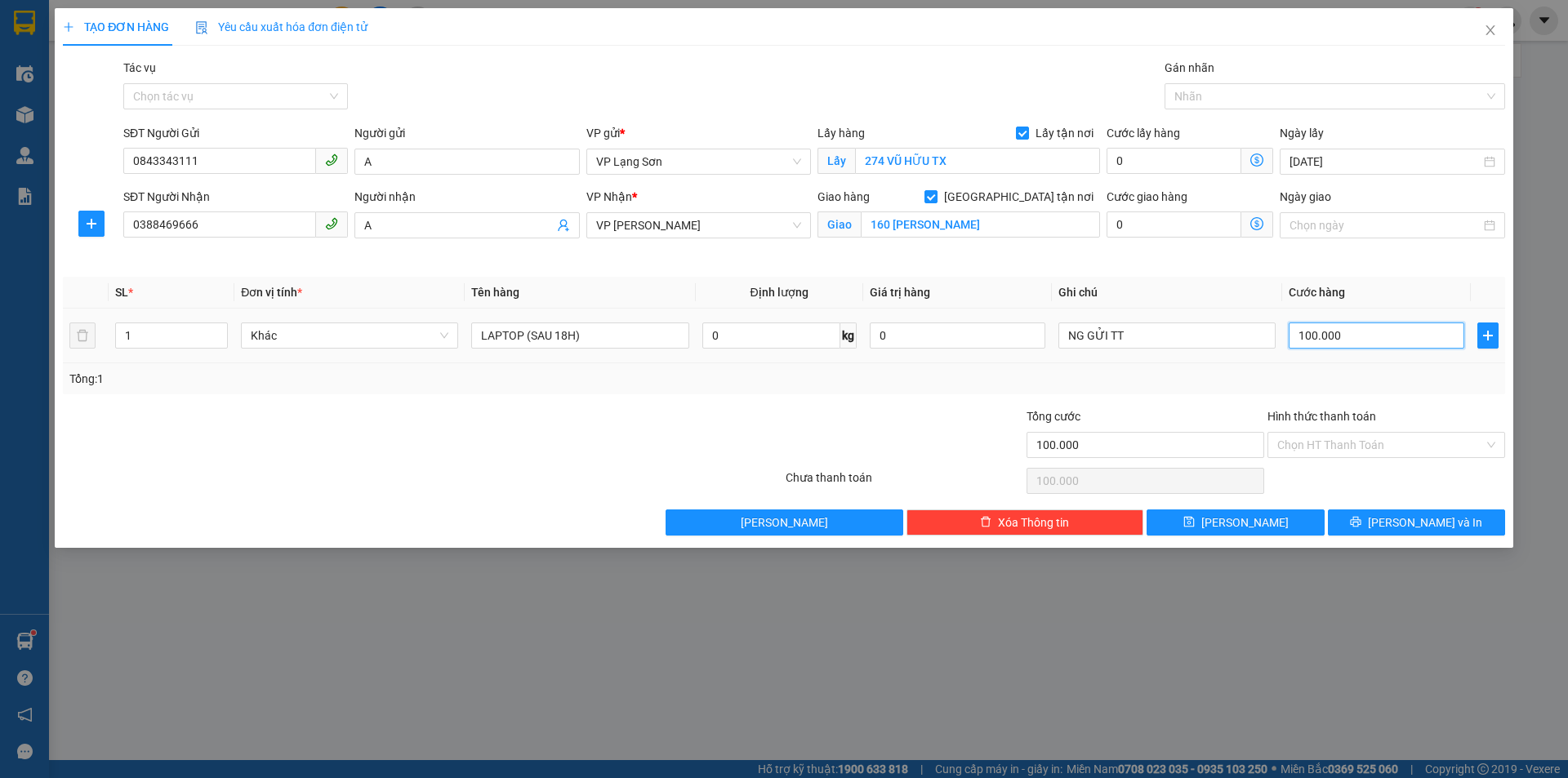
click at [1329, 340] on input "100.000" at bounding box center [1376, 336] width 176 height 26
type input "1"
type input "15"
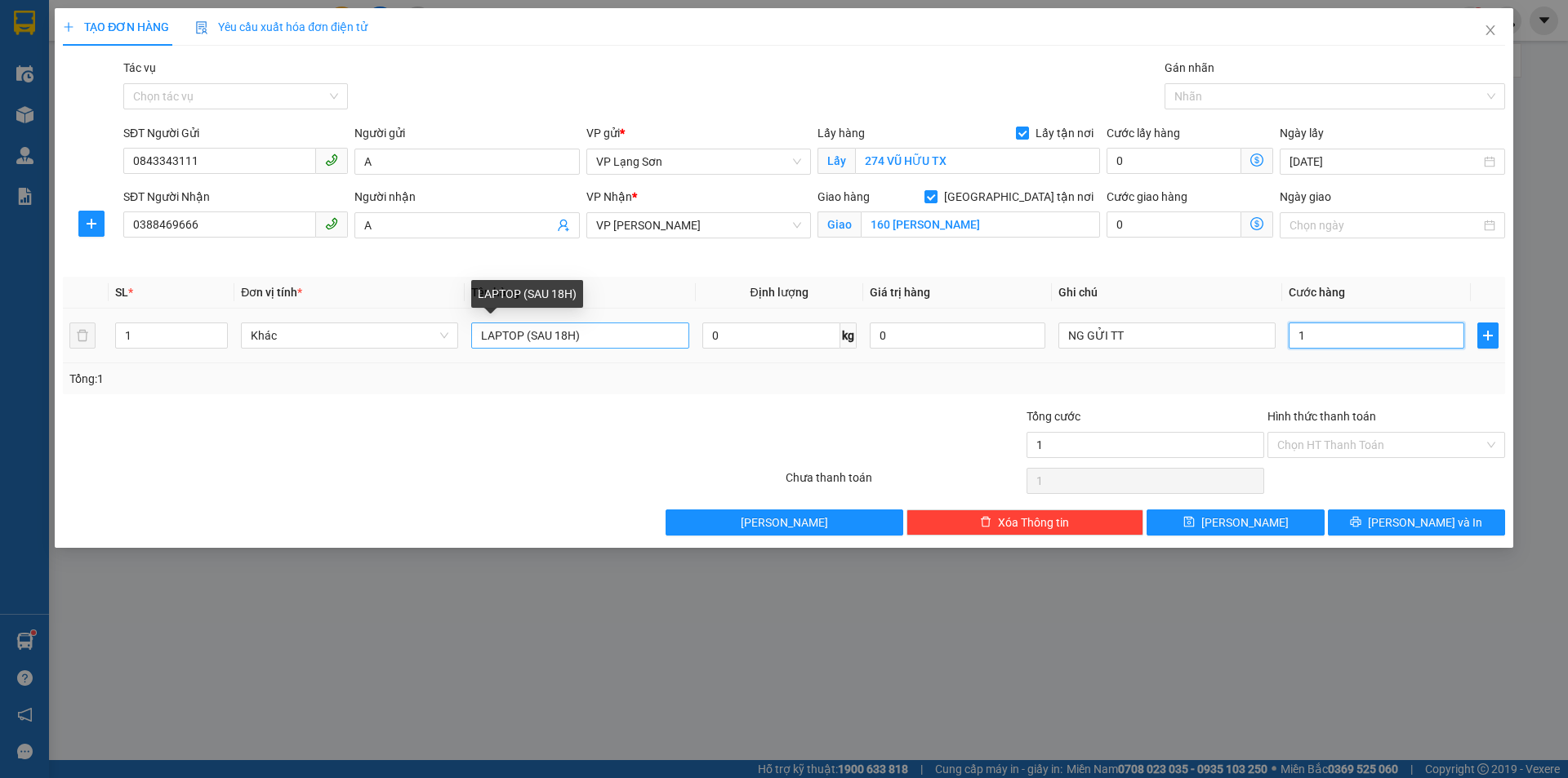
type input "15"
type input "150"
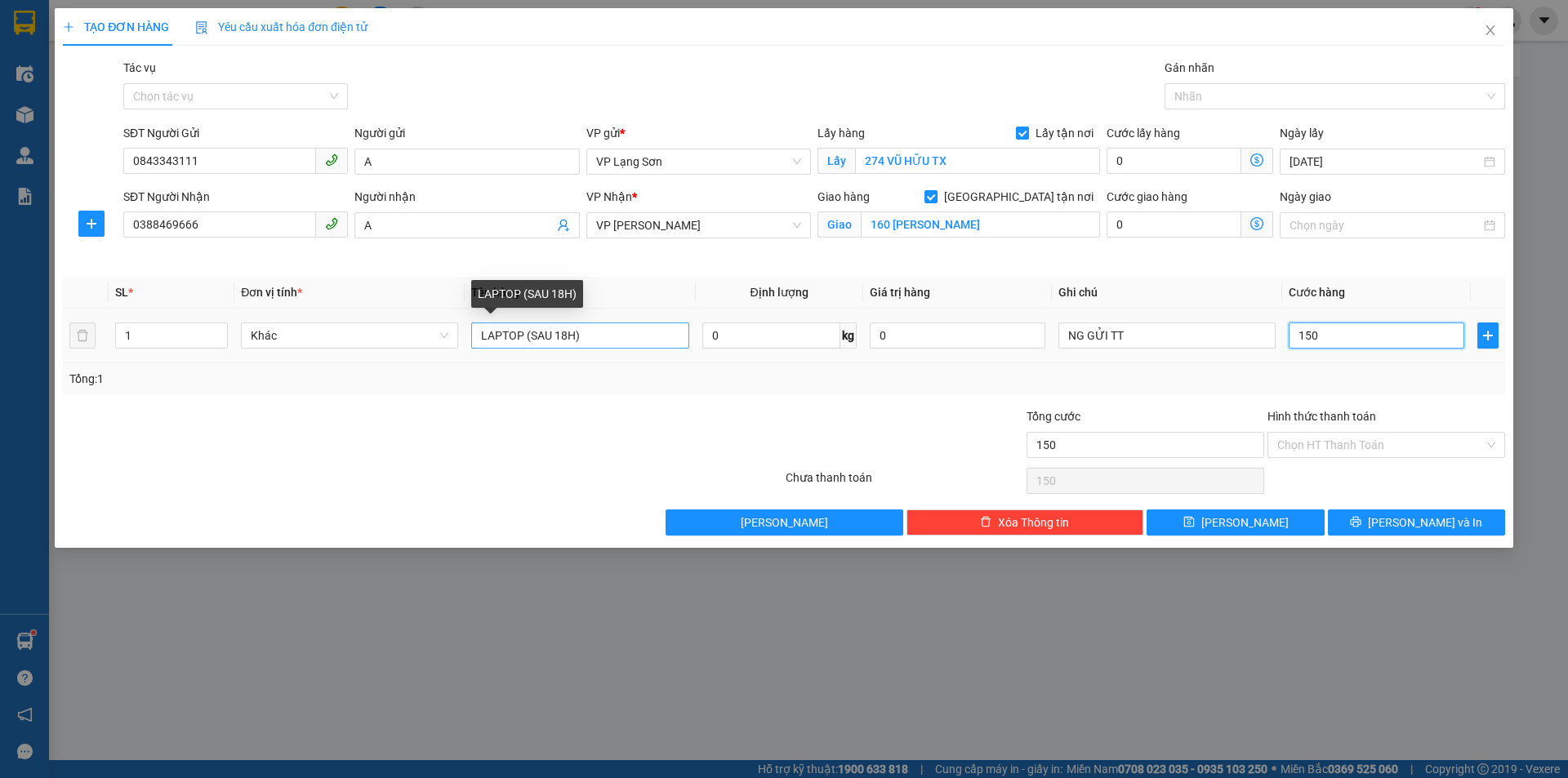
type input "15"
type input "1"
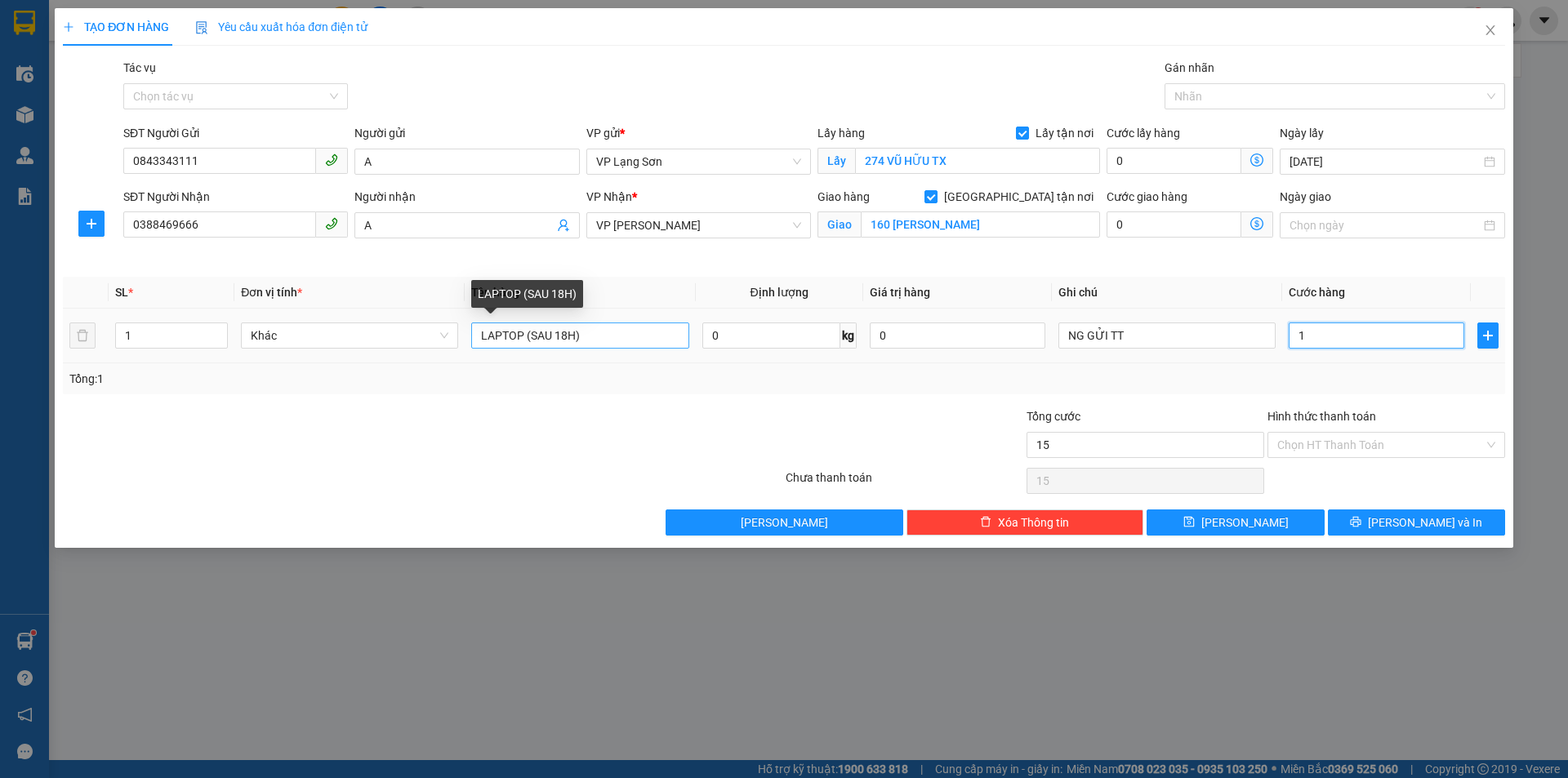
type input "1"
type input "0"
type input "01"
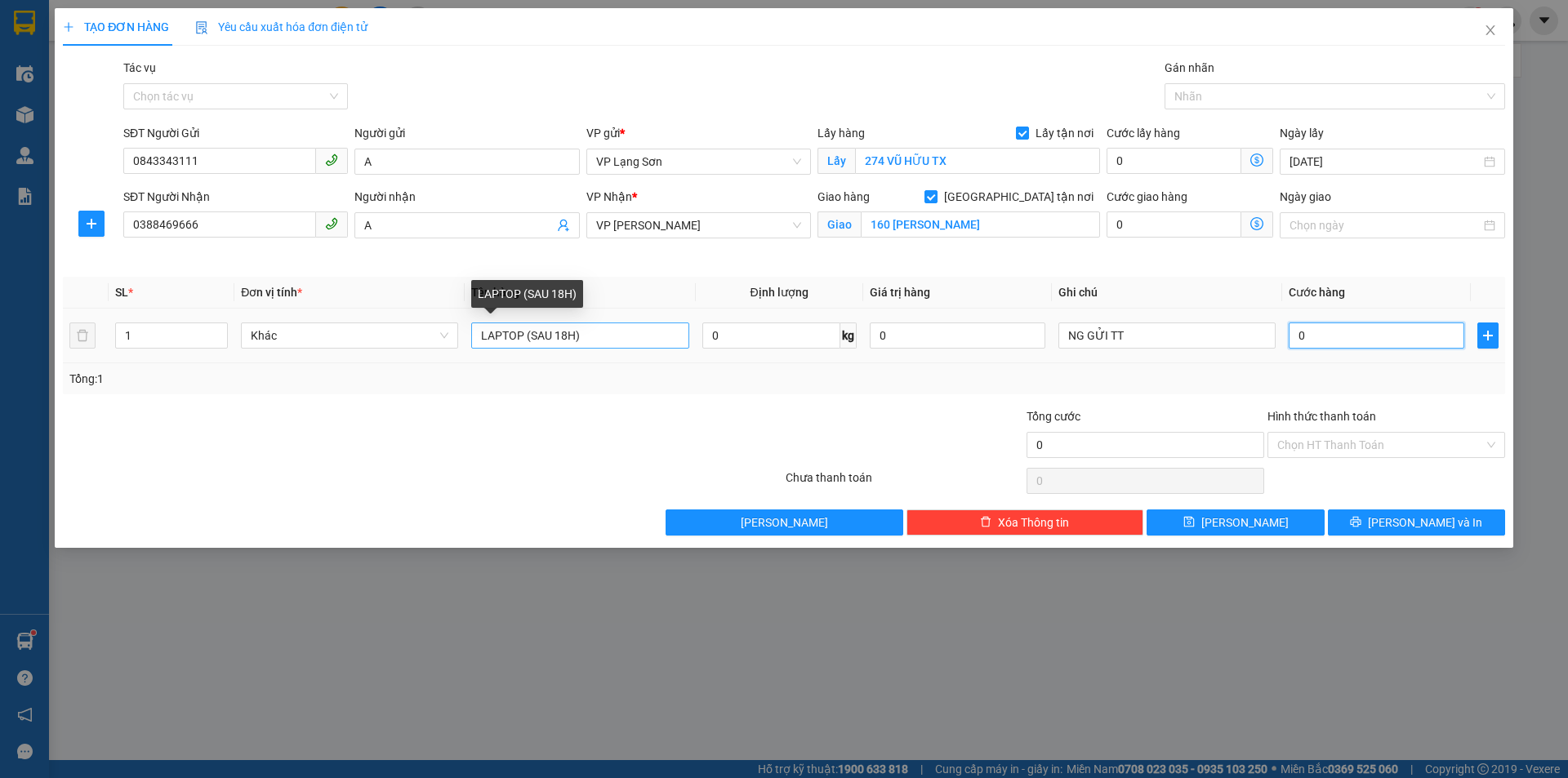
type input "1"
type input "010"
type input "10"
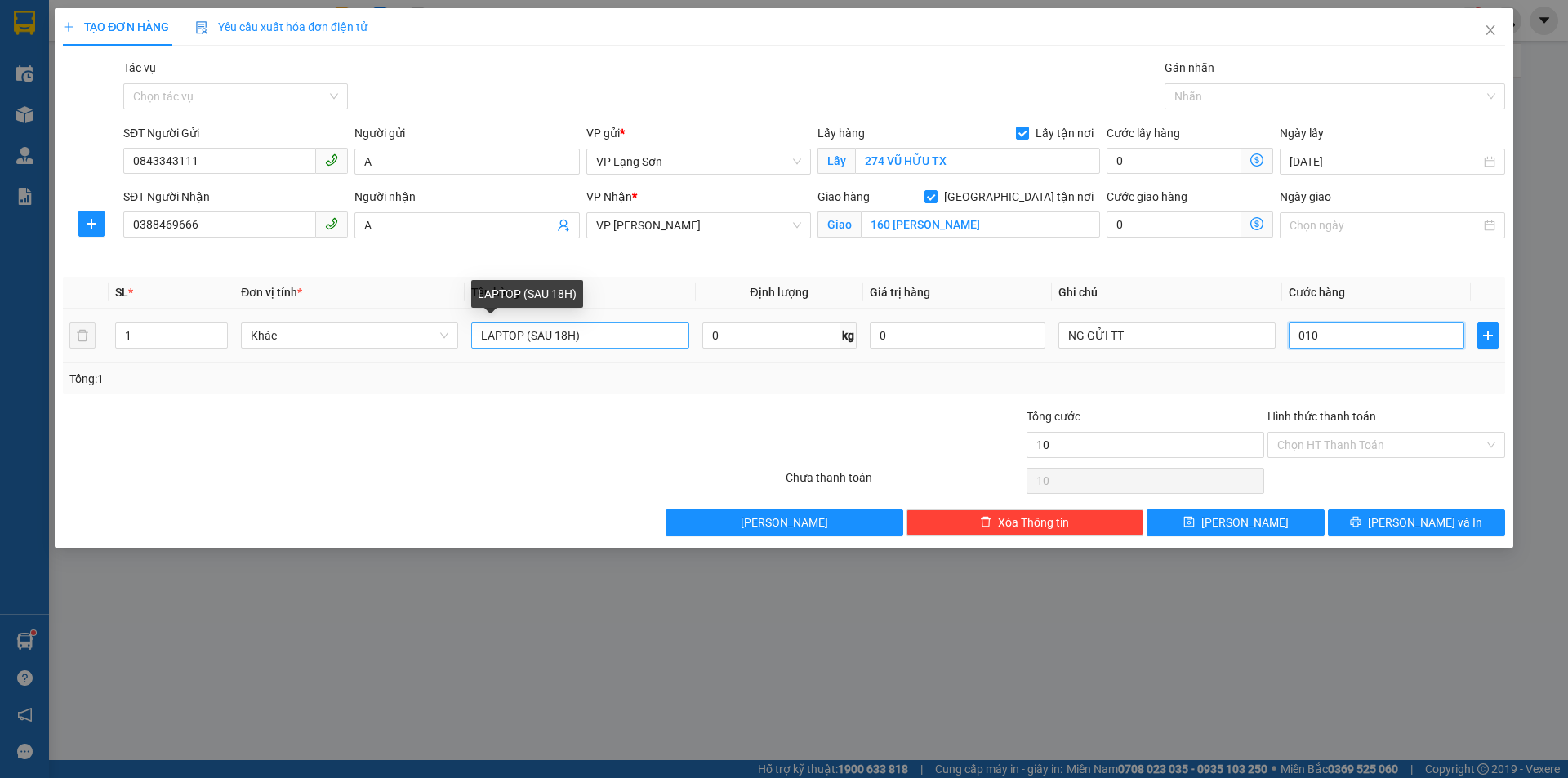
type input "0.100"
type input "100"
type input "010"
type input "10"
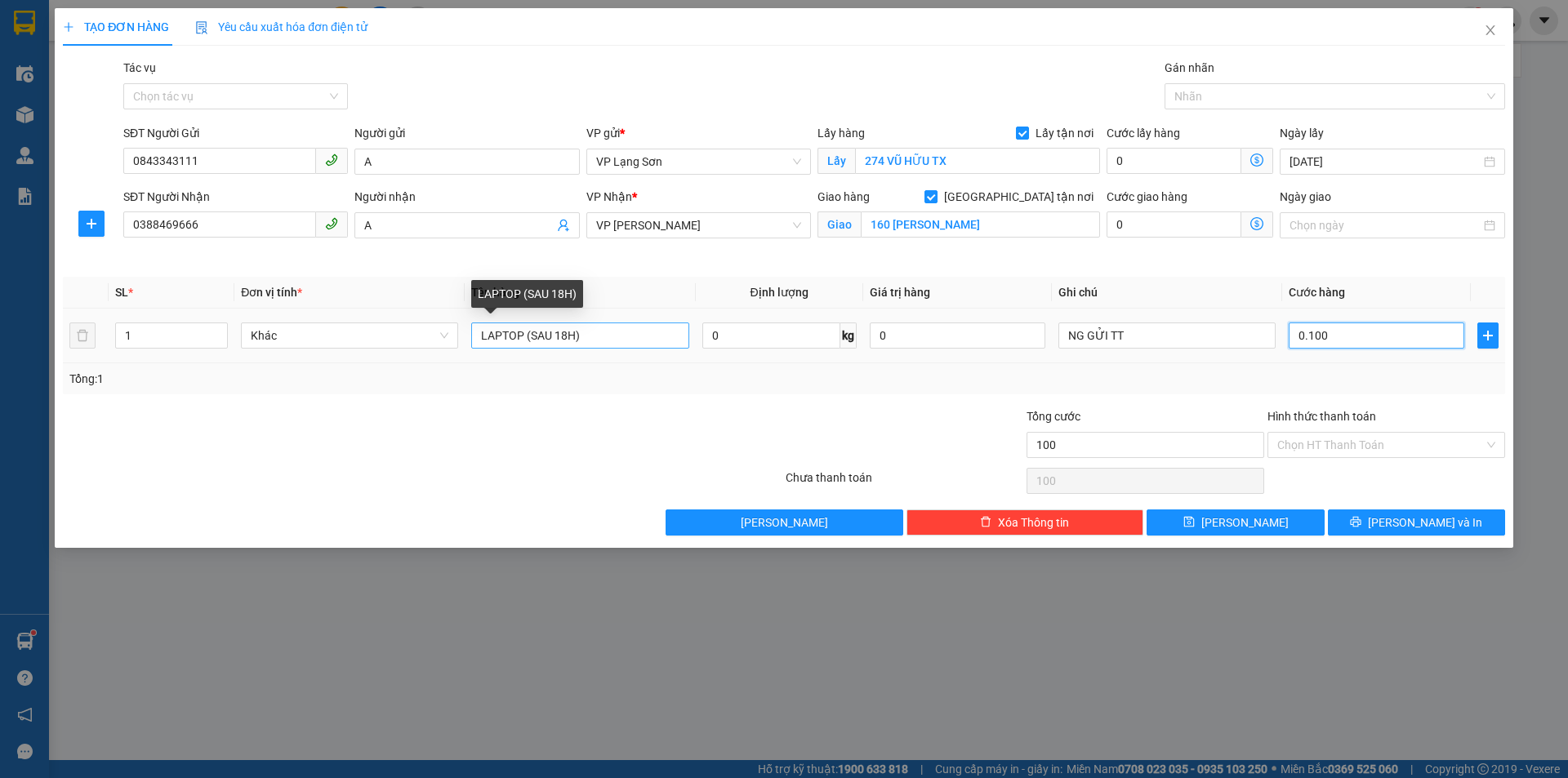
type input "10"
type input "01"
type input "1"
type input "0"
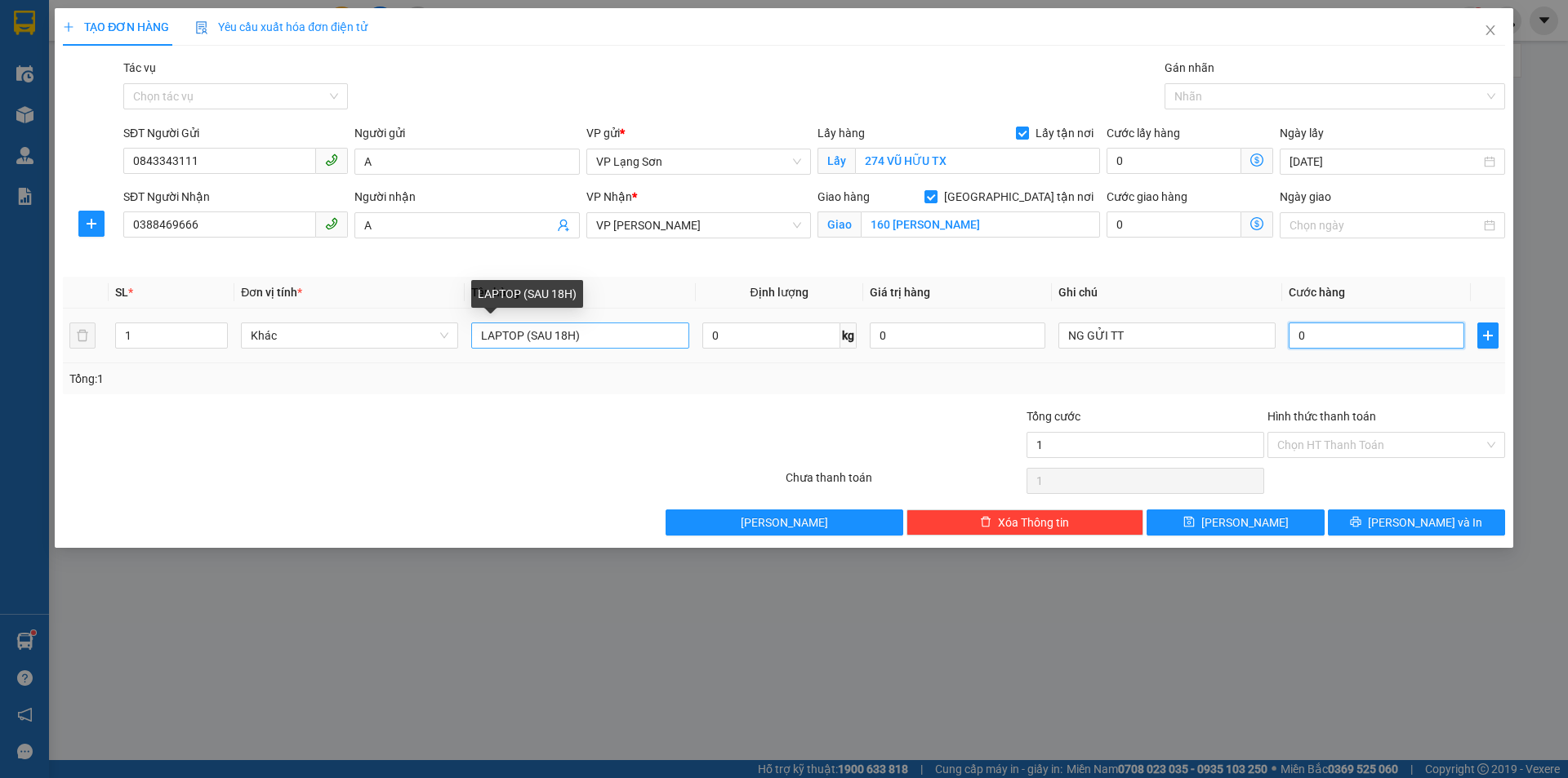
type input "0"
click at [1298, 340] on input "0" at bounding box center [1376, 336] width 176 height 26
type input "10"
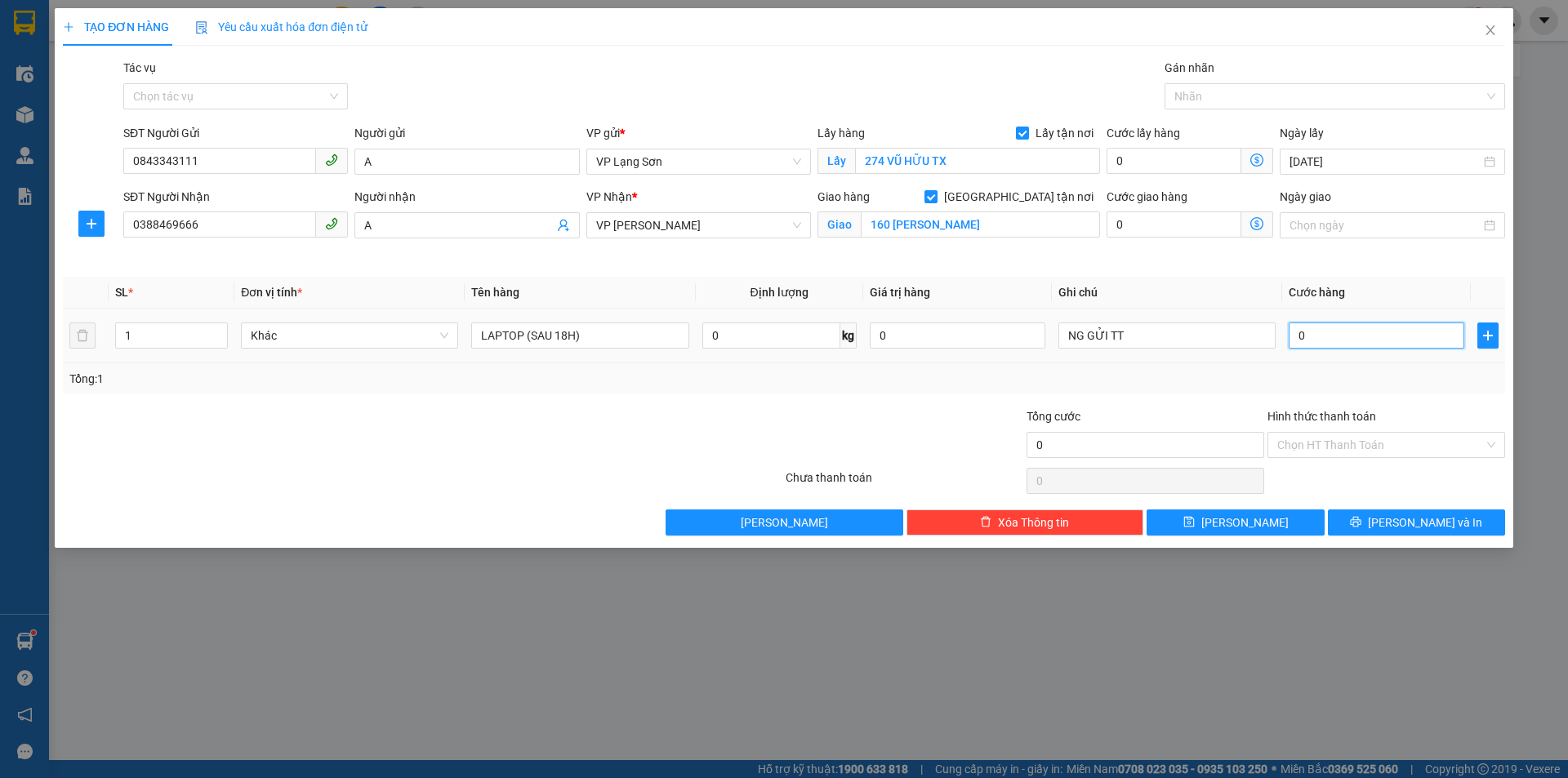
type input "10"
type input "100"
type input "100.000"
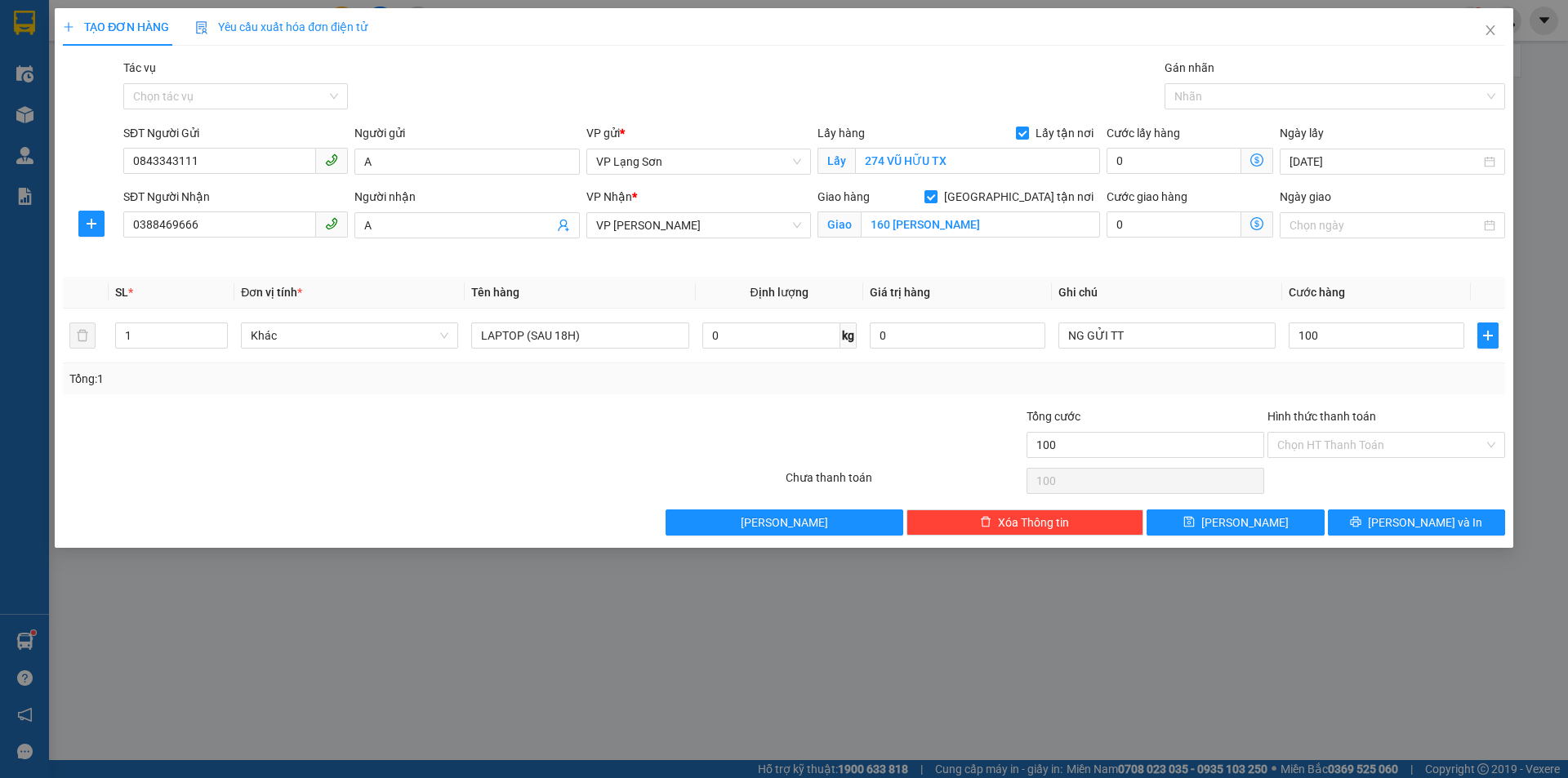
type input "100.000"
click at [948, 392] on div "Tổng: 1" at bounding box center [784, 378] width 1442 height 31
click at [1360, 336] on input "100.000" at bounding box center [1376, 336] width 176 height 26
click at [1381, 298] on th "Cước hàng" at bounding box center [1376, 293] width 189 height 32
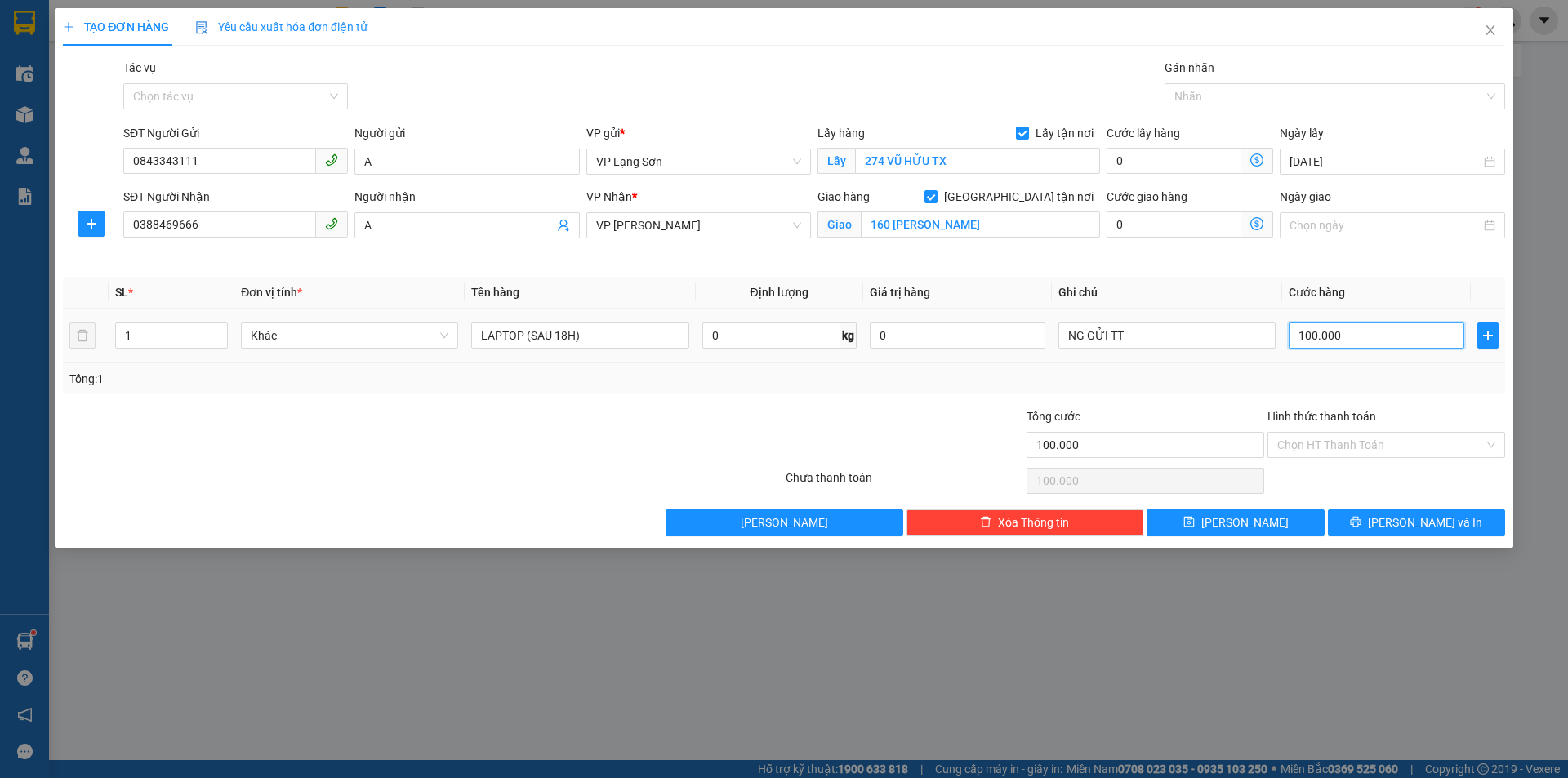
click at [1355, 343] on input "100.000" at bounding box center [1376, 336] width 176 height 26
click at [1371, 293] on th "Cước hàng" at bounding box center [1376, 293] width 189 height 32
click at [1374, 290] on th "Cước hàng" at bounding box center [1376, 293] width 189 height 32
click at [1376, 290] on th "Cước hàng" at bounding box center [1376, 293] width 189 height 32
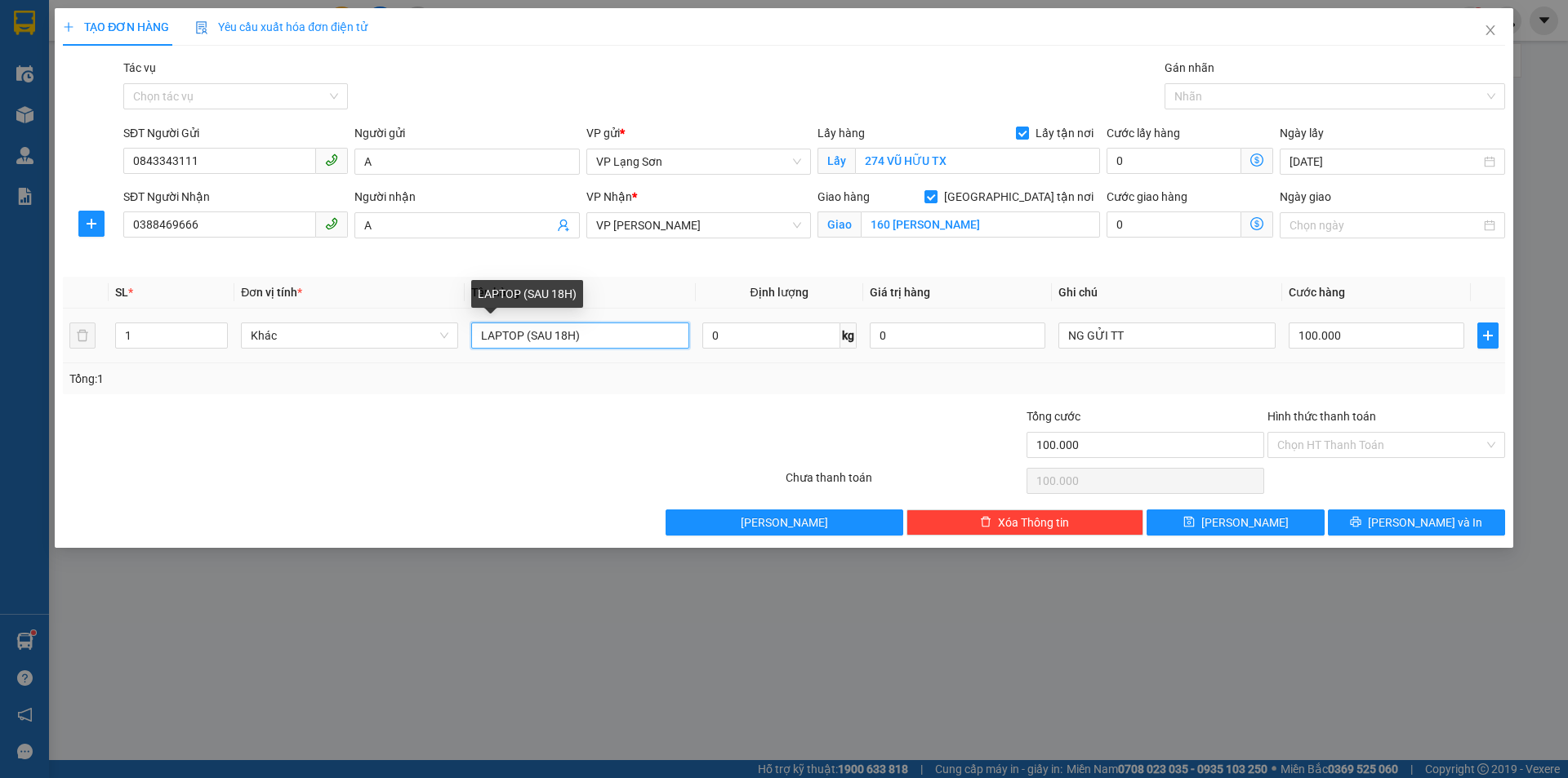
click at [556, 336] on input "LAPTOP (SAU 18H)" at bounding box center [579, 336] width 217 height 26
click at [1336, 221] on input "Ngày giao" at bounding box center [1385, 225] width 191 height 18
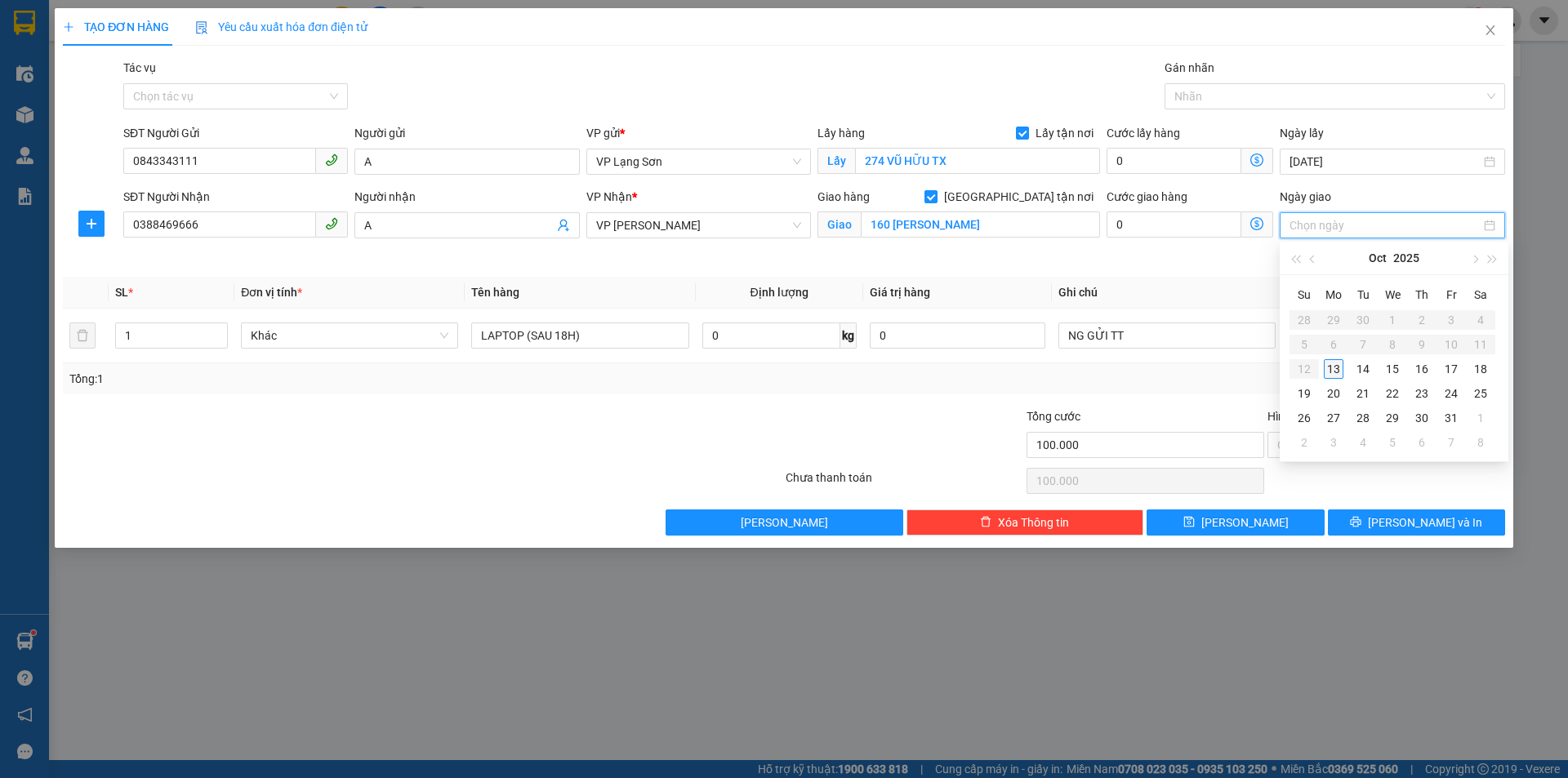
type input "[DATE]"
click at [1333, 365] on div "13" at bounding box center [1333, 369] width 20 height 20
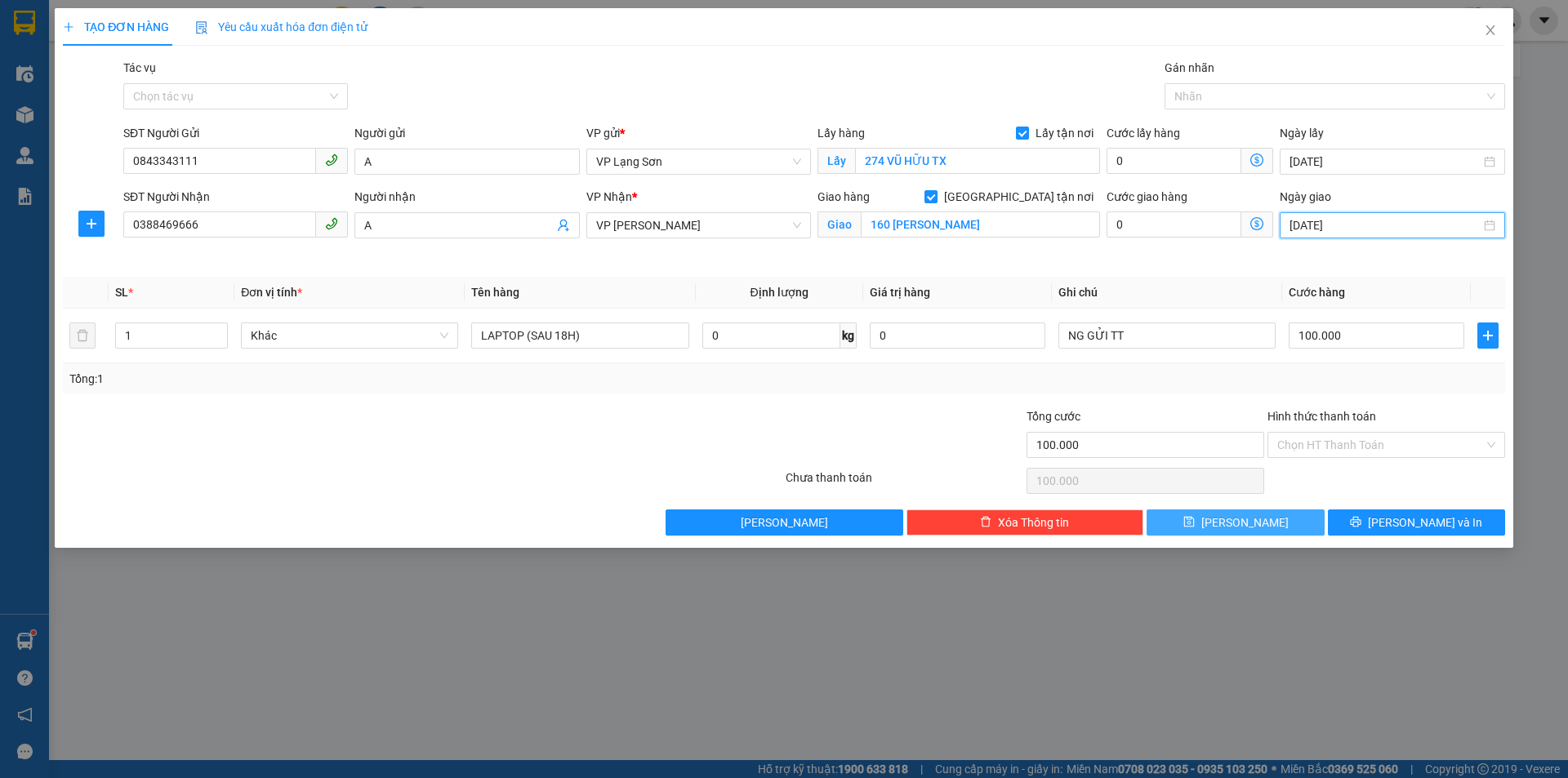
click at [1274, 519] on button "[PERSON_NAME]" at bounding box center [1236, 523] width 177 height 26
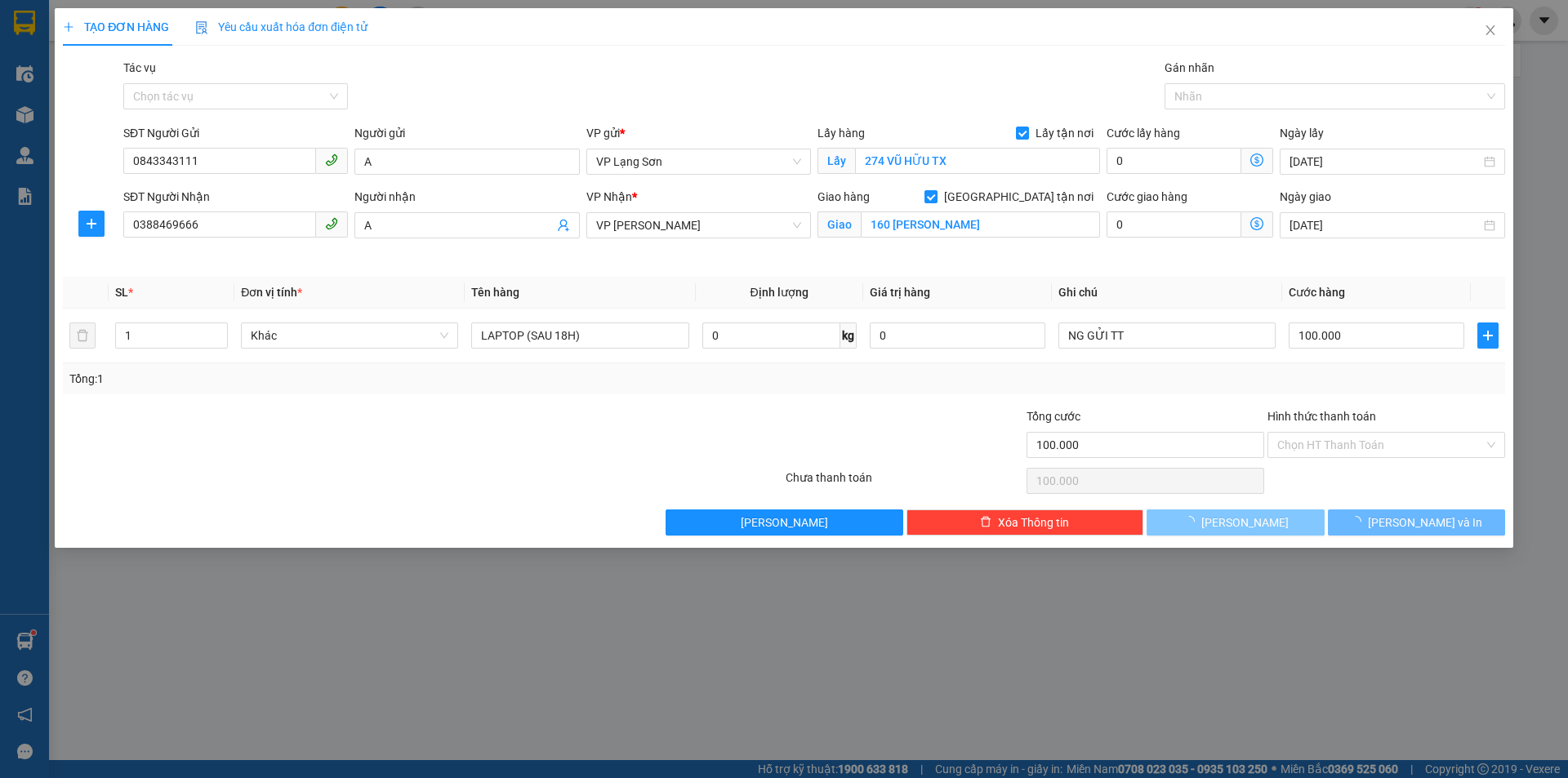
checkbox input "false"
type input "0"
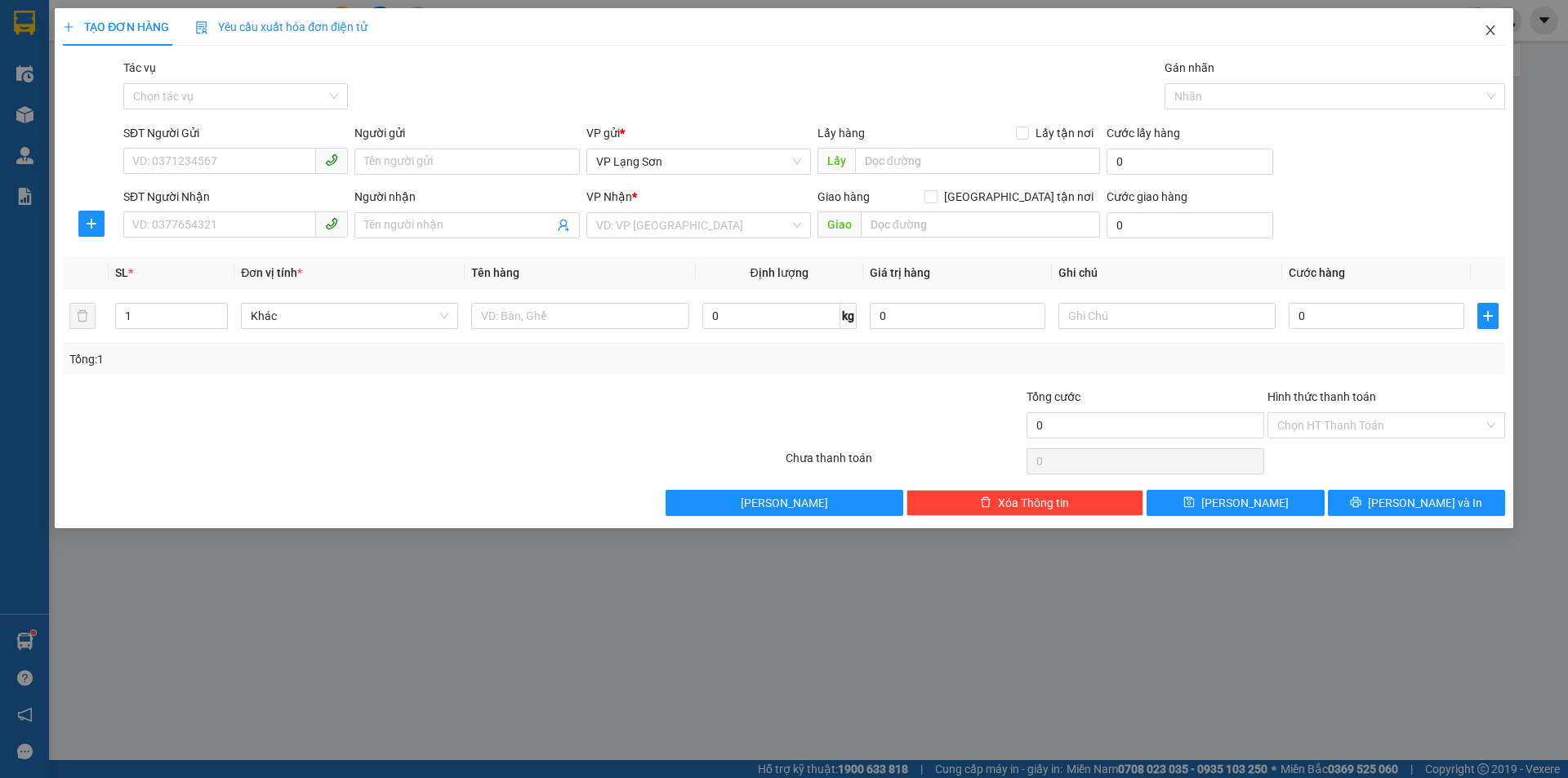
click at [1484, 29] on icon "close" at bounding box center [1491, 30] width 13 height 13
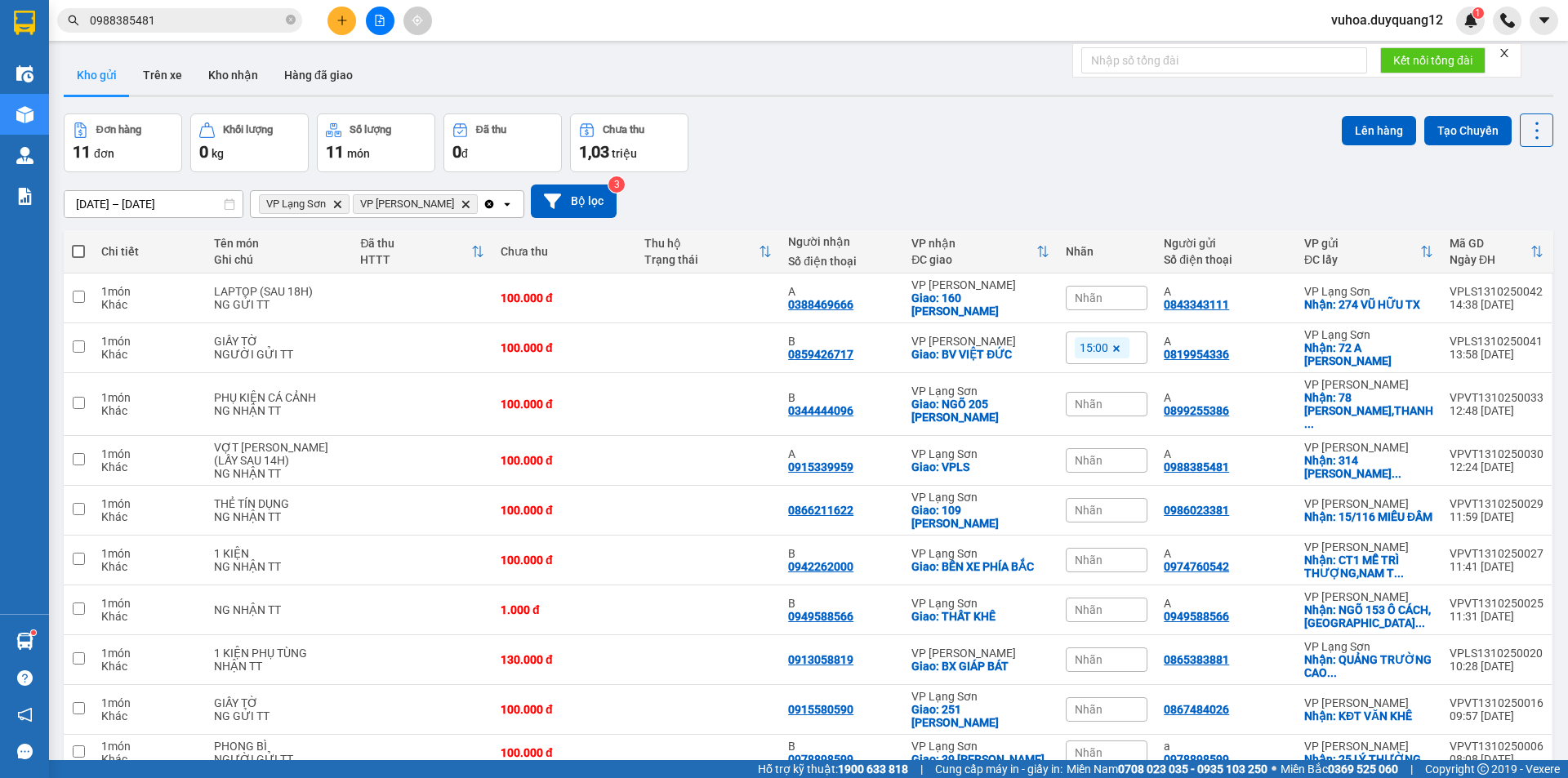
click at [987, 191] on div "[DATE] – [DATE] Press the down arrow key to interact with the calendar and sele…" at bounding box center [808, 202] width 1490 height 34
click at [1084, 185] on div "[DATE] – [DATE] Press the down arrow key to interact with the calendar and sele…" at bounding box center [808, 202] width 1490 height 34
click at [1339, 221] on div "[DATE] – [DATE] Press the down arrow key to interact with the calendar and sele…" at bounding box center [808, 202] width 1490 height 58
click at [1524, 304] on div at bounding box center [1463, 297] width 179 height 37
click at [1517, 303] on icon at bounding box center [1523, 297] width 11 height 11
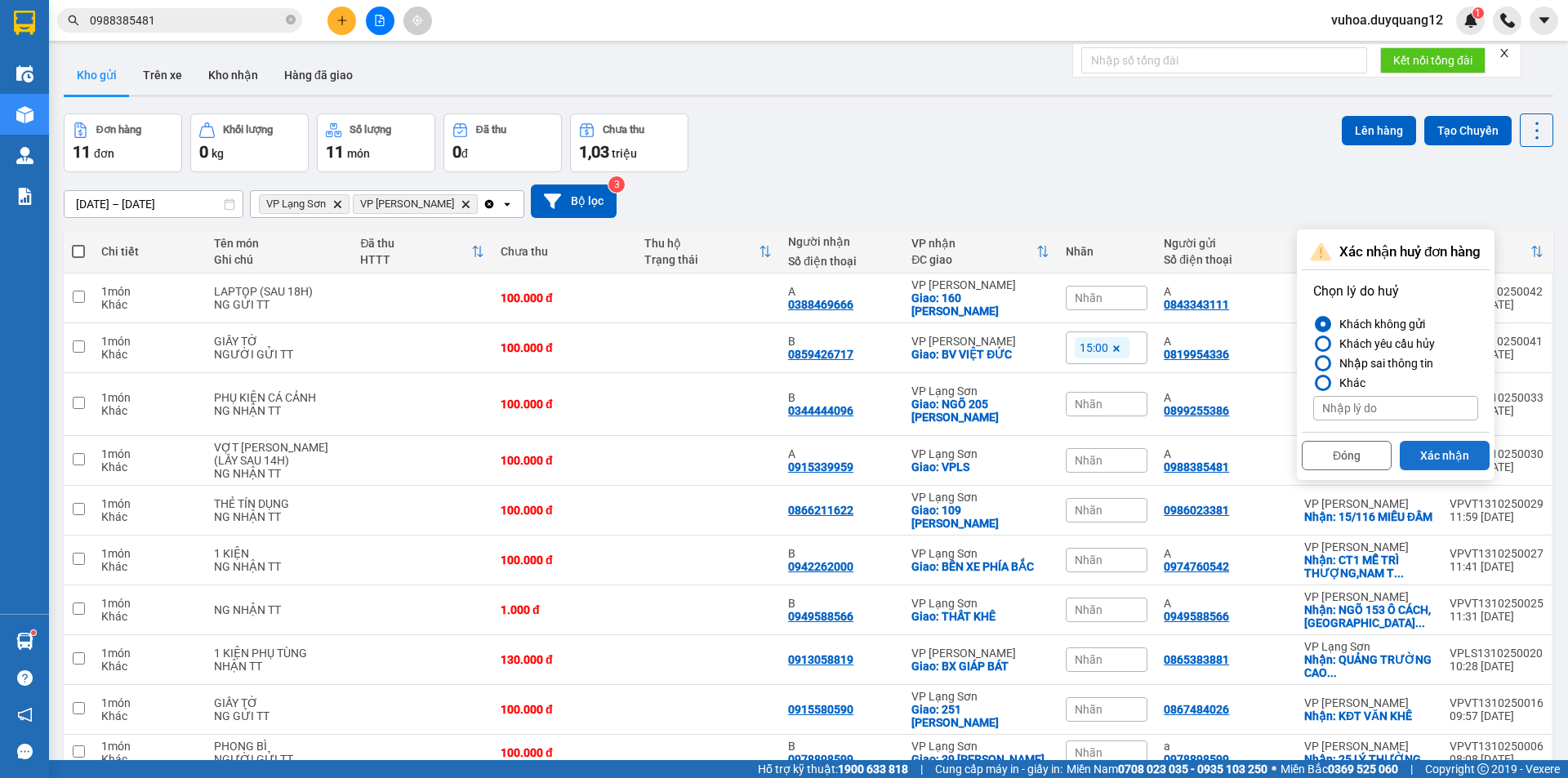
click at [1438, 451] on button "Xác nhận" at bounding box center [1445, 455] width 90 height 29
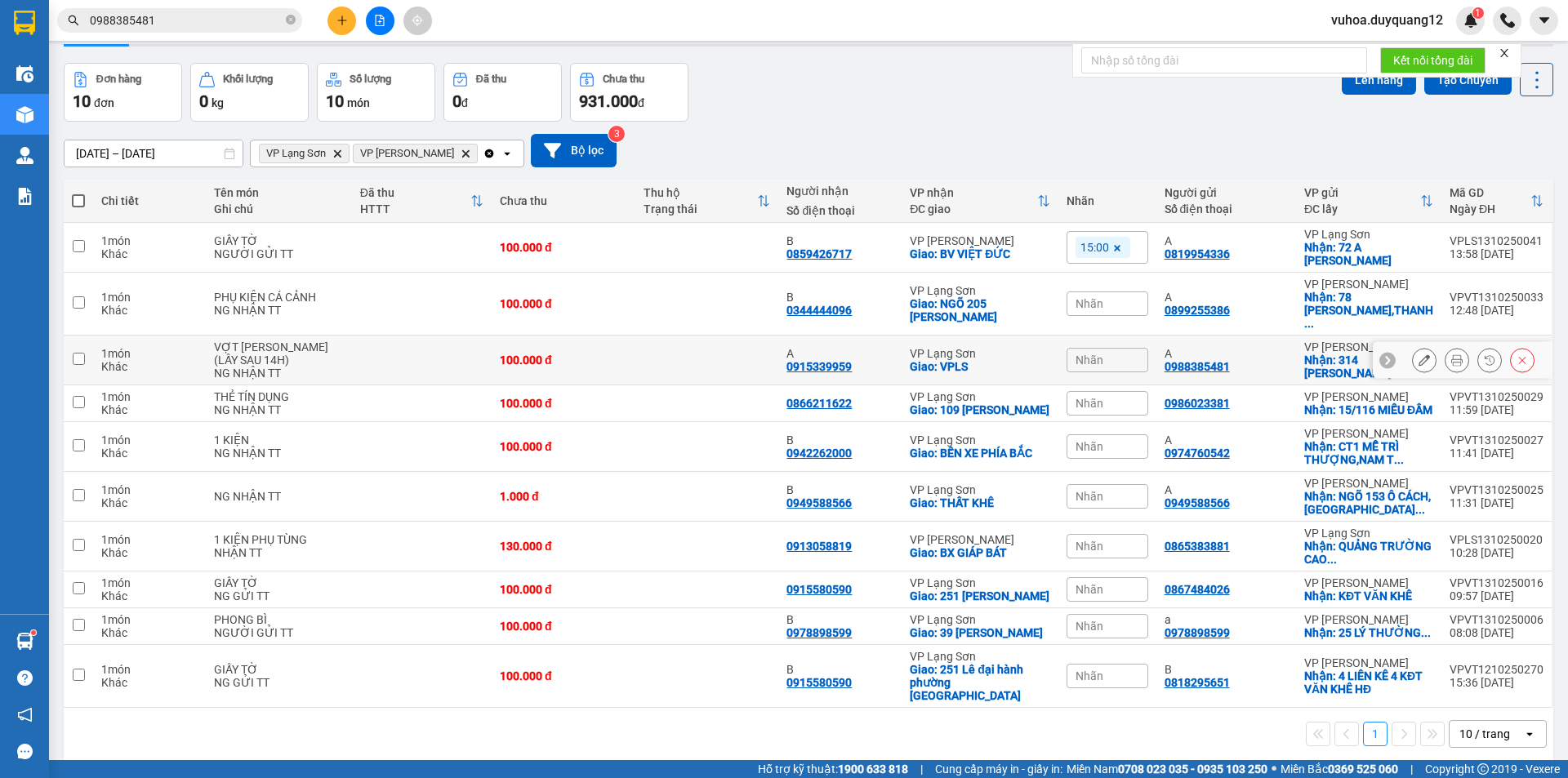
scroll to position [79, 0]
